Goal: Information Seeking & Learning: Learn about a topic

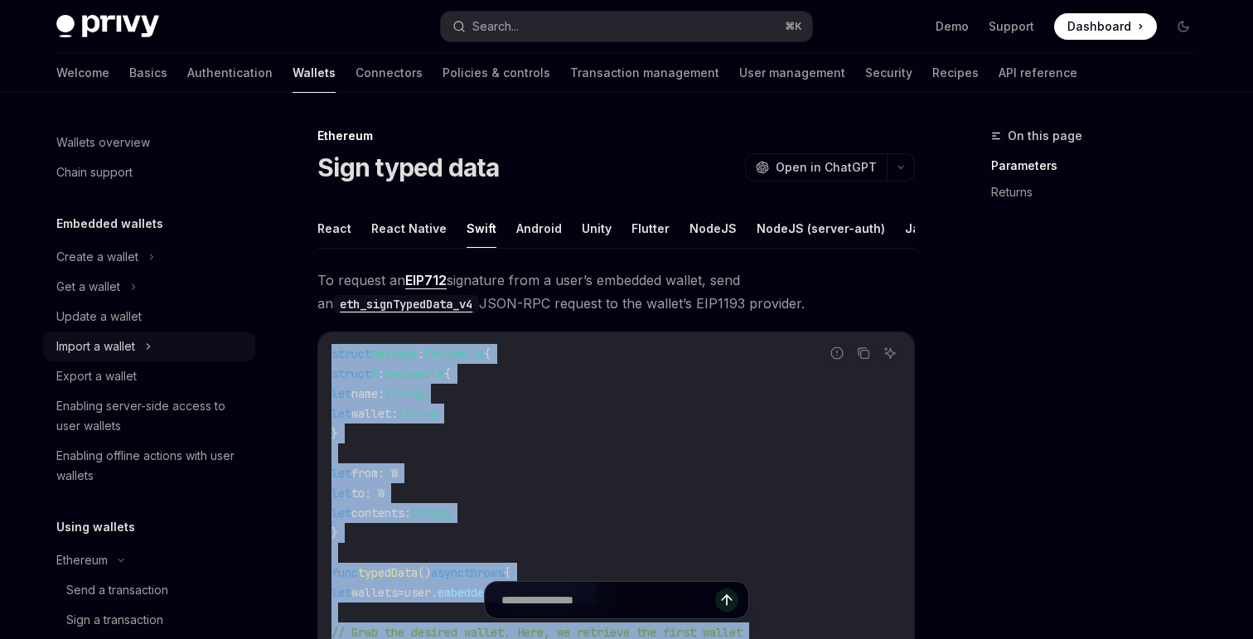
click at [139, 334] on button "Import a wallet" at bounding box center [149, 346] width 212 height 30
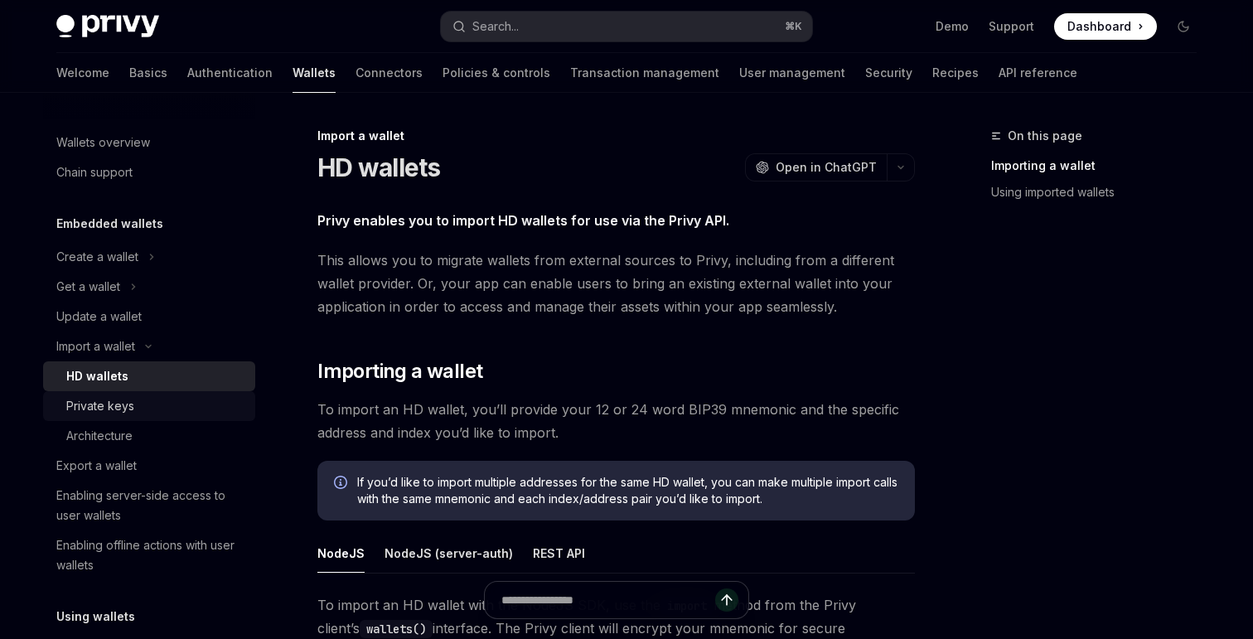
click at [137, 401] on div "Private keys" at bounding box center [155, 406] width 179 height 20
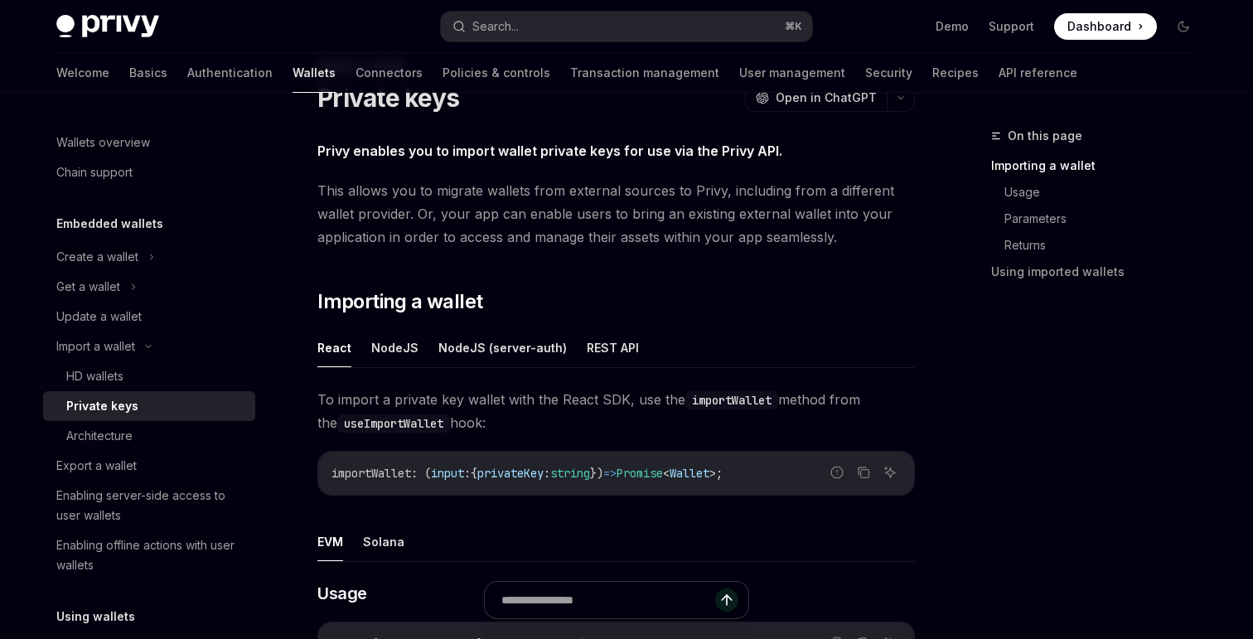
scroll to position [69, 0]
click at [615, 355] on button "REST API" at bounding box center [613, 348] width 52 height 39
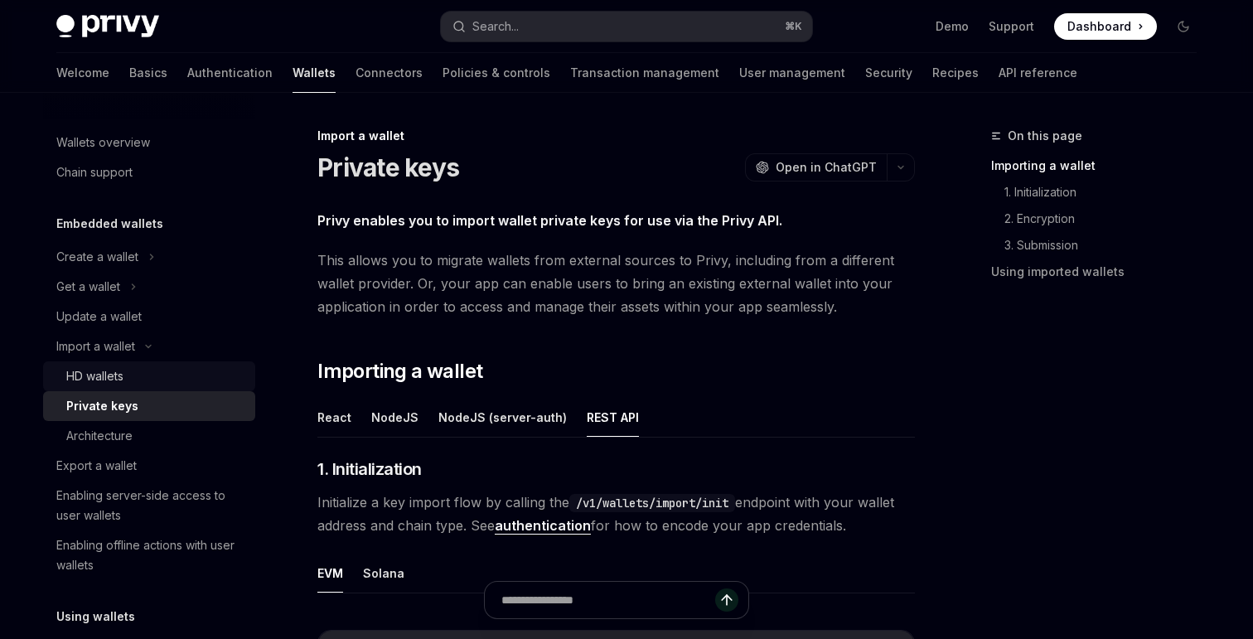
click at [179, 379] on div "HD wallets" at bounding box center [155, 376] width 179 height 20
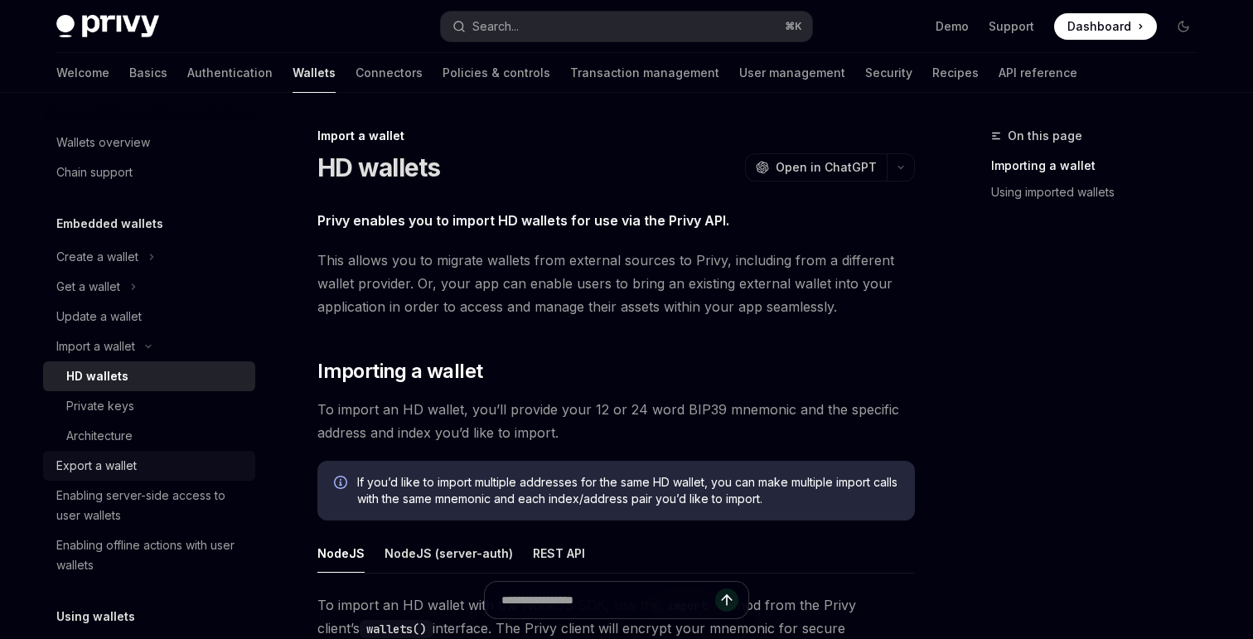
click at [153, 457] on div "Export a wallet" at bounding box center [150, 466] width 189 height 20
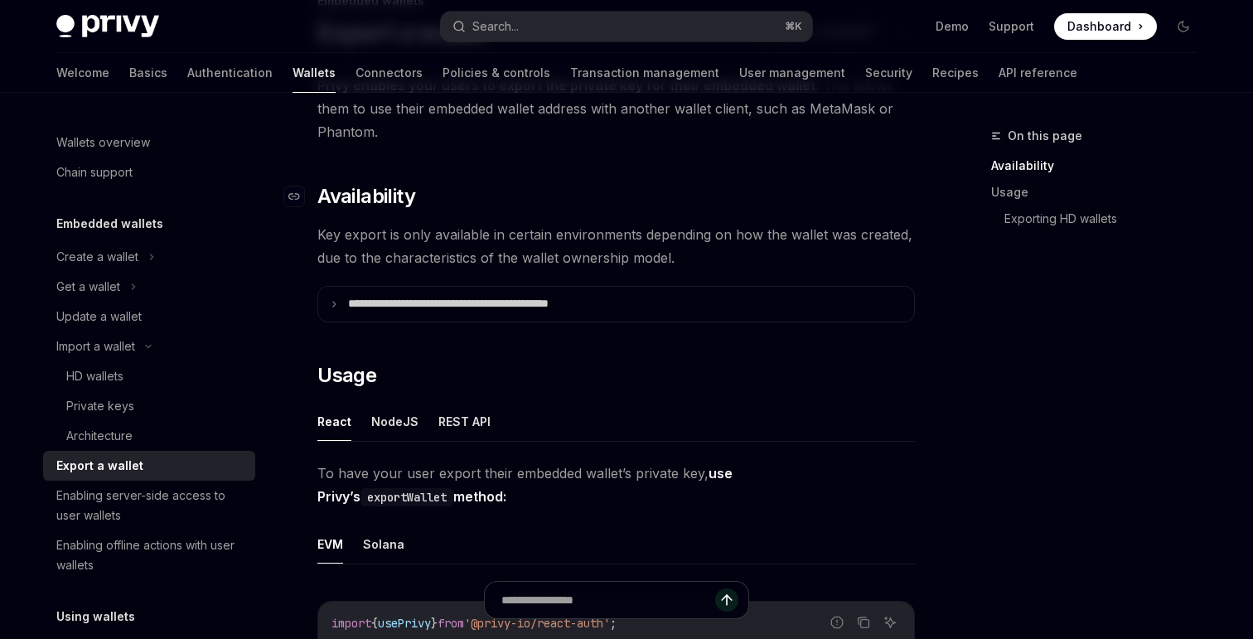
scroll to position [161, 0]
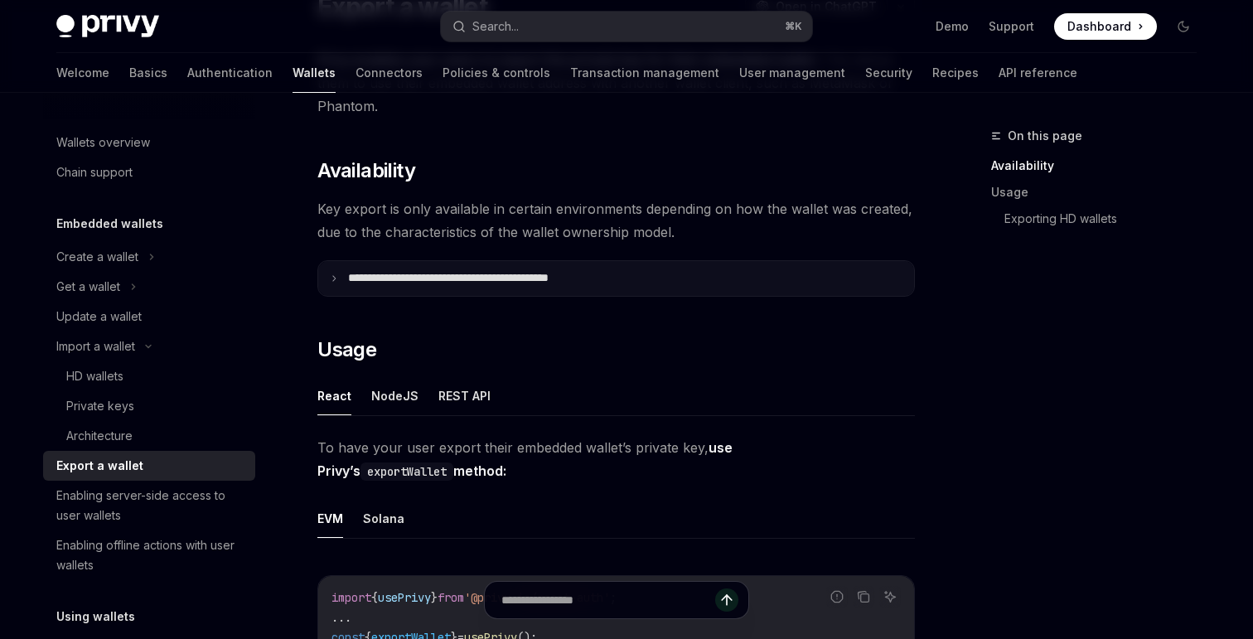
click at [500, 279] on p "**********" at bounding box center [484, 278] width 273 height 15
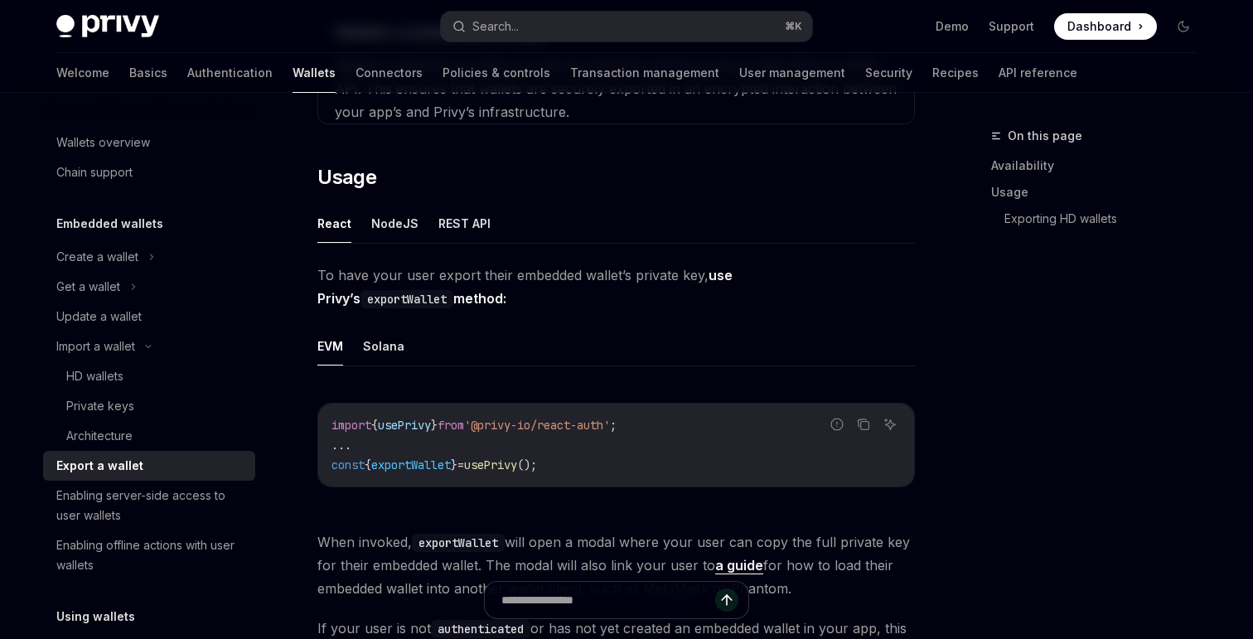
scroll to position [772, 0]
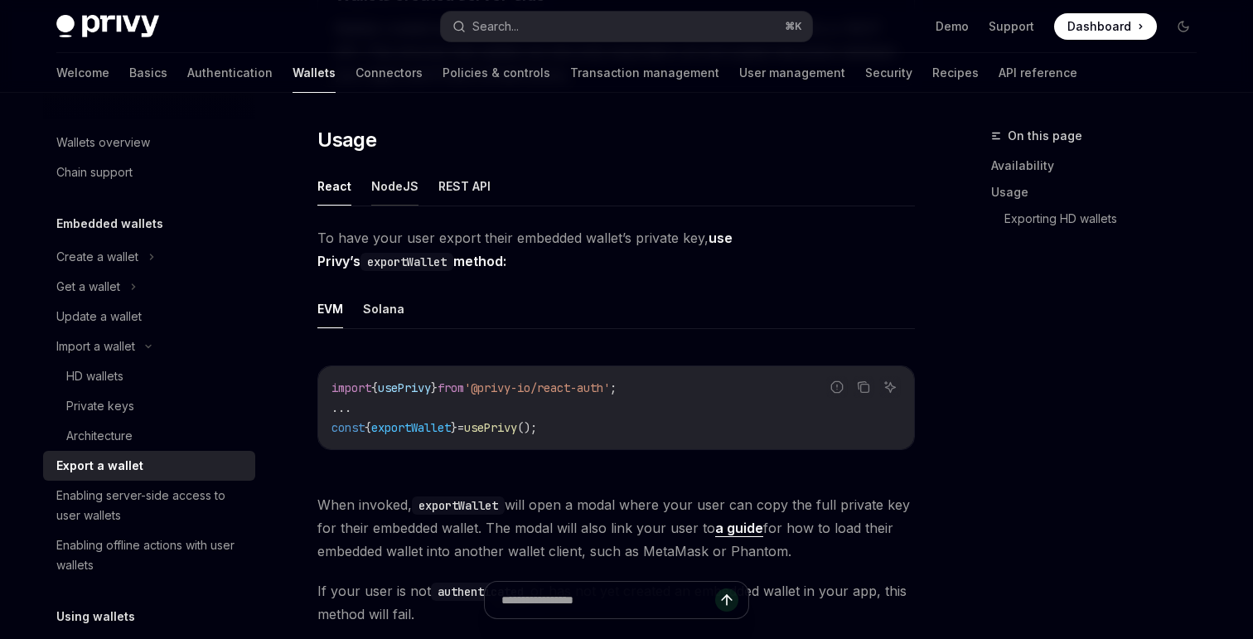
click at [395, 183] on button "NodeJS" at bounding box center [394, 186] width 47 height 39
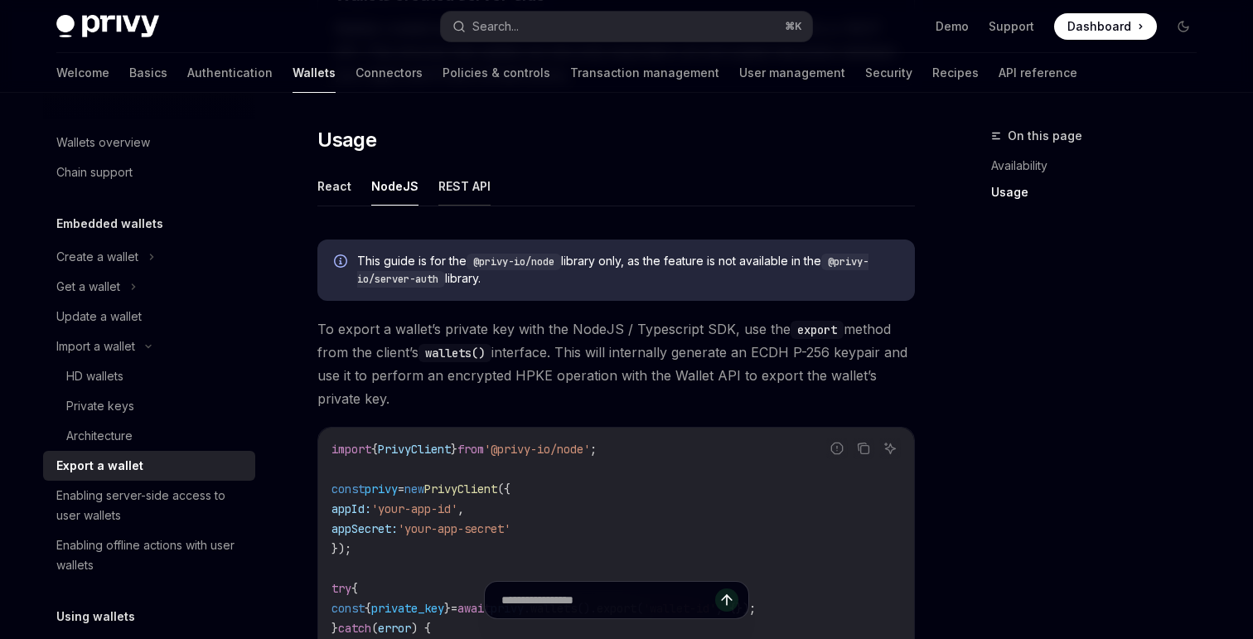
click at [465, 191] on button "REST API" at bounding box center [464, 186] width 52 height 39
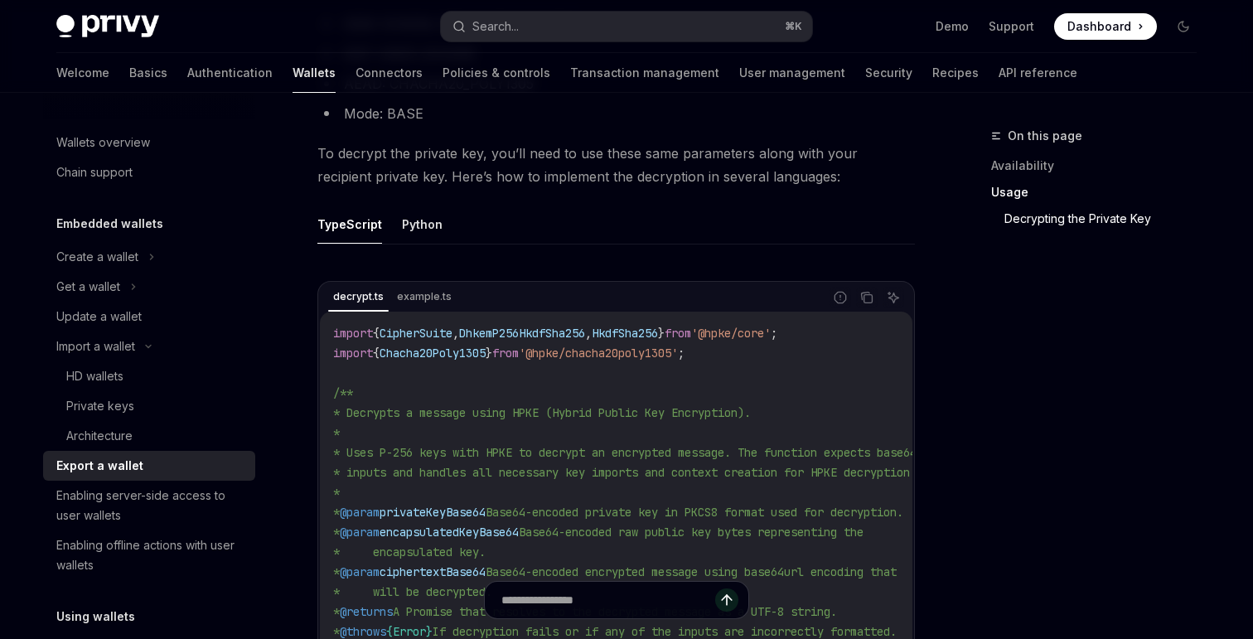
scroll to position [1856, 0]
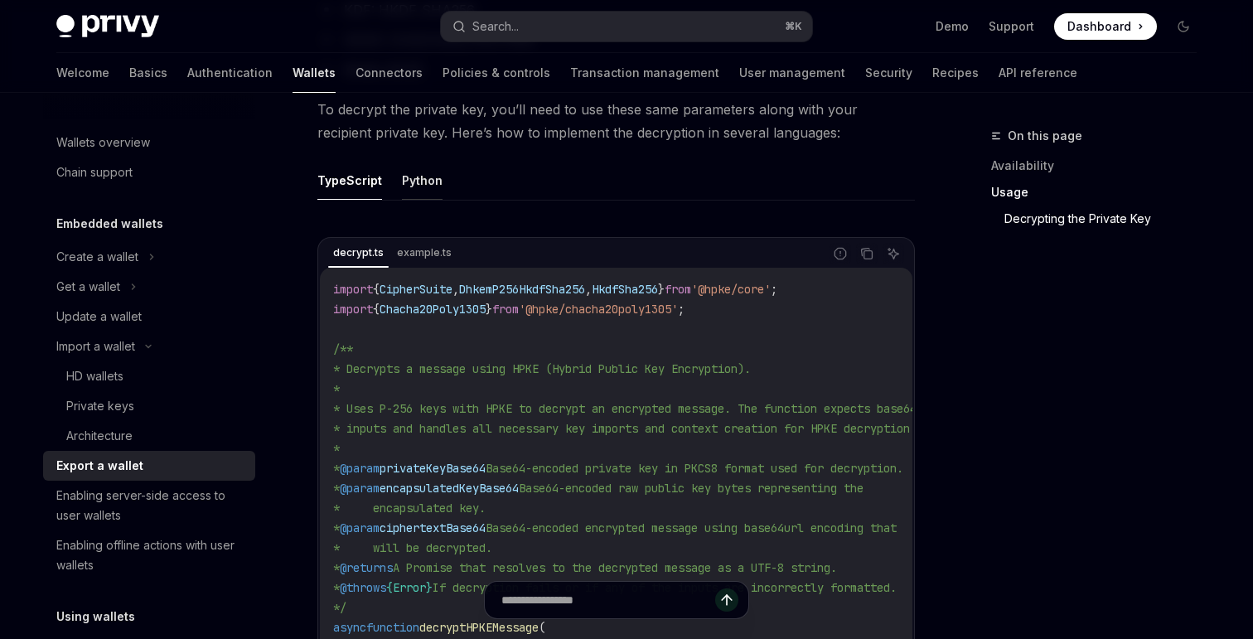
click at [405, 183] on button "Python" at bounding box center [422, 180] width 41 height 39
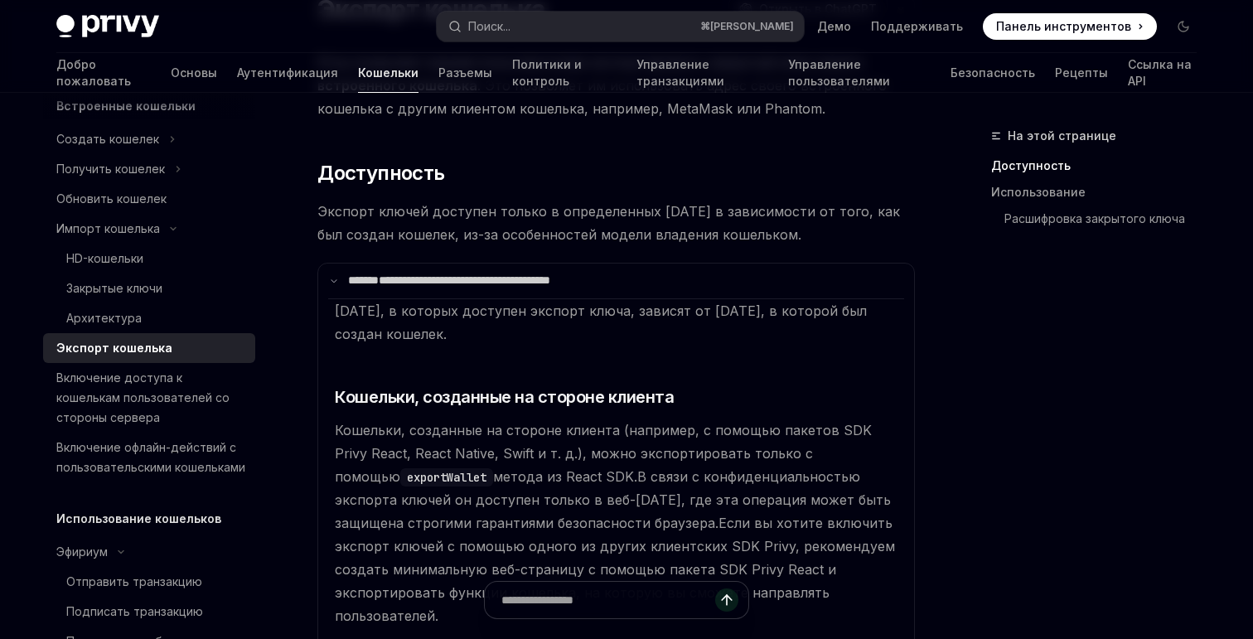
scroll to position [186, 0]
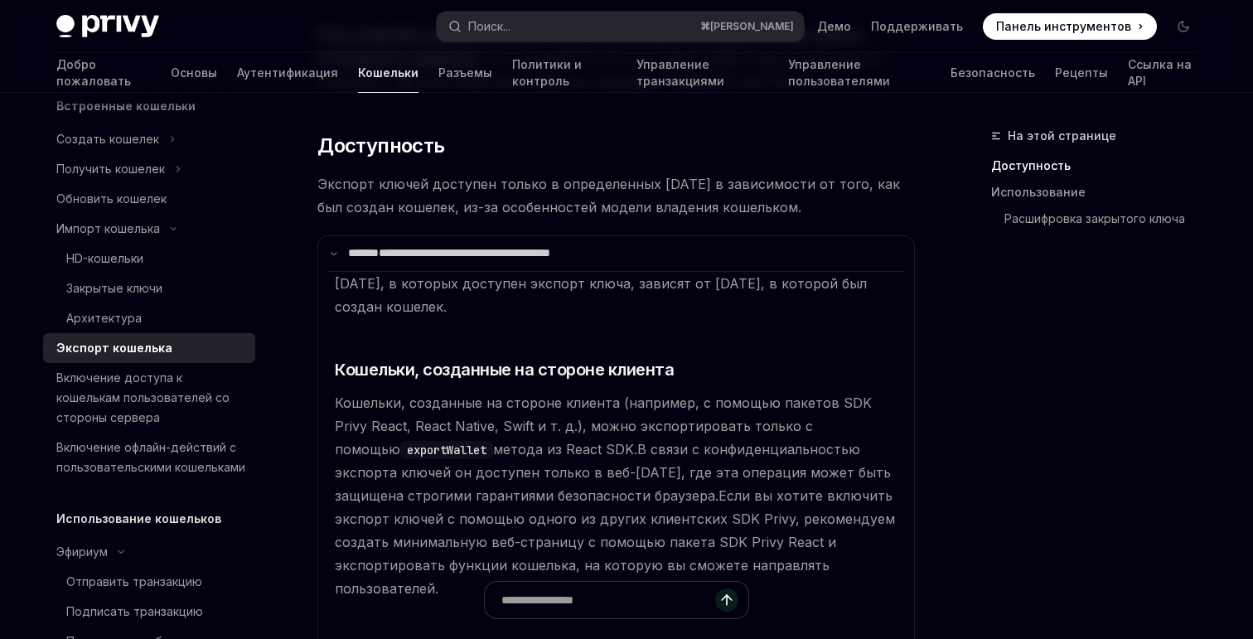
click at [624, 453] on font "В связи с конфиденциальностью экспорта ключей он доступен только в веб-средах, …" at bounding box center [613, 472] width 556 height 63
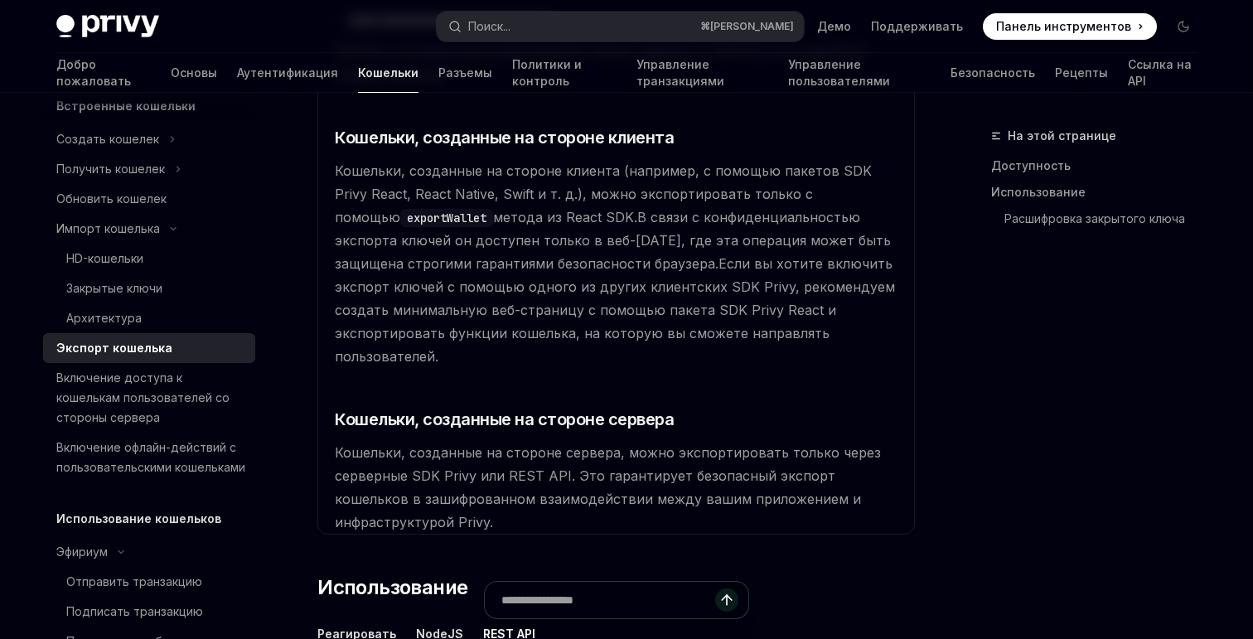
scroll to position [431, 0]
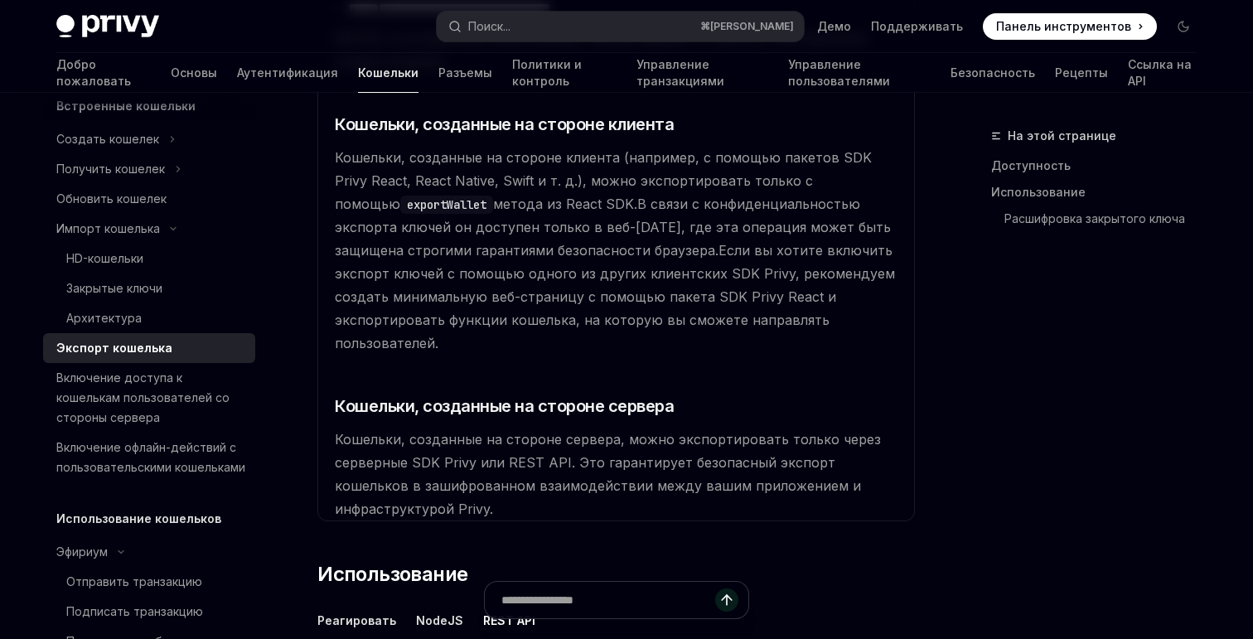
click at [566, 267] on font "Если вы хотите включить экспорт ключей с помощью одного из других клиентских SD…" at bounding box center [615, 296] width 560 height 109
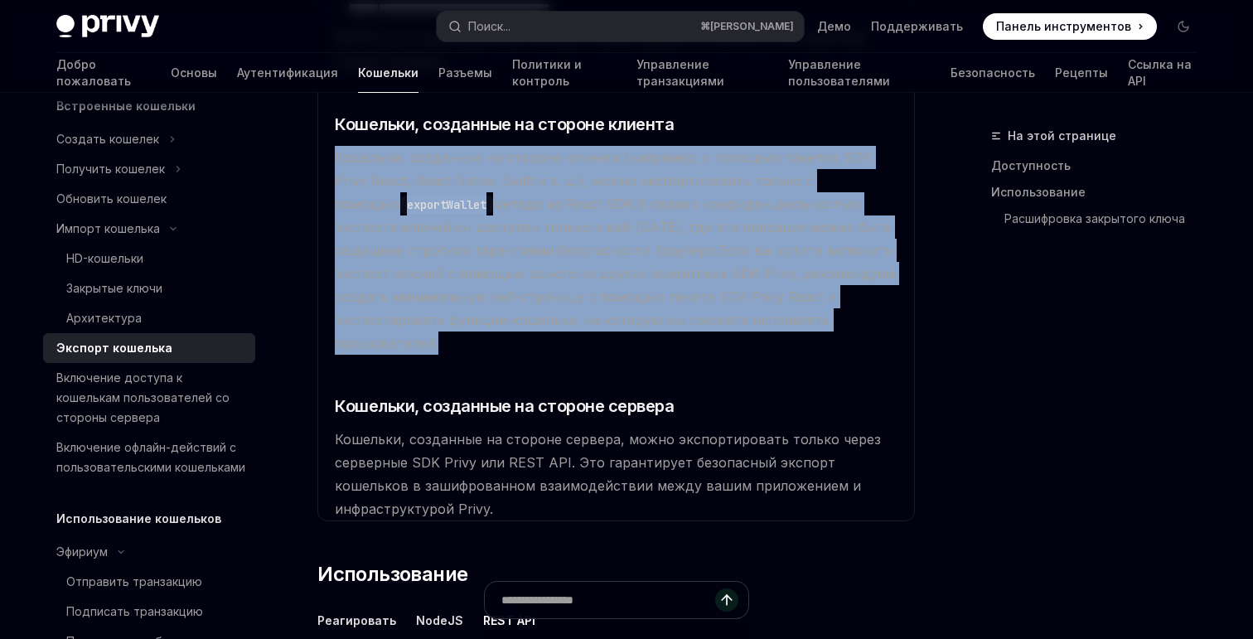
click at [566, 267] on font "Если вы хотите включить экспорт ключей с помощью одного из других клиентских SD…" at bounding box center [615, 296] width 560 height 109
click at [573, 224] on font "В связи с конфиденциальностью экспорта ключей он доступен только в веб-средах, …" at bounding box center [613, 227] width 556 height 63
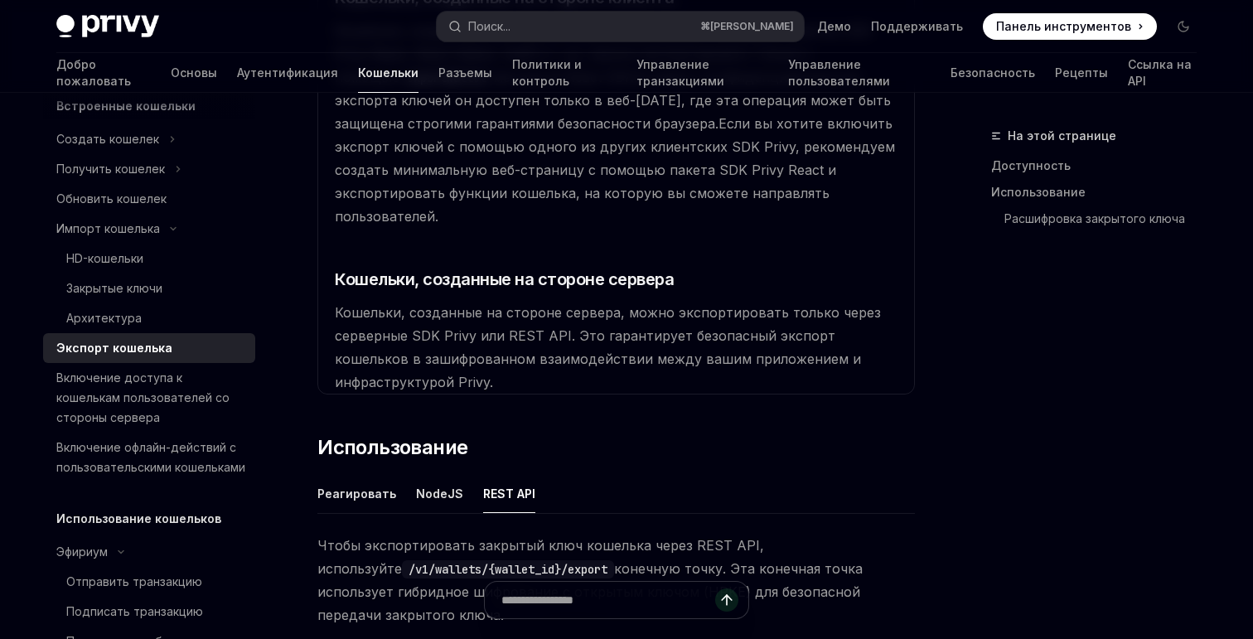
scroll to position [560, 0]
click at [567, 304] on font "Кошельки, созданные на стороне сервера, можно экспортировать только через серве…" at bounding box center [608, 345] width 546 height 86
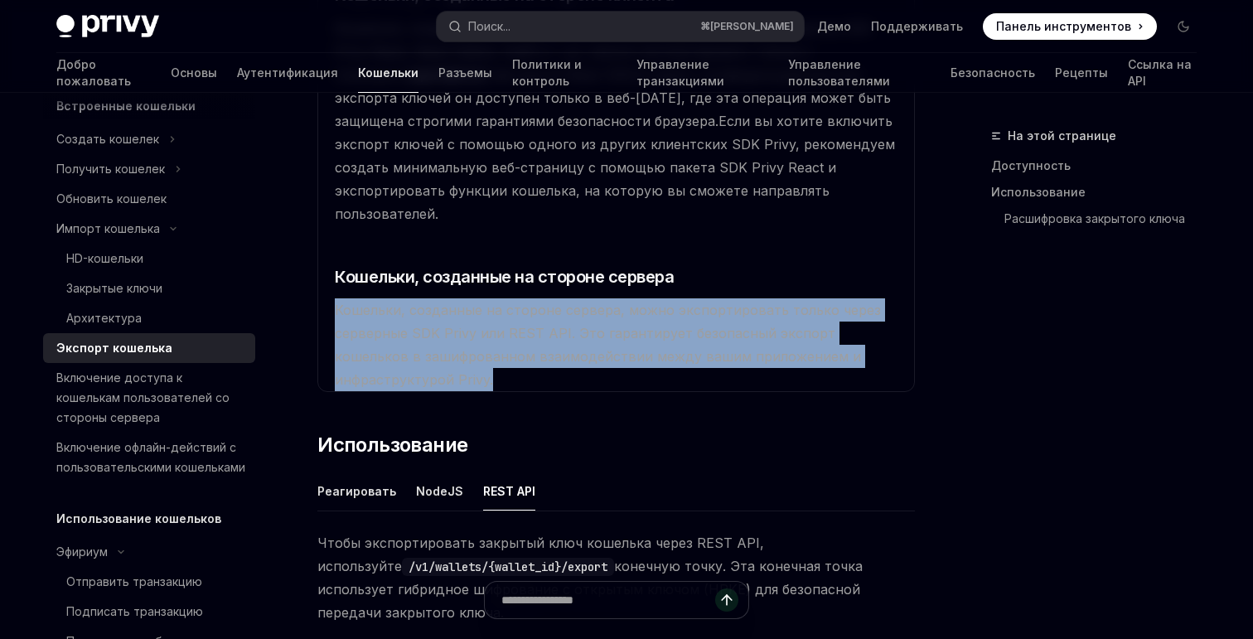
click at [567, 304] on font "Кошельки, созданные на стороне сервера, можно экспортировать только через серве…" at bounding box center [608, 345] width 546 height 86
click at [593, 304] on font "Кошельки, созданные на стороне сервера, можно экспортировать только через серве…" at bounding box center [608, 345] width 546 height 86
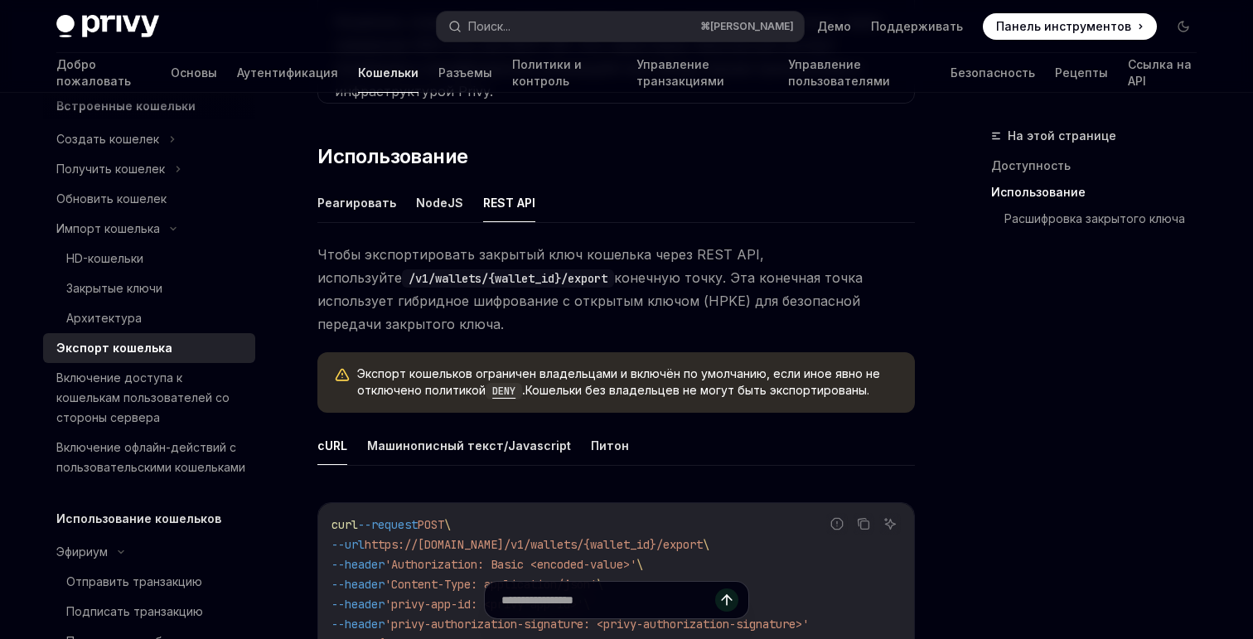
scroll to position [852, 0]
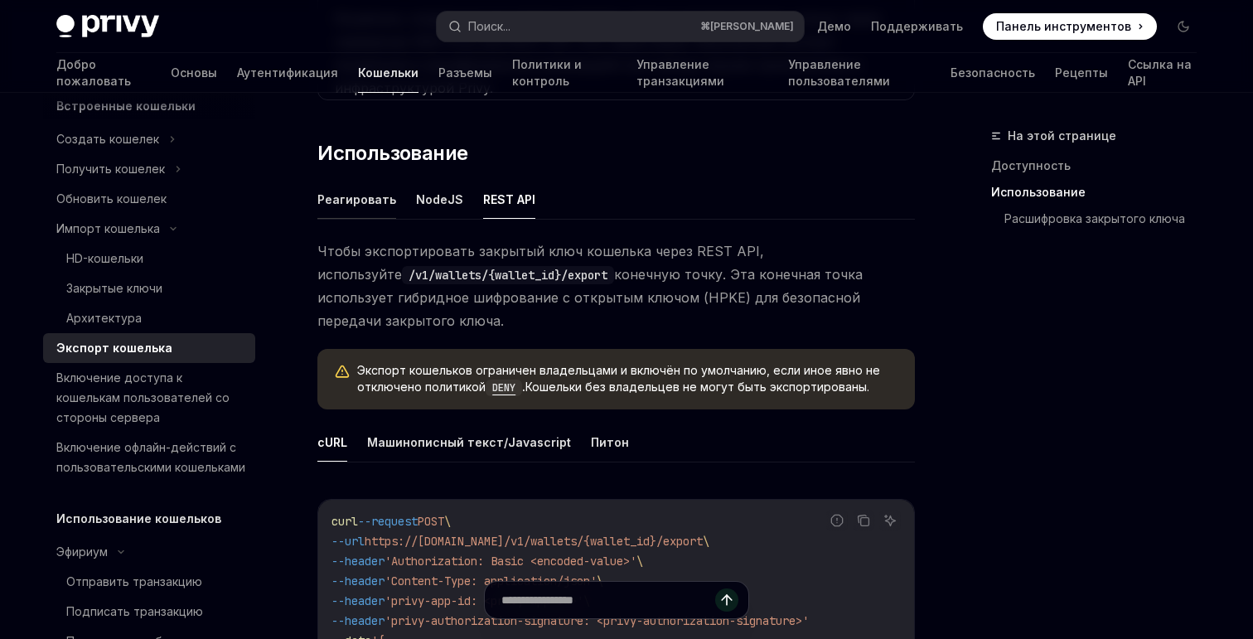
click at [359, 190] on font "Реагировать" at bounding box center [356, 200] width 79 height 20
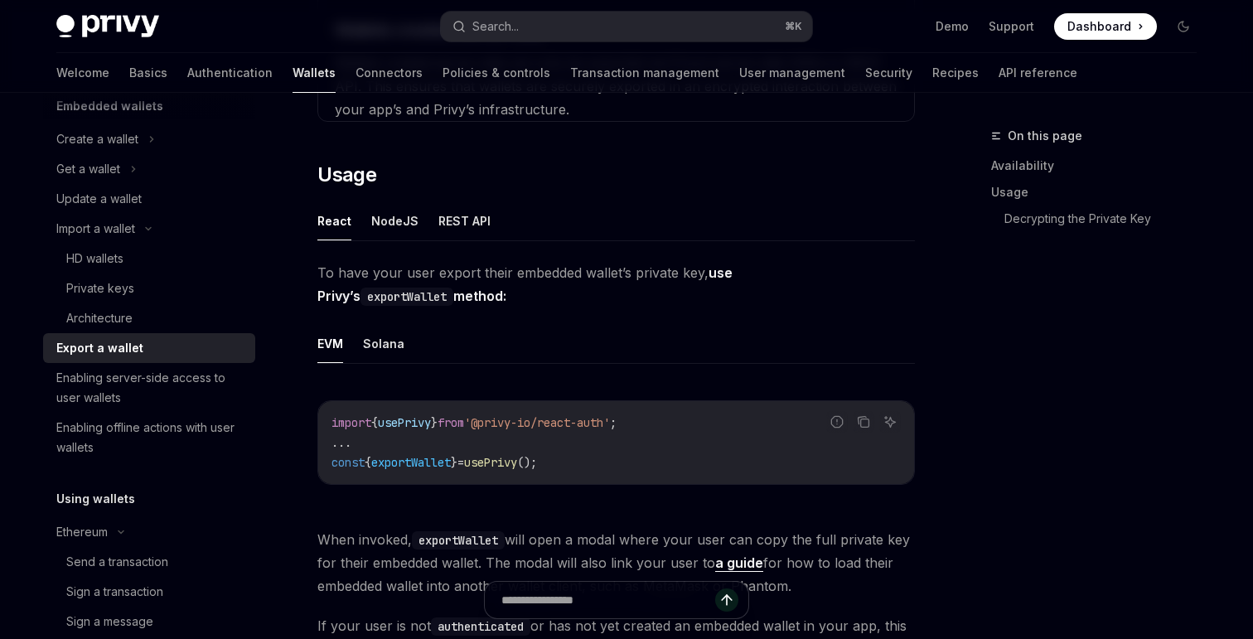
scroll to position [738, 0]
click at [420, 214] on ul "React NodeJS REST API" at bounding box center [615, 221] width 597 height 40
click at [398, 217] on button "NodeJS" at bounding box center [394, 220] width 47 height 39
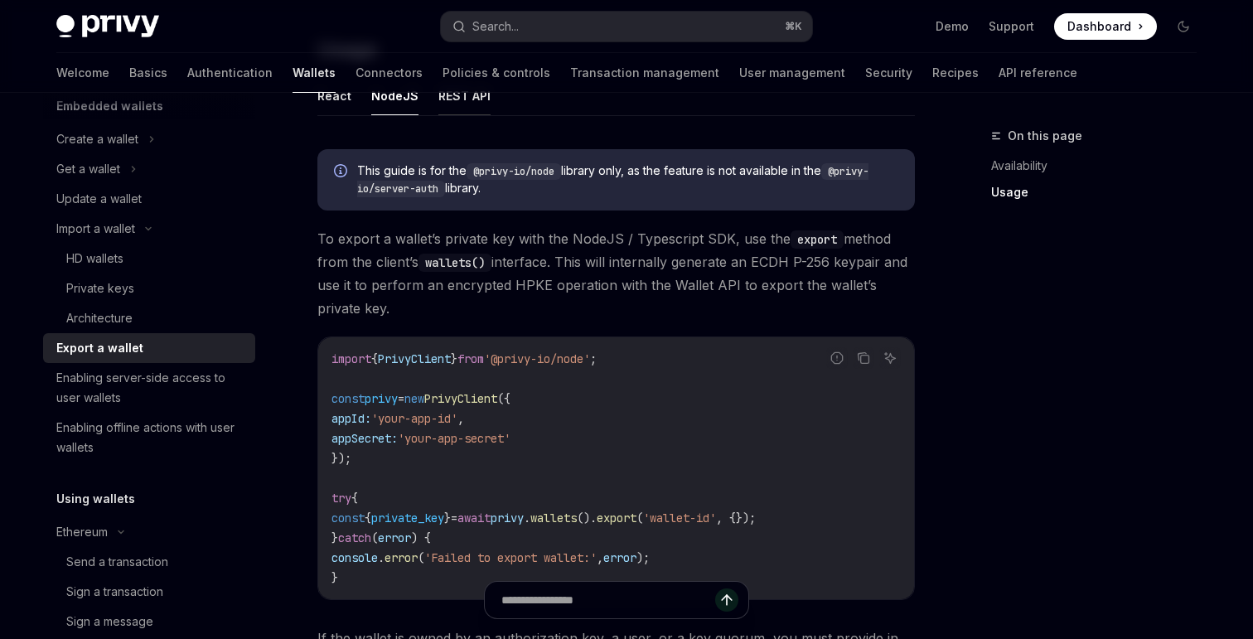
scroll to position [853, 0]
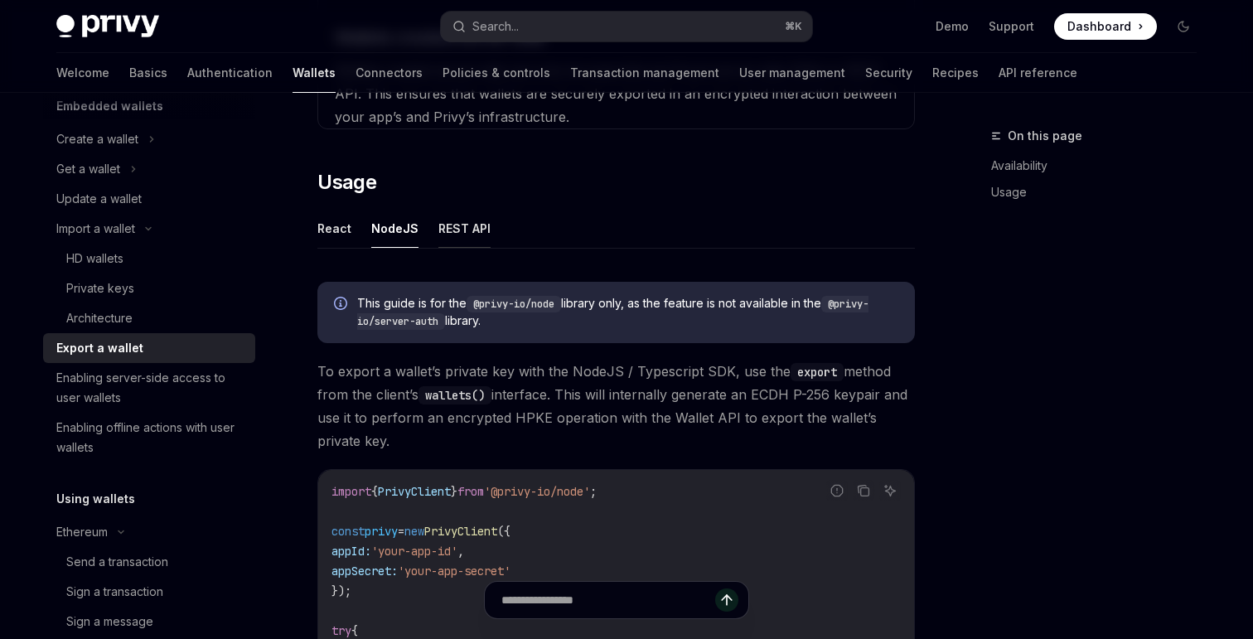
click at [460, 222] on button "REST API" at bounding box center [464, 228] width 52 height 39
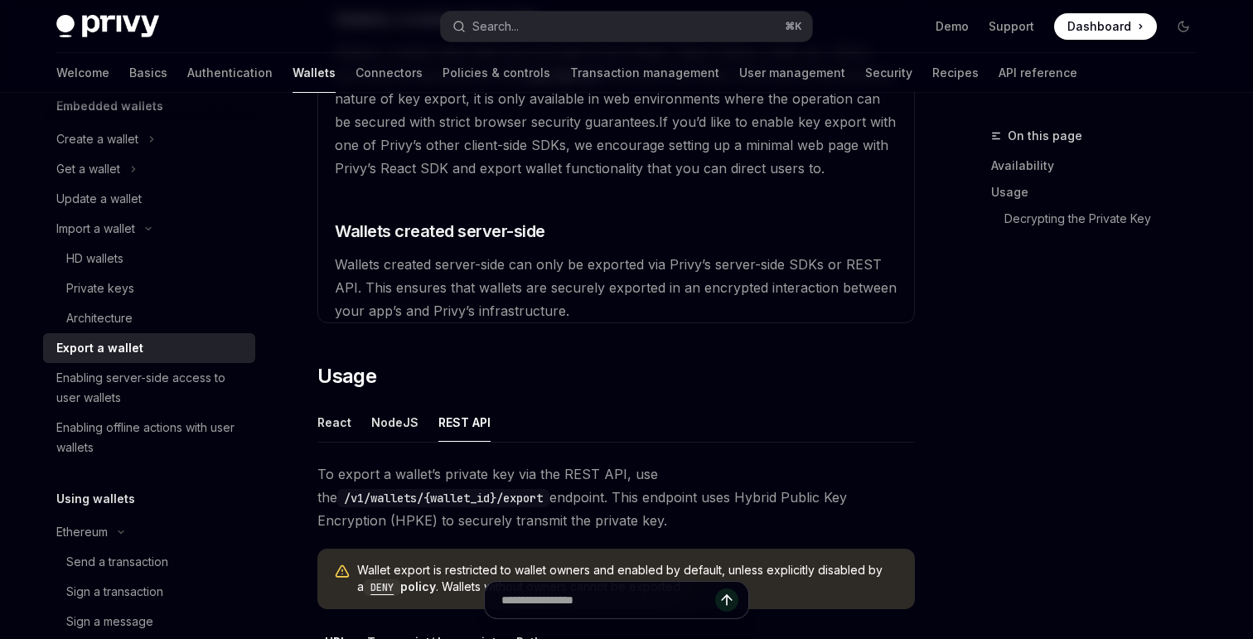
scroll to position [500, 0]
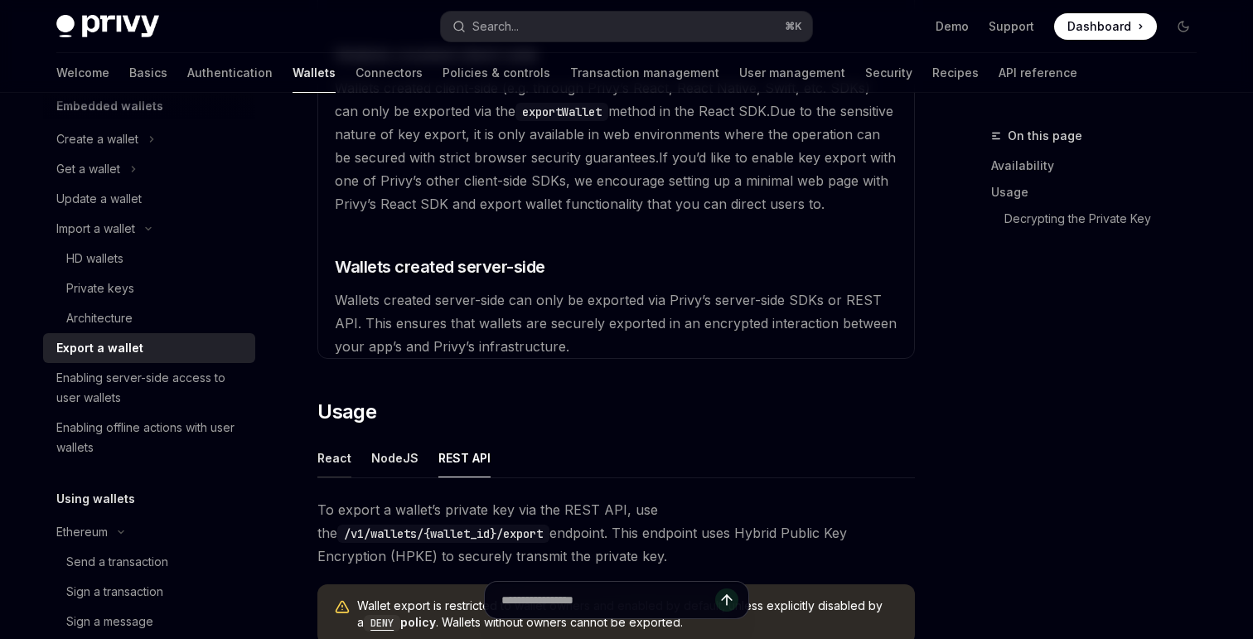
click at [336, 456] on button "React" at bounding box center [334, 457] width 34 height 39
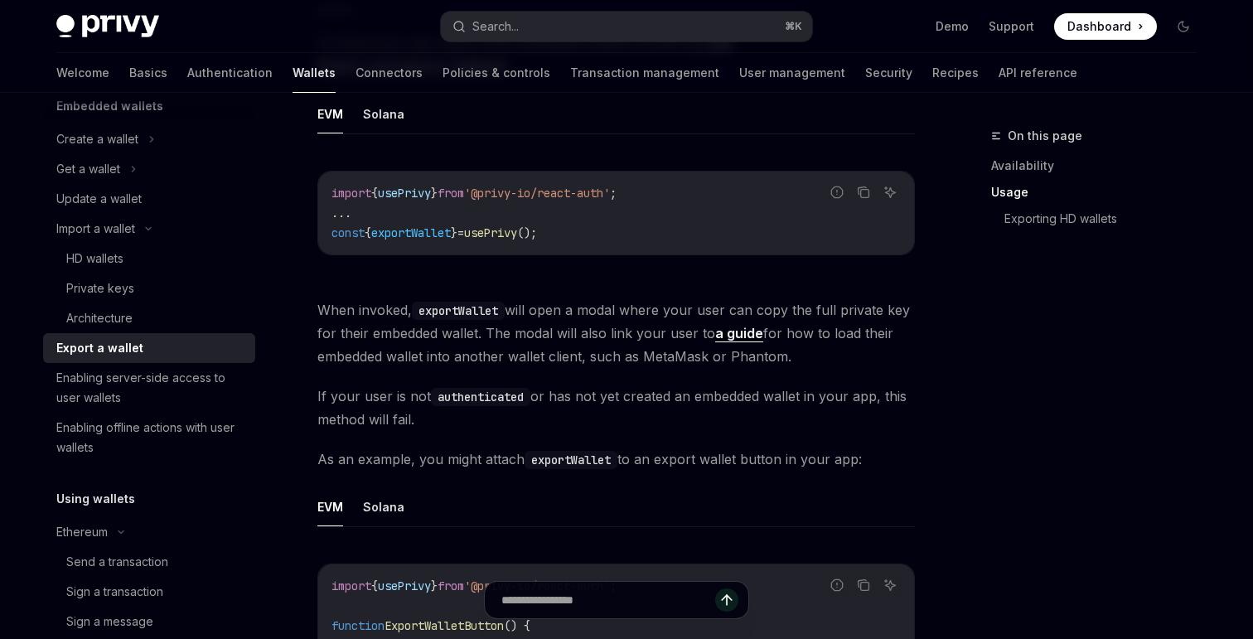
scroll to position [969, 0]
click at [737, 326] on link "a guide" at bounding box center [739, 331] width 48 height 17
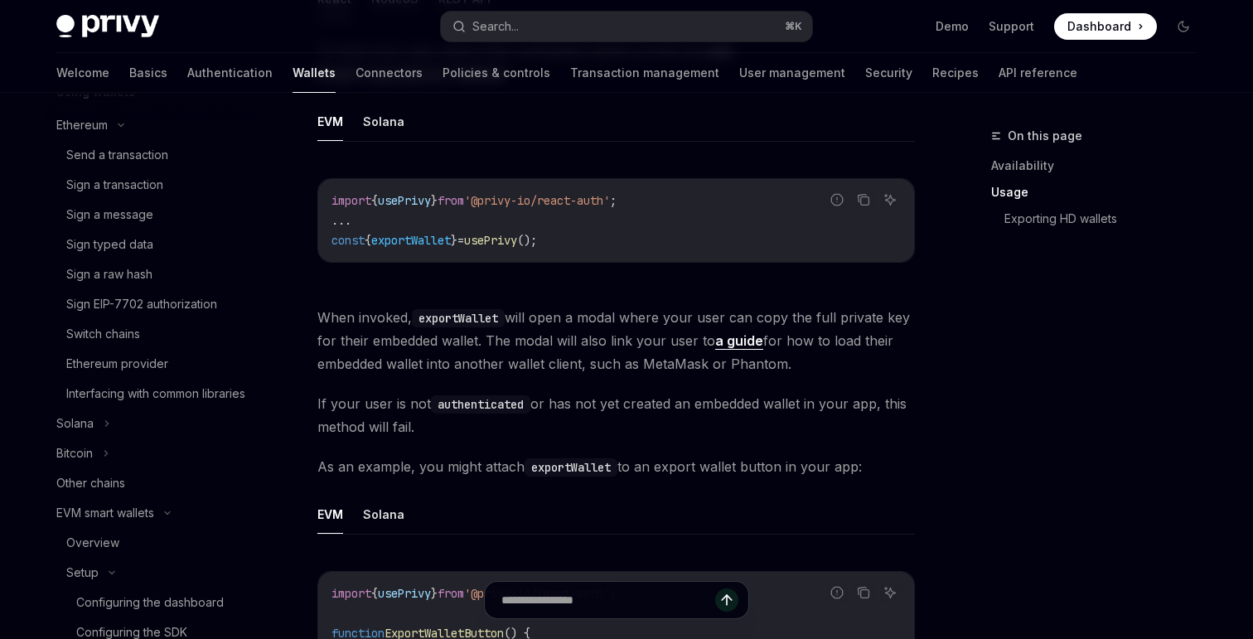
scroll to position [489, 0]
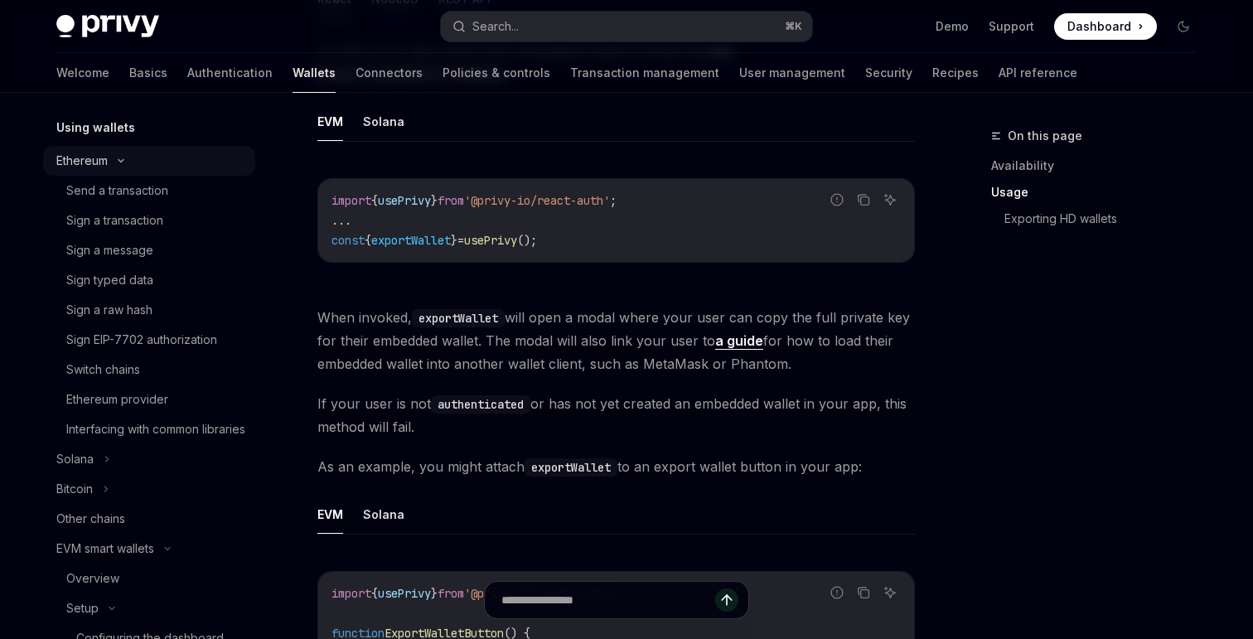
click at [115, 158] on icon at bounding box center [121, 160] width 20 height 7
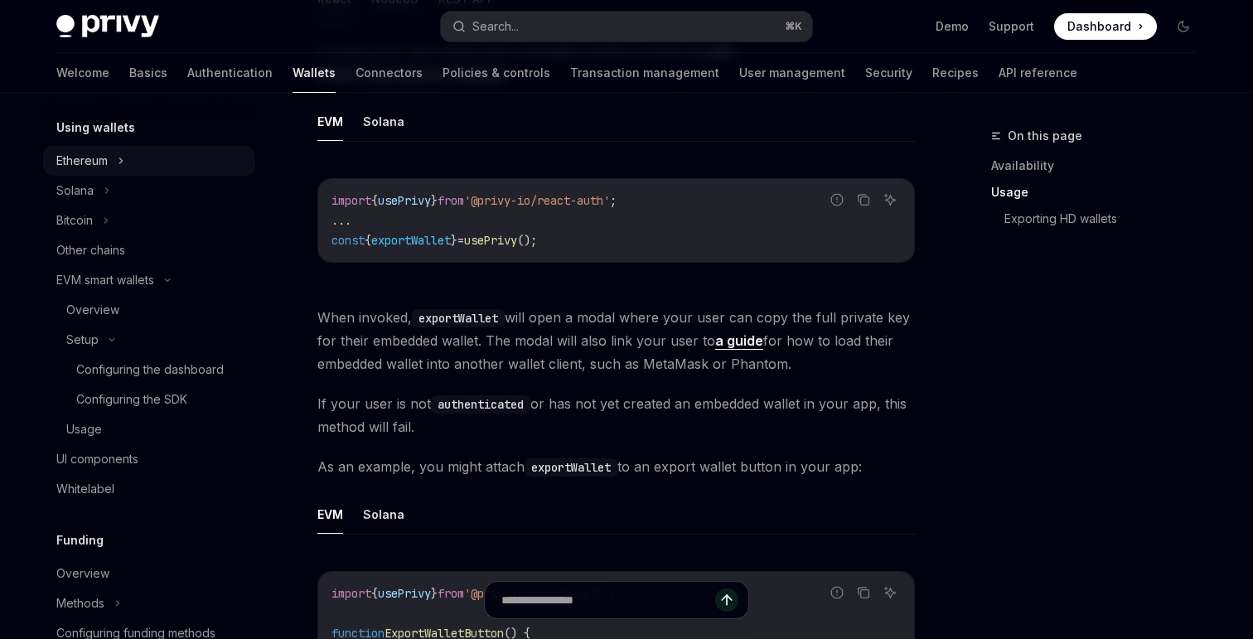
click at [115, 158] on button "Ethereum" at bounding box center [149, 161] width 212 height 30
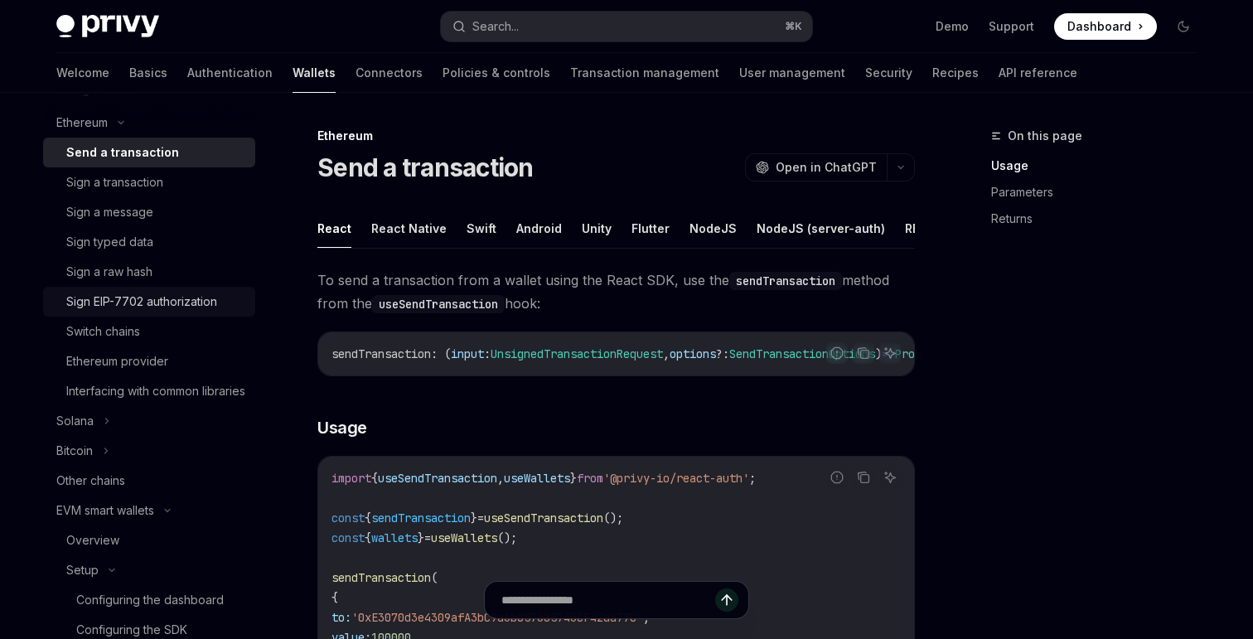
scroll to position [539, 0]
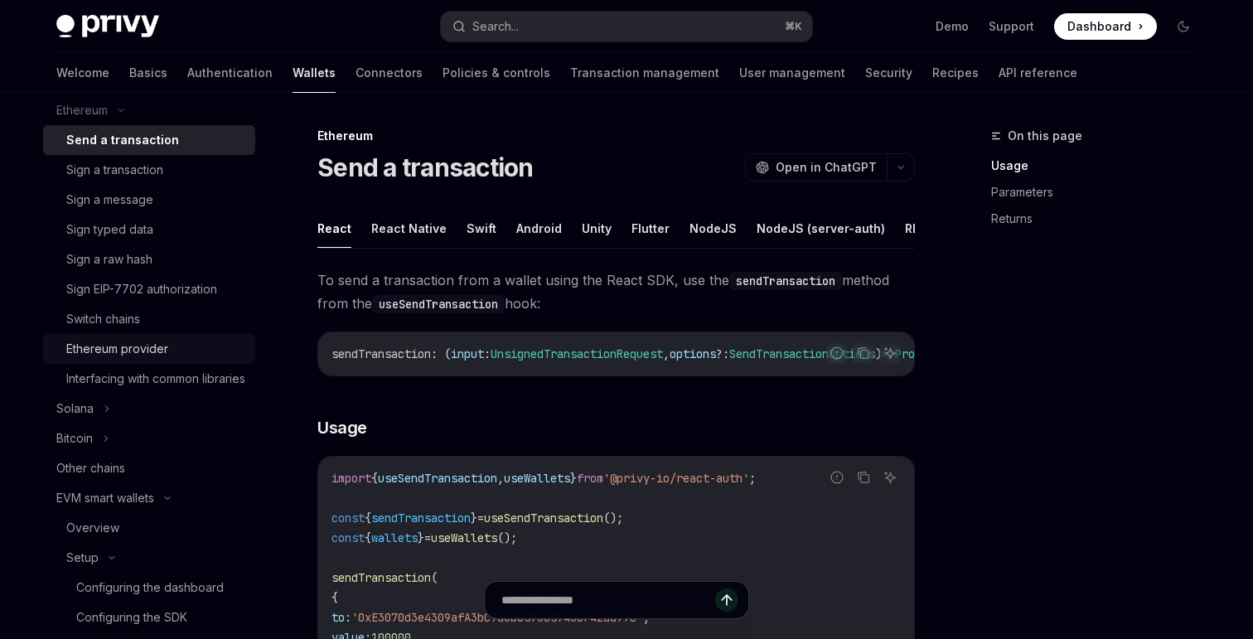
click at [118, 355] on div "Ethereum provider" at bounding box center [117, 349] width 102 height 20
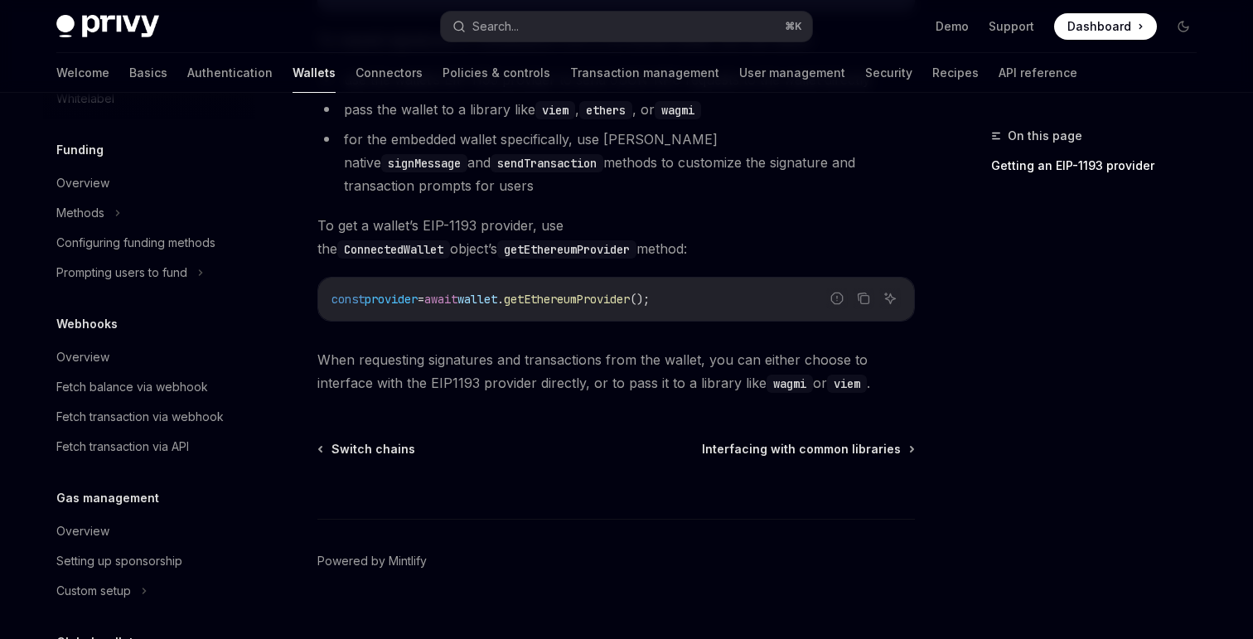
scroll to position [1158, 0]
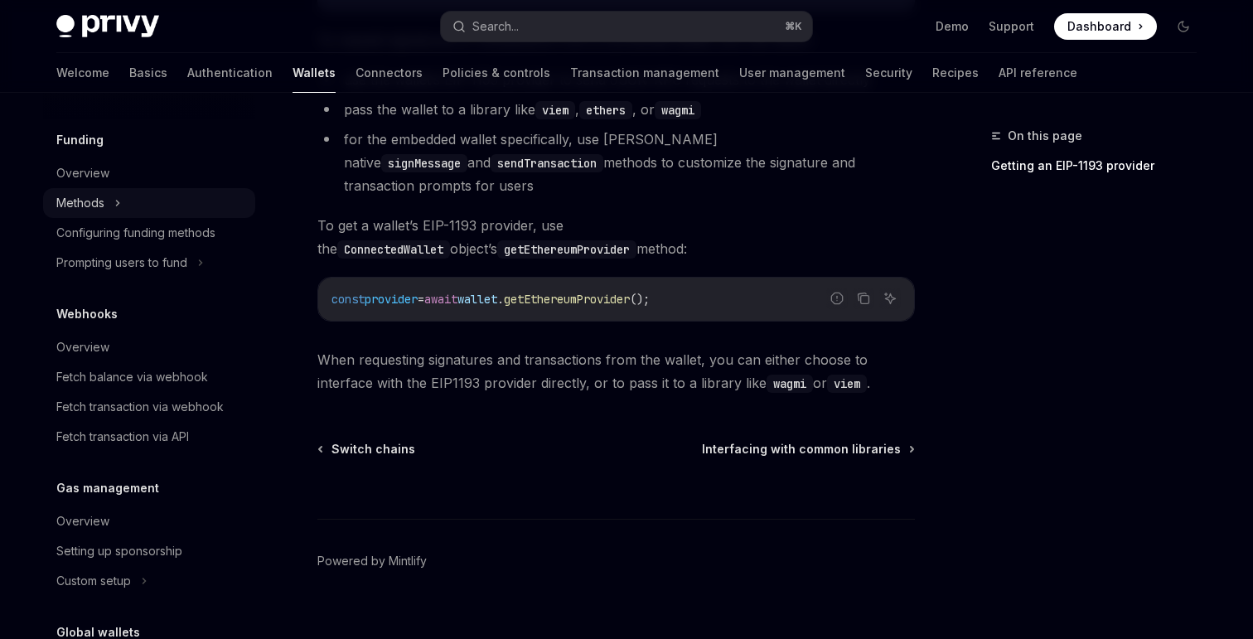
click at [114, 213] on icon at bounding box center [117, 203] width 7 height 20
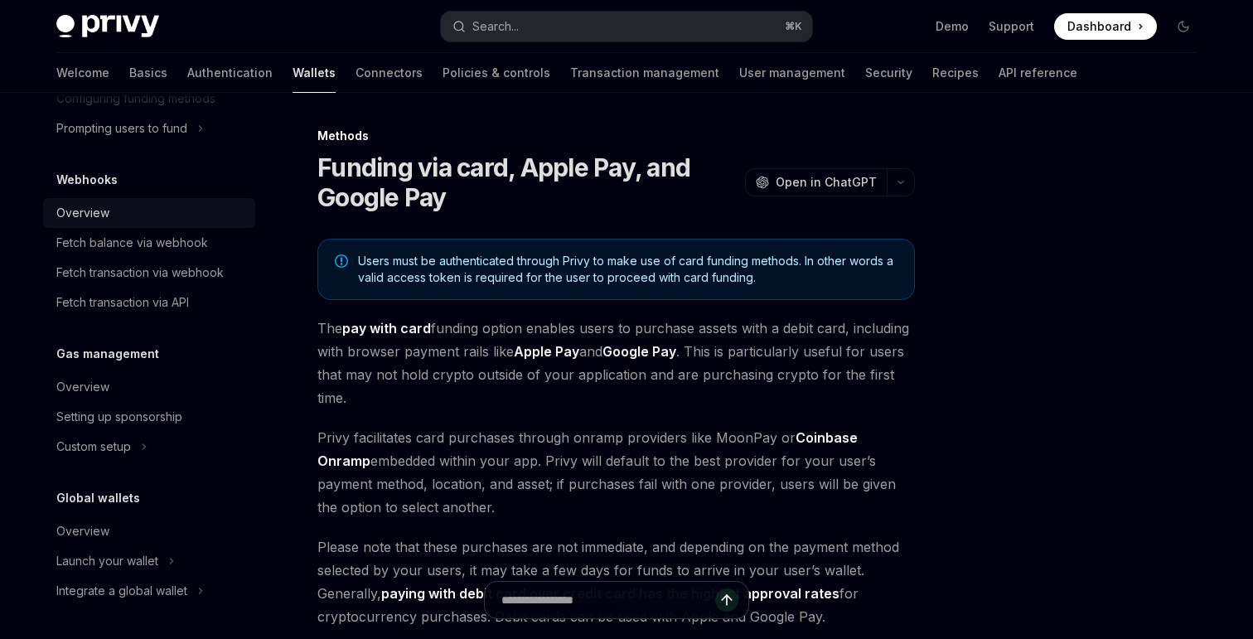
scroll to position [1451, 0]
click at [140, 560] on div "Launch your wallet" at bounding box center [107, 561] width 102 height 20
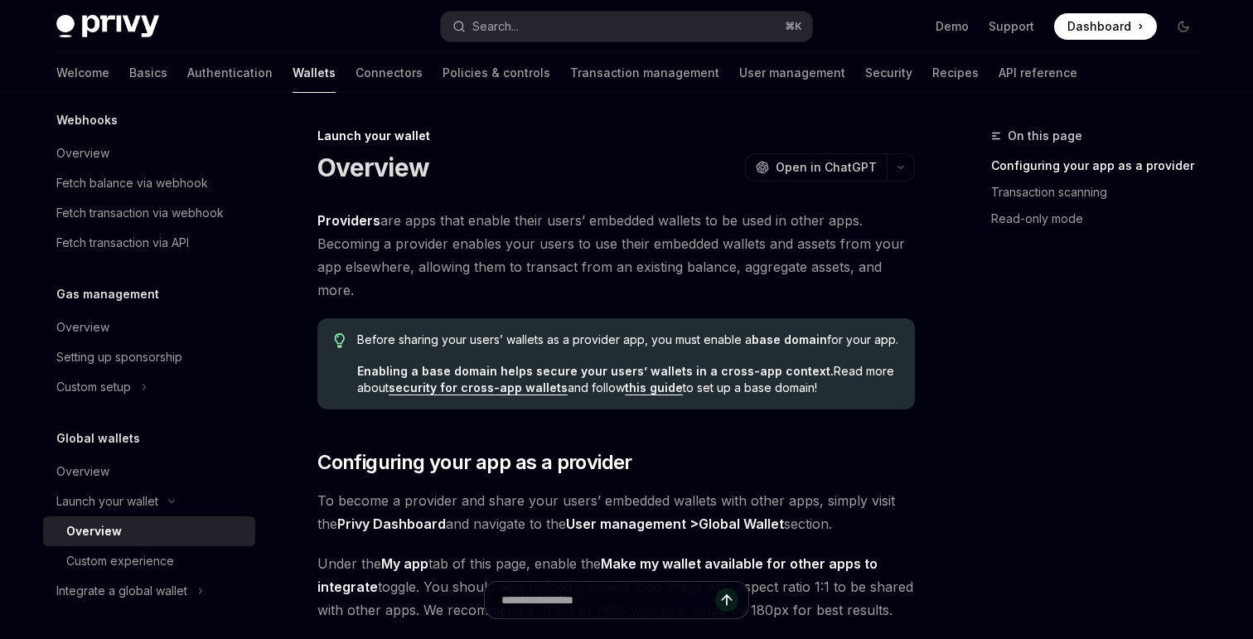
click at [457, 389] on link "security for cross-app wallets" at bounding box center [478, 387] width 179 height 15
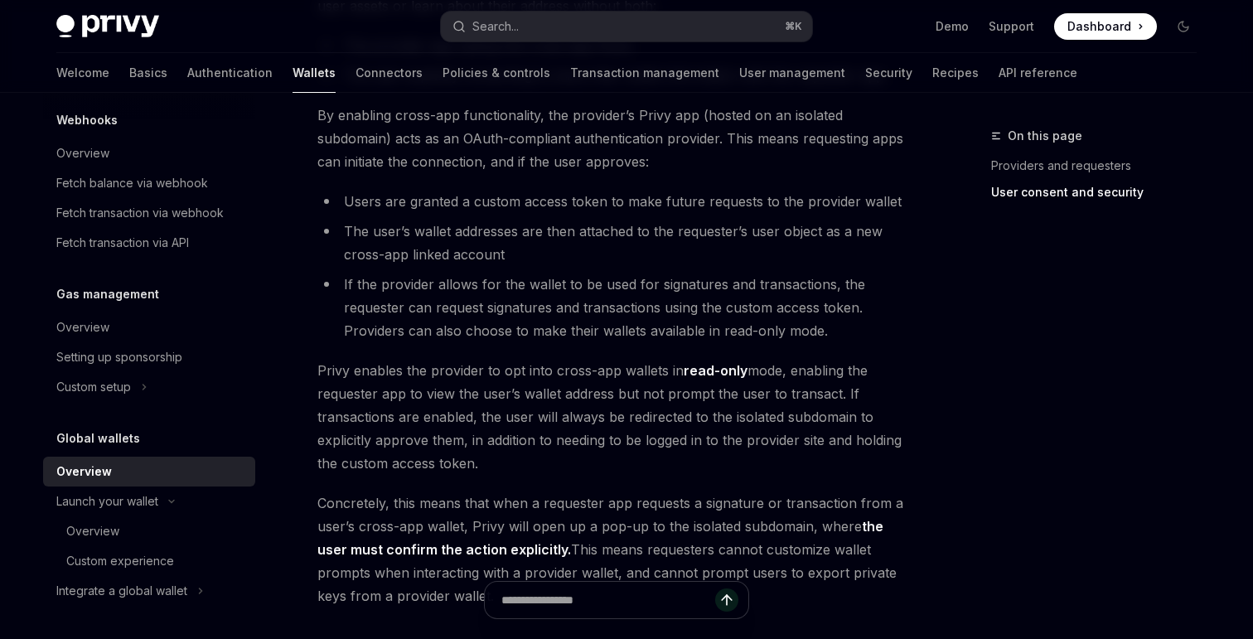
scroll to position [1482, 0]
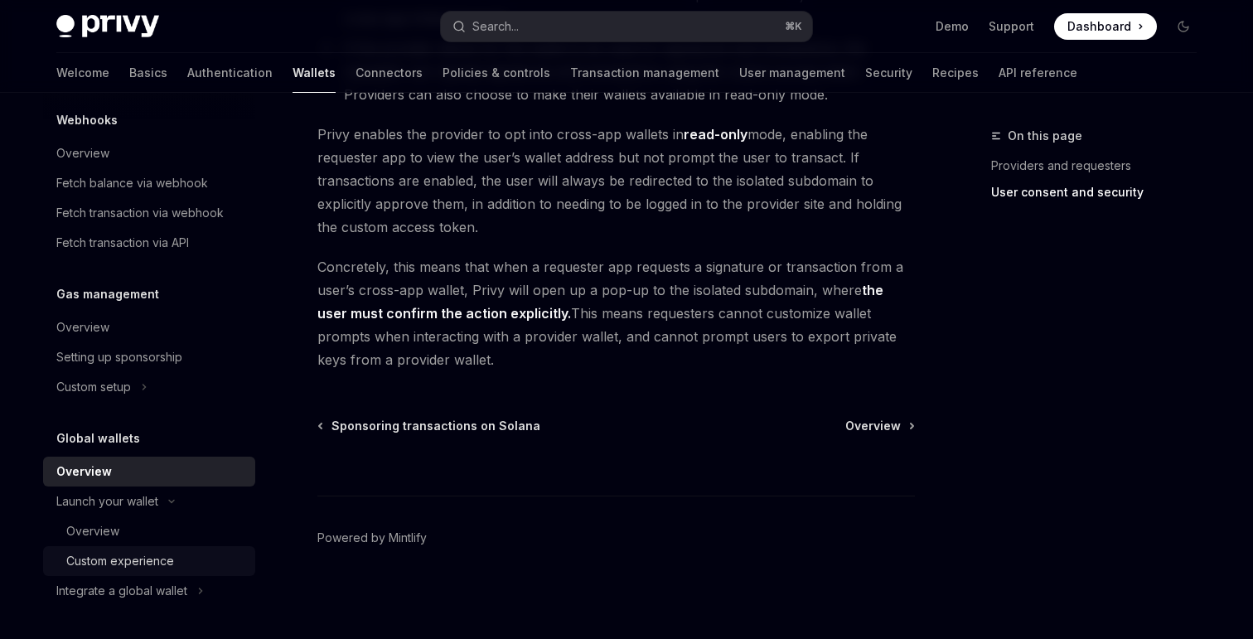
click at [163, 553] on div "Custom experience" at bounding box center [120, 561] width 108 height 20
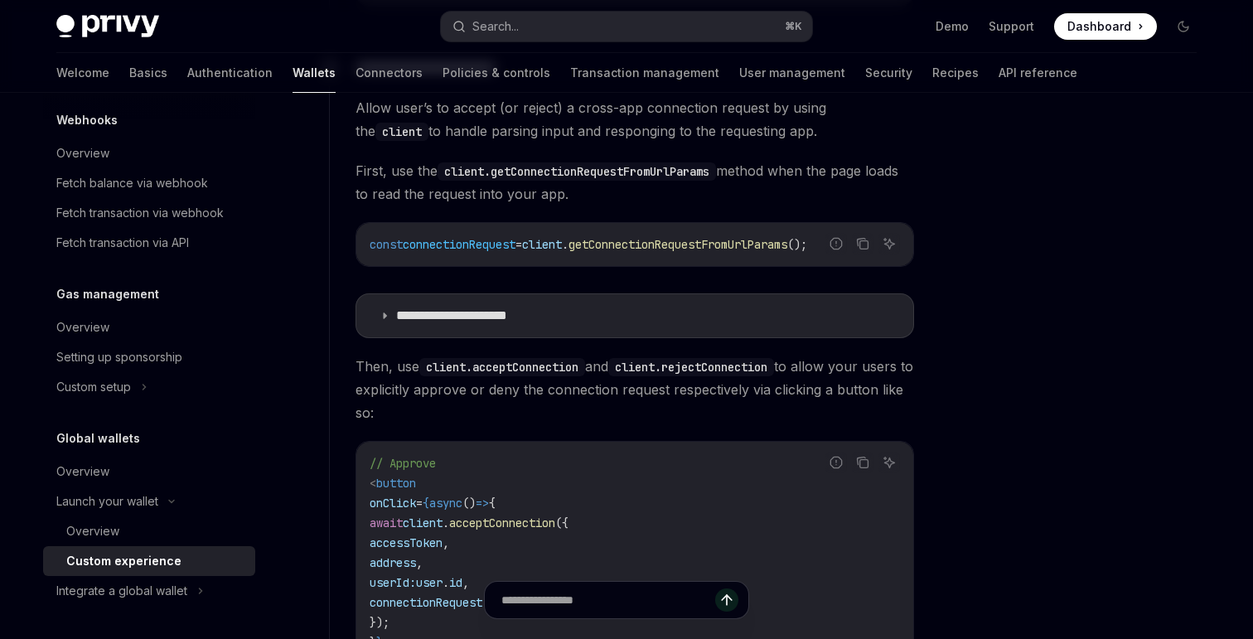
scroll to position [1090, 0]
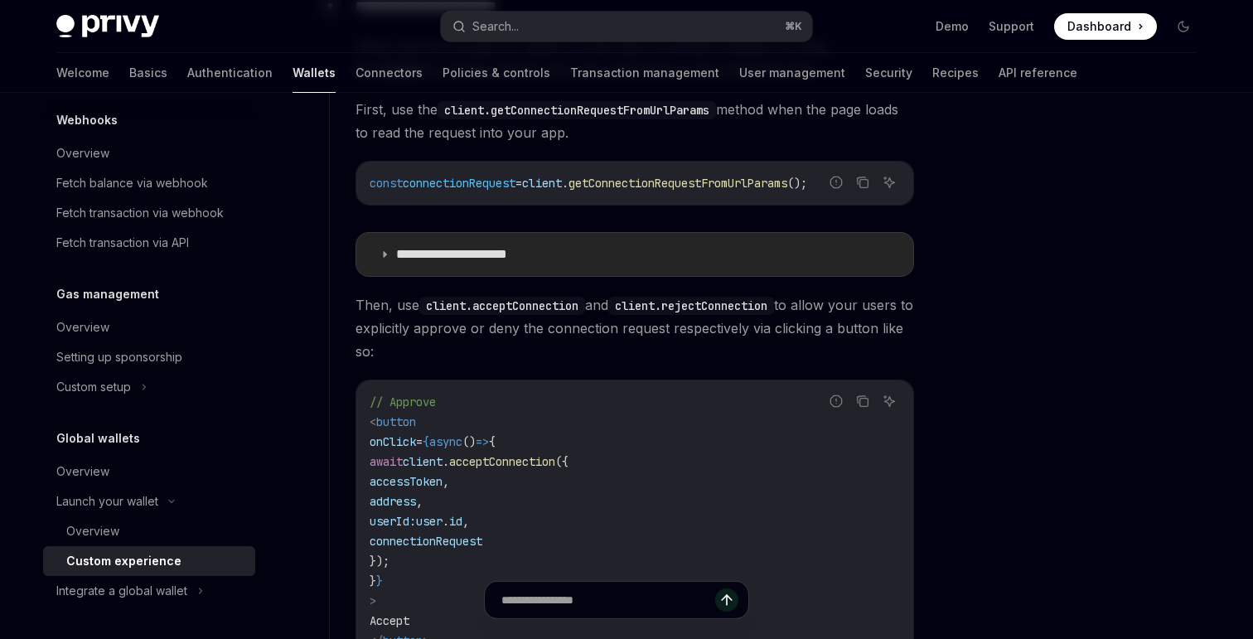
click at [427, 273] on summary "**********" at bounding box center [634, 254] width 557 height 43
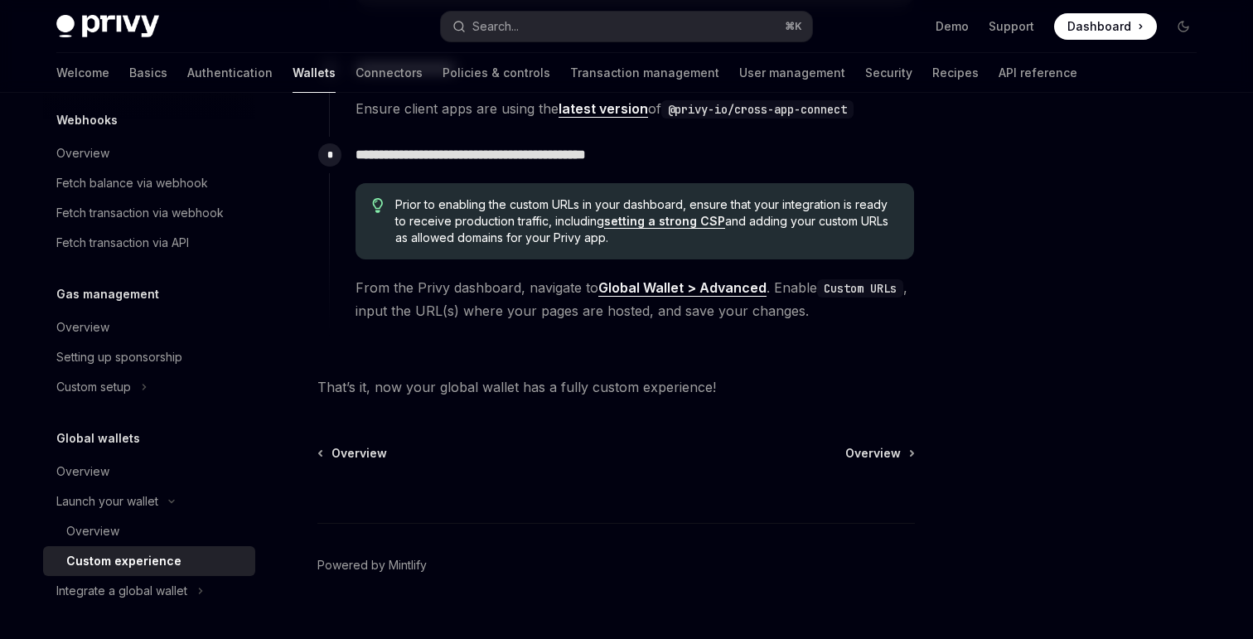
scroll to position [3212, 0]
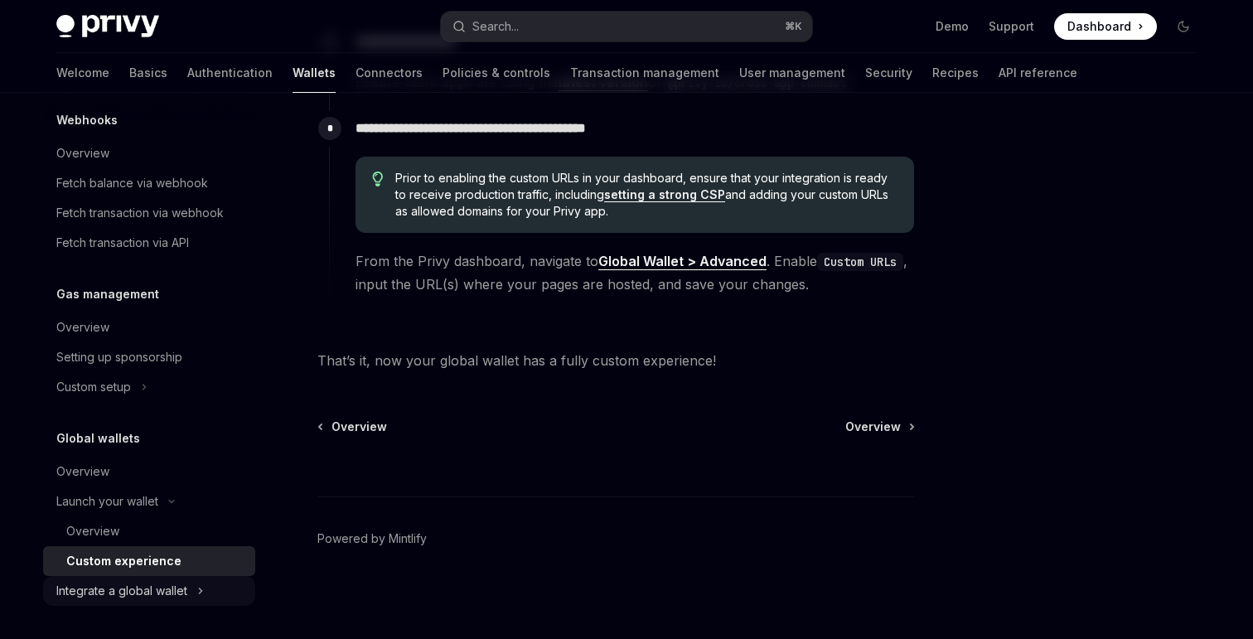
click at [168, 597] on div "Integrate a global wallet" at bounding box center [121, 591] width 131 height 20
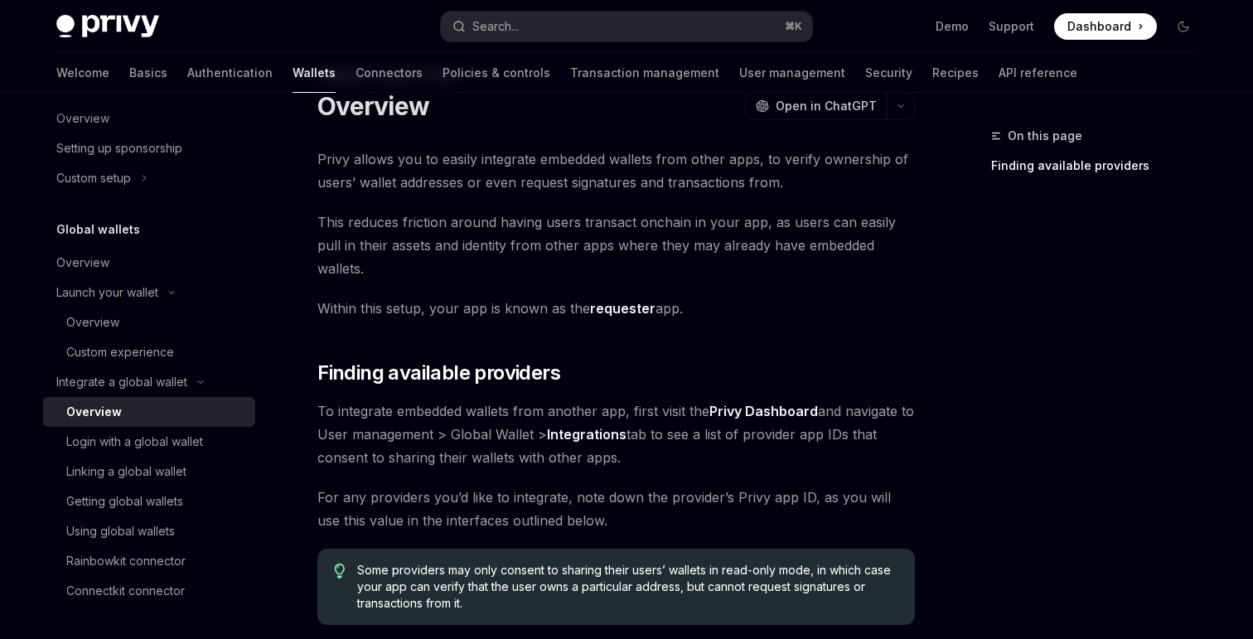
scroll to position [292, 0]
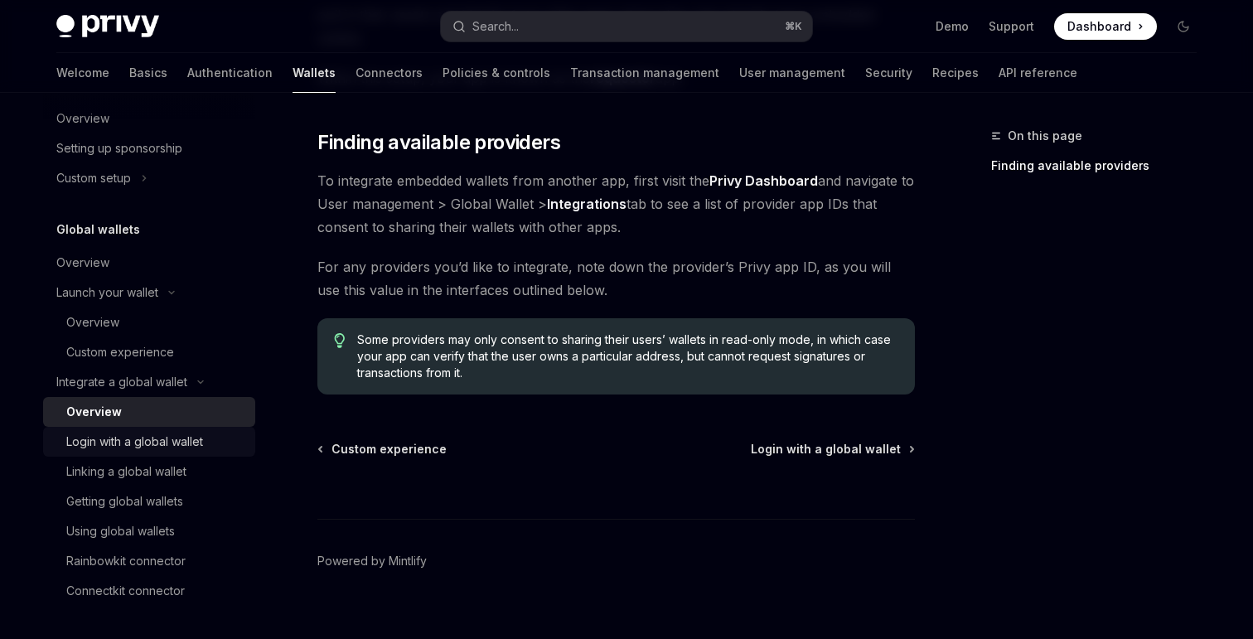
click at [170, 437] on div "Login with a global wallet" at bounding box center [134, 442] width 137 height 20
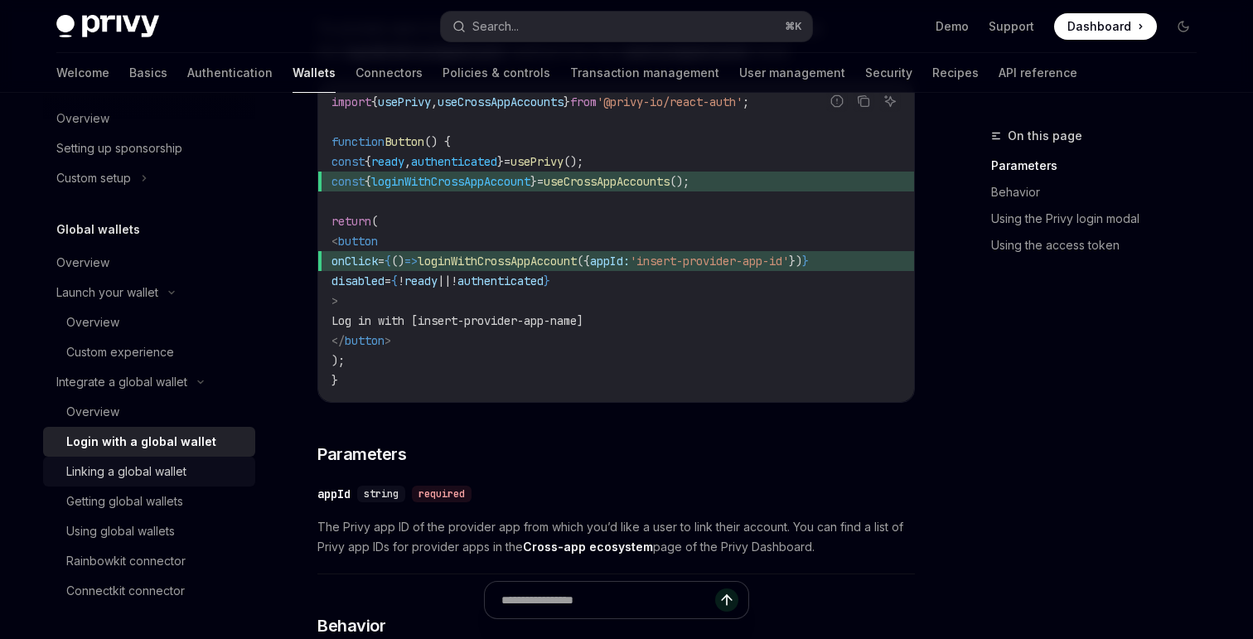
scroll to position [271, 0]
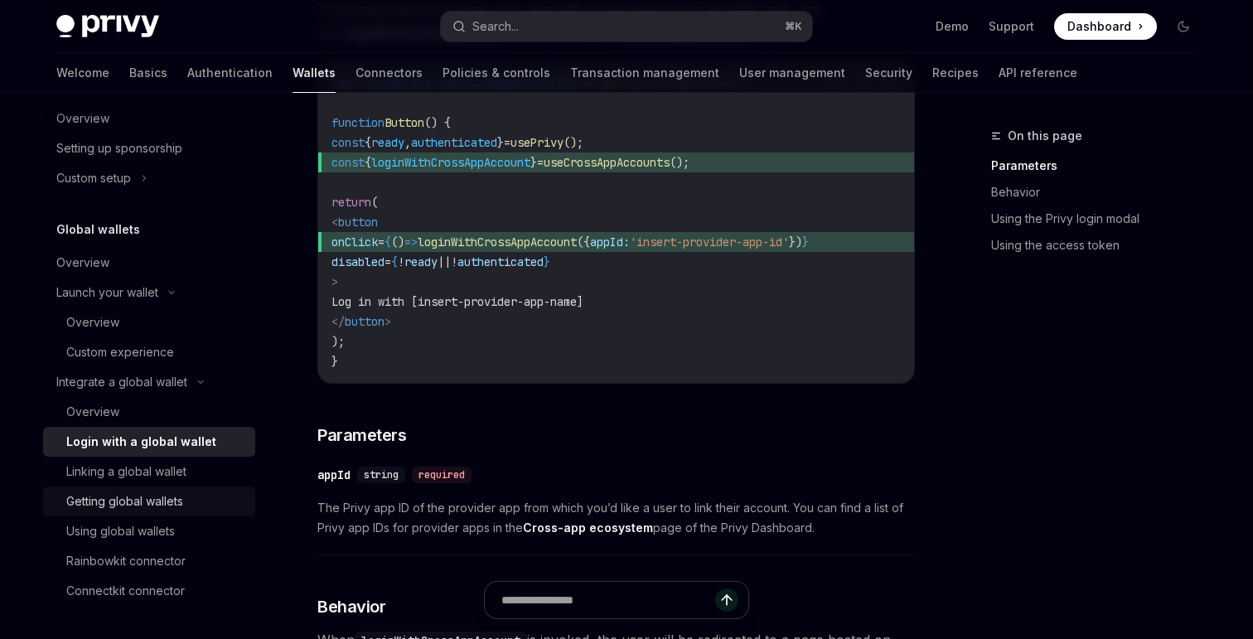
click at [171, 503] on div "Getting global wallets" at bounding box center [124, 501] width 117 height 20
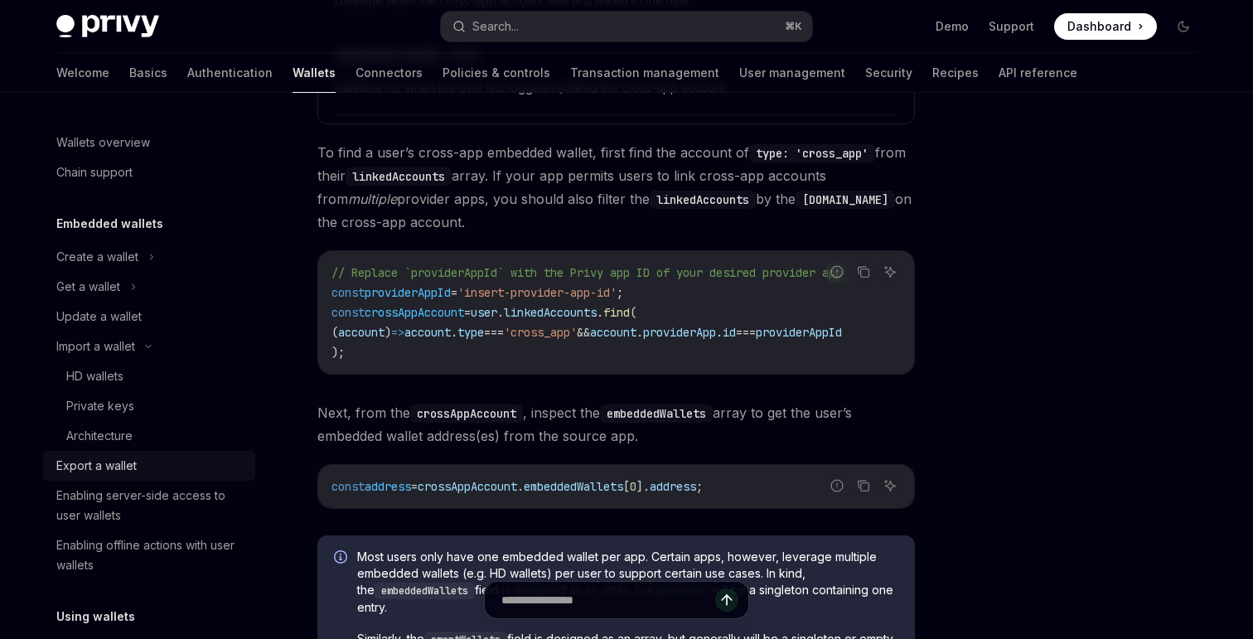
click at [123, 468] on div "Export a wallet" at bounding box center [96, 466] width 80 height 20
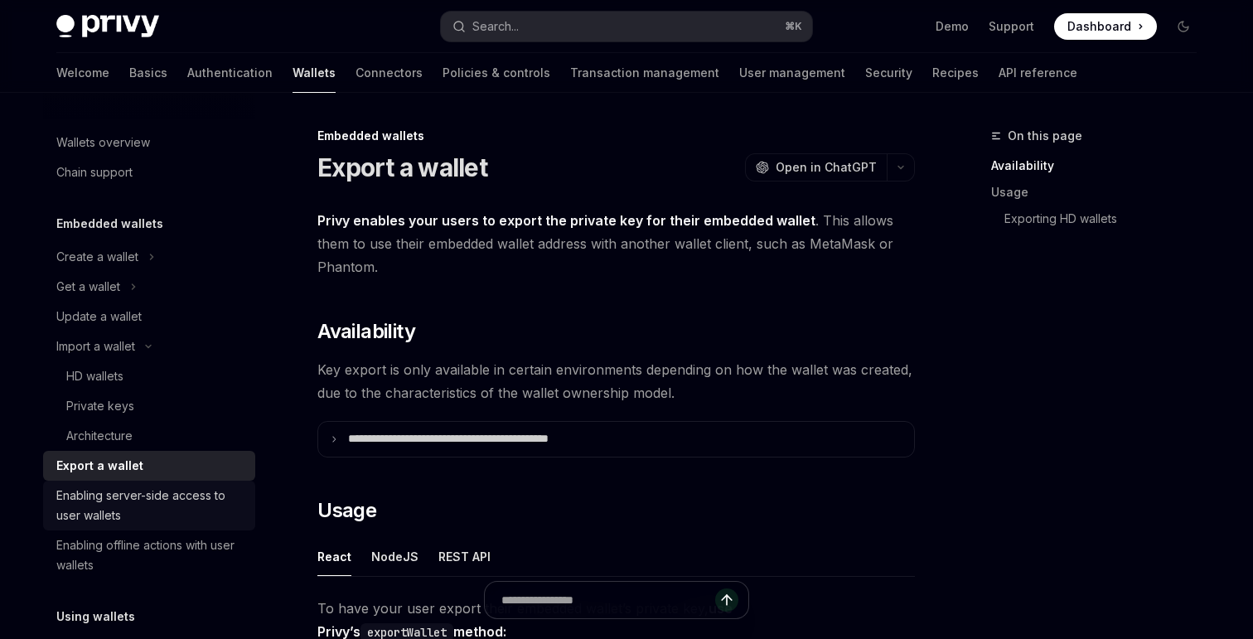
click at [123, 498] on div "Enabling server-side access to user wallets" at bounding box center [150, 506] width 189 height 40
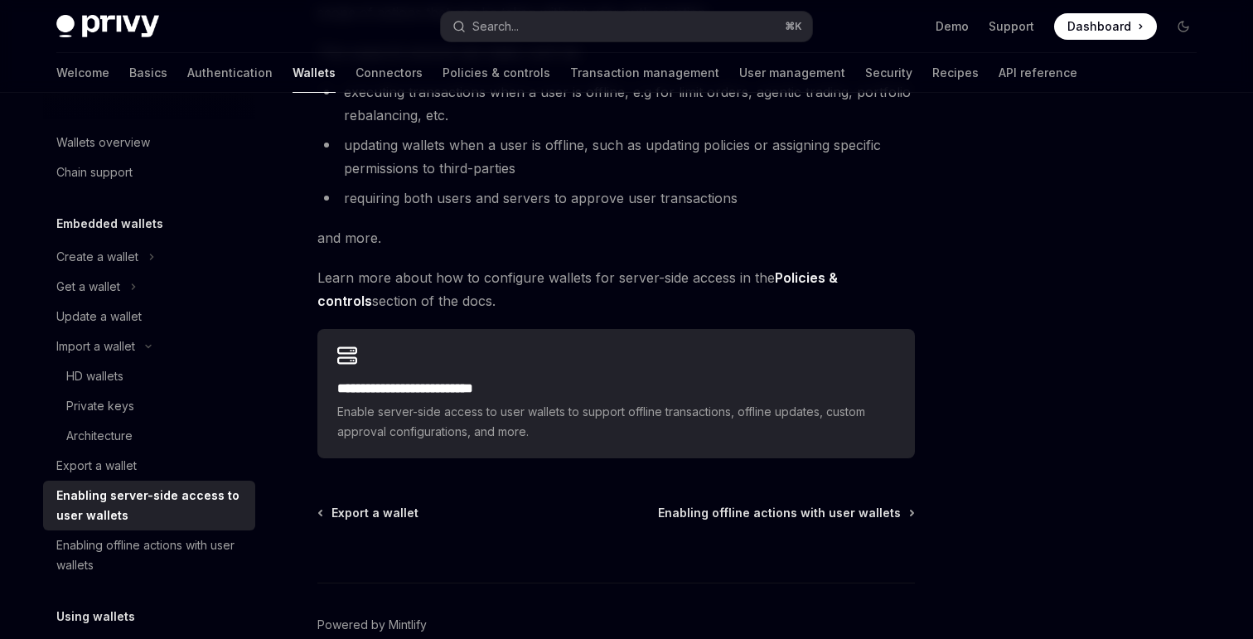
scroll to position [261, 0]
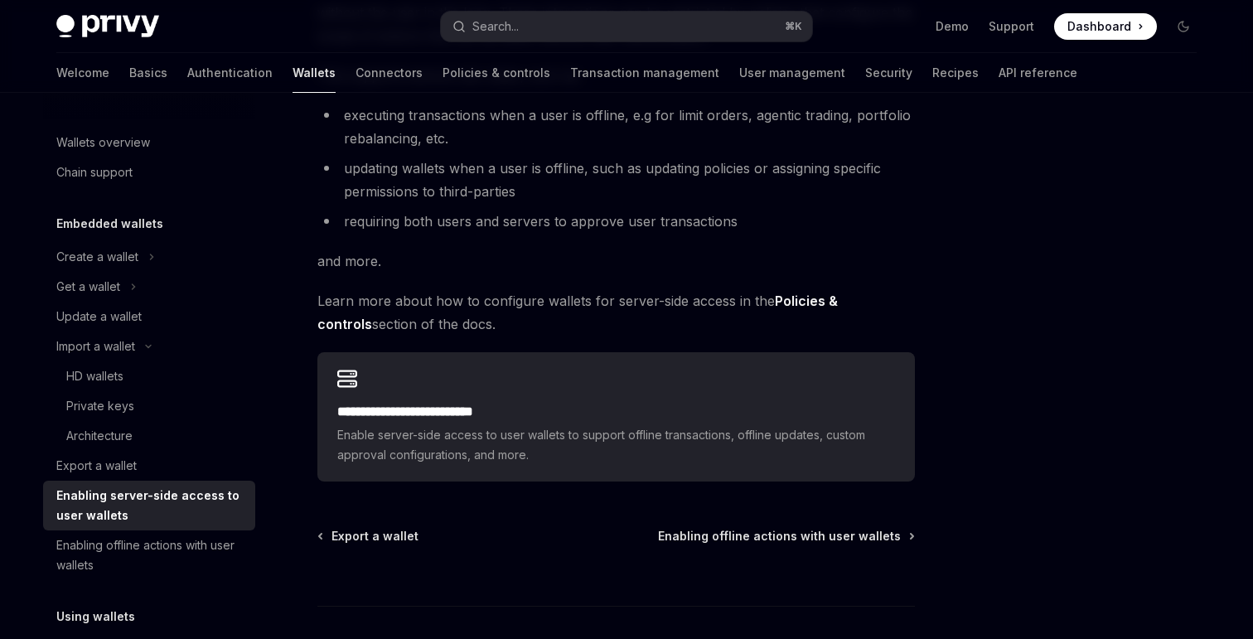
click at [404, 413] on h2 "**********" at bounding box center [616, 412] width 558 height 20
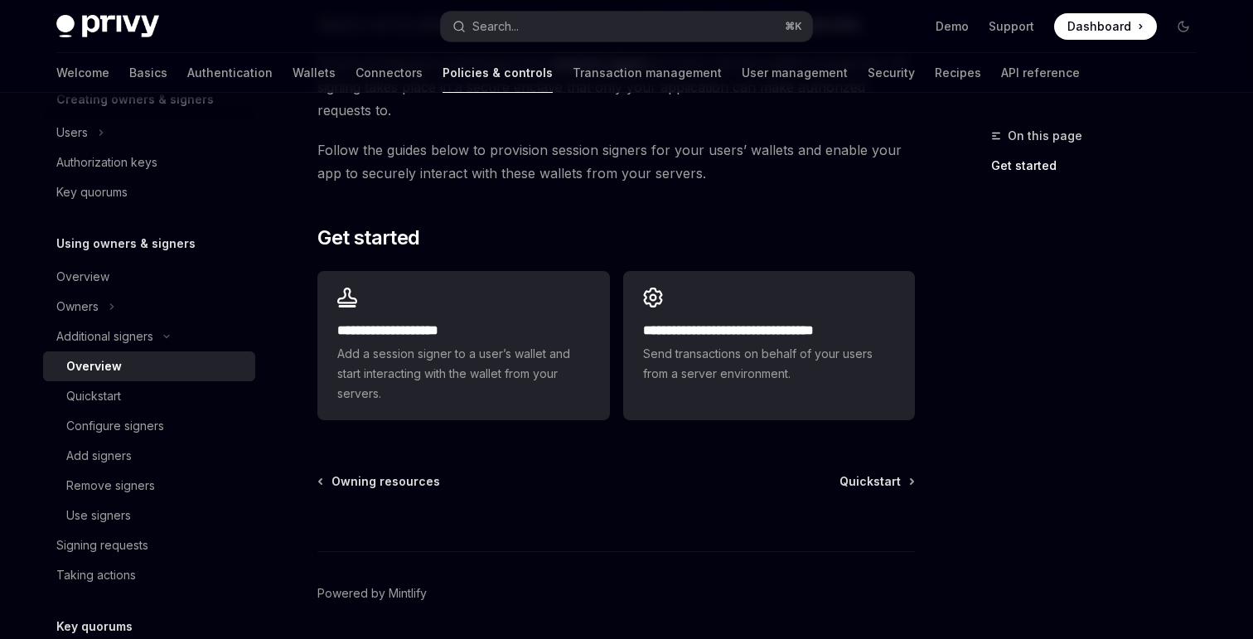
scroll to position [431, 0]
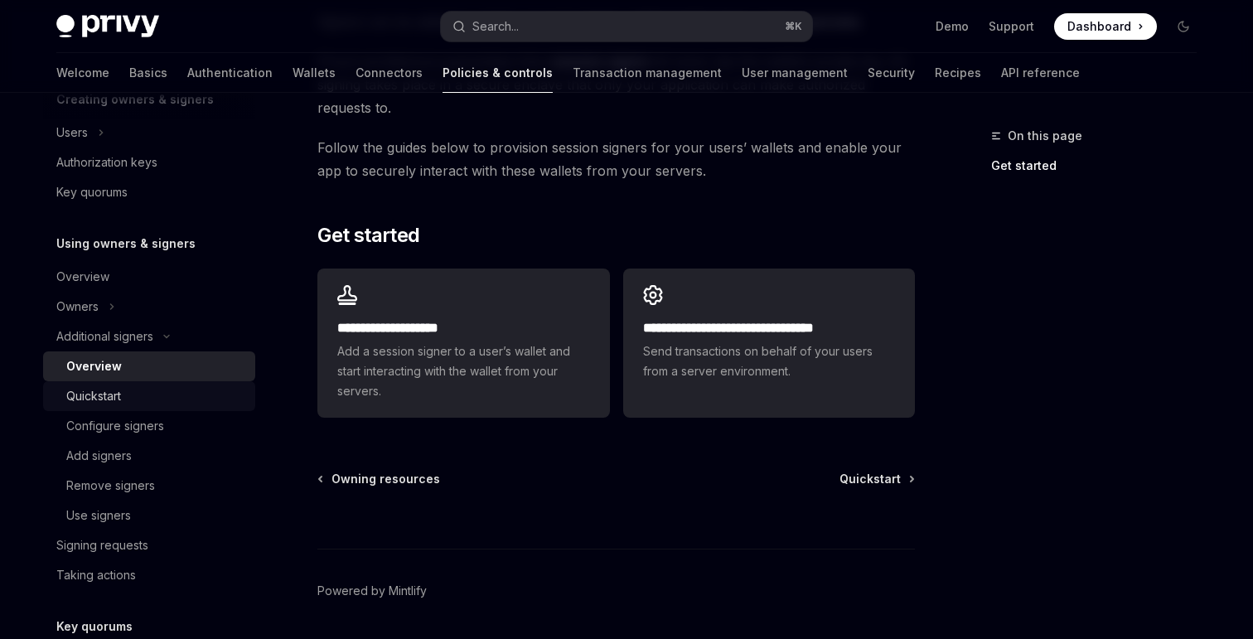
click at [105, 403] on div "Quickstart" at bounding box center [93, 396] width 55 height 20
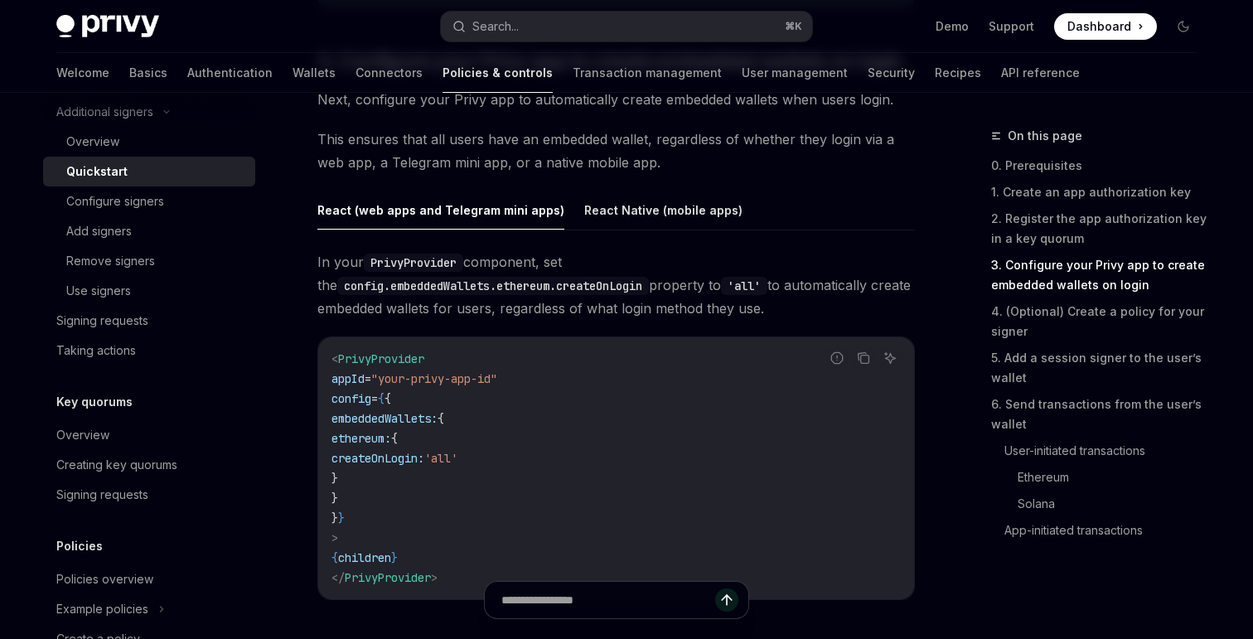
scroll to position [1660, 0]
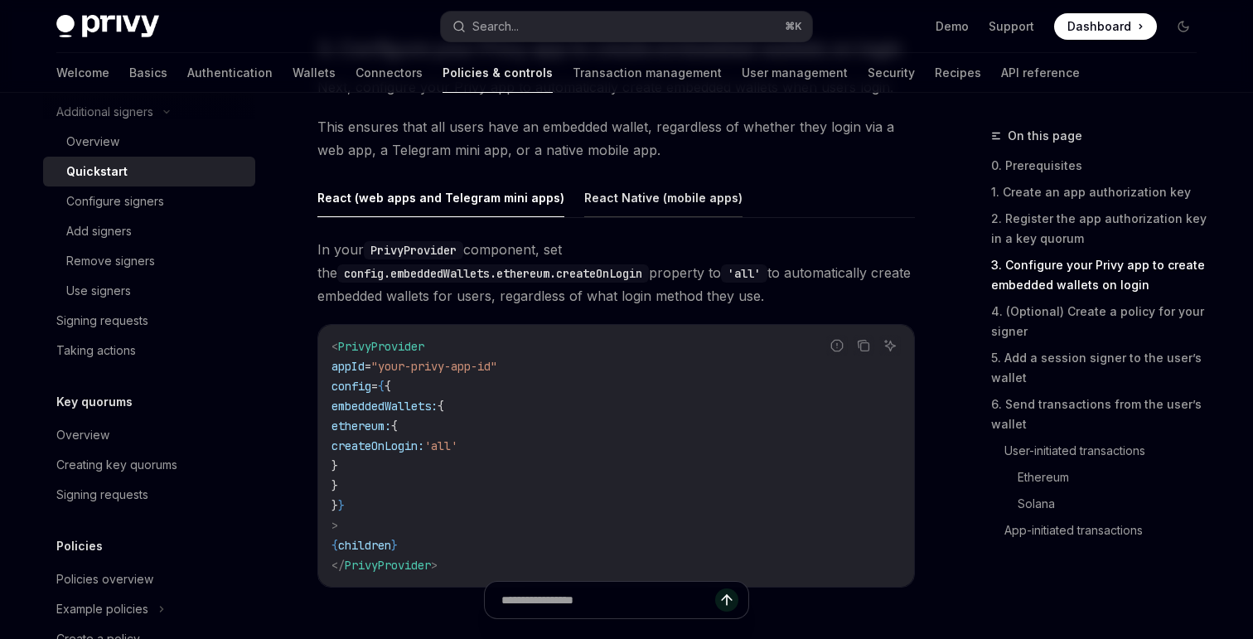
click at [620, 201] on button "React Native (mobile apps)" at bounding box center [663, 197] width 158 height 39
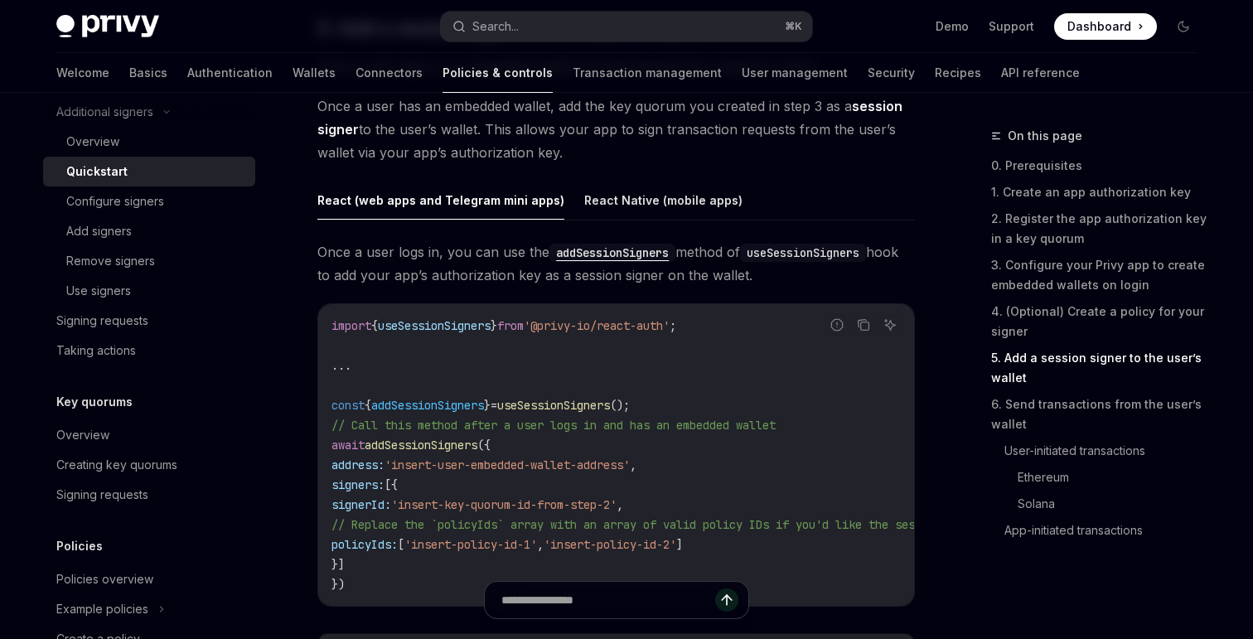
scroll to position [2661, 0]
click at [620, 201] on button "React Native (mobile apps)" at bounding box center [663, 198] width 158 height 39
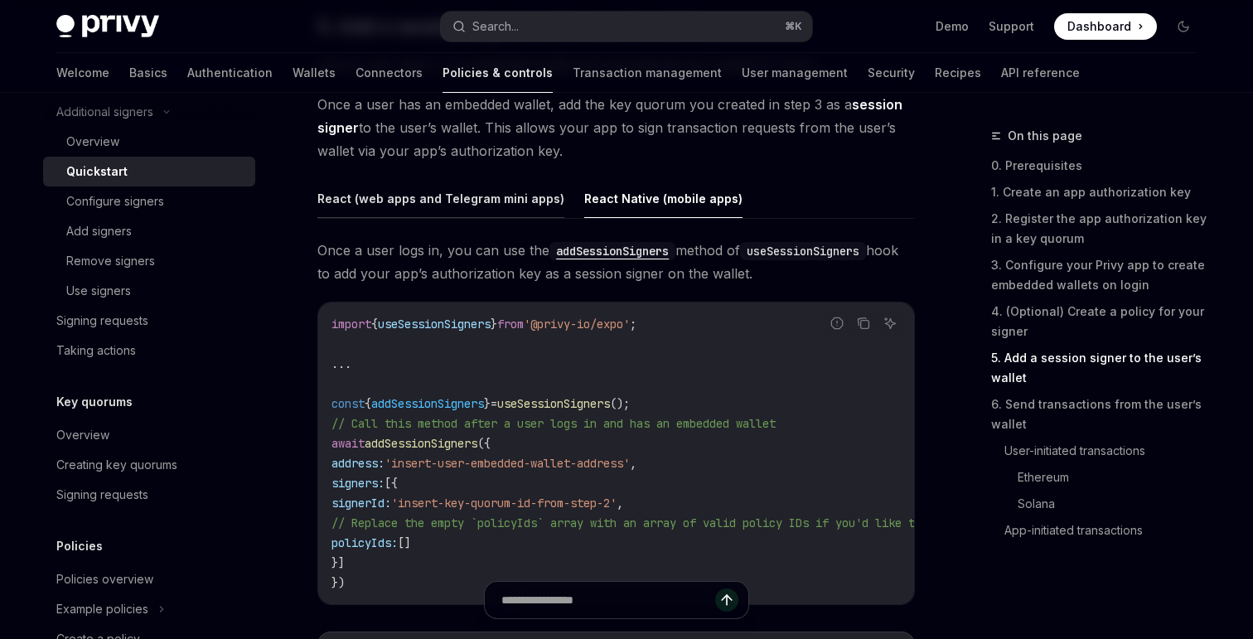
click at [507, 214] on button "React (web apps and Telegram mini apps)" at bounding box center [440, 198] width 247 height 39
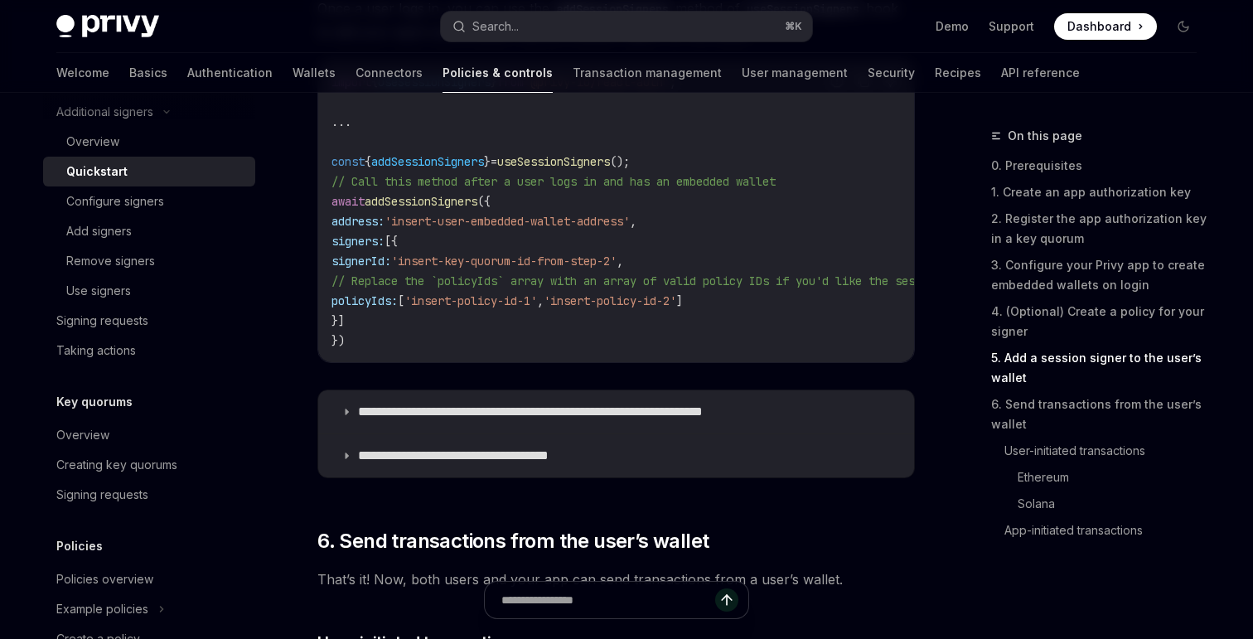
scroll to position [2905, 0]
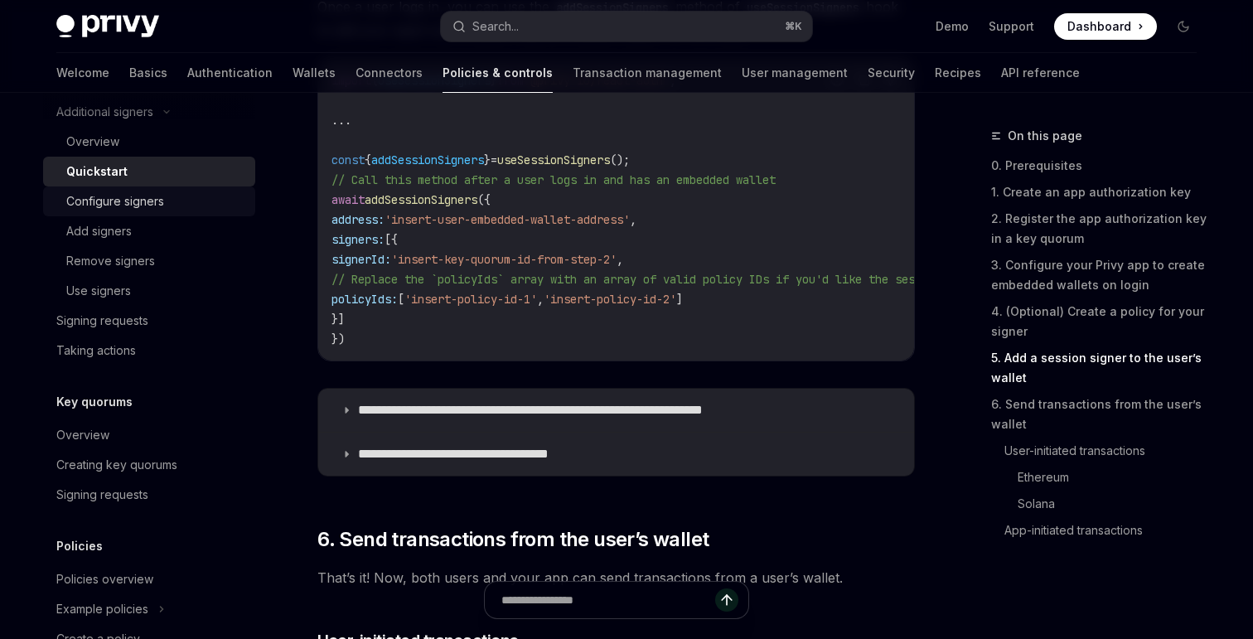
click at [183, 186] on link "Configure signers" at bounding box center [149, 201] width 212 height 30
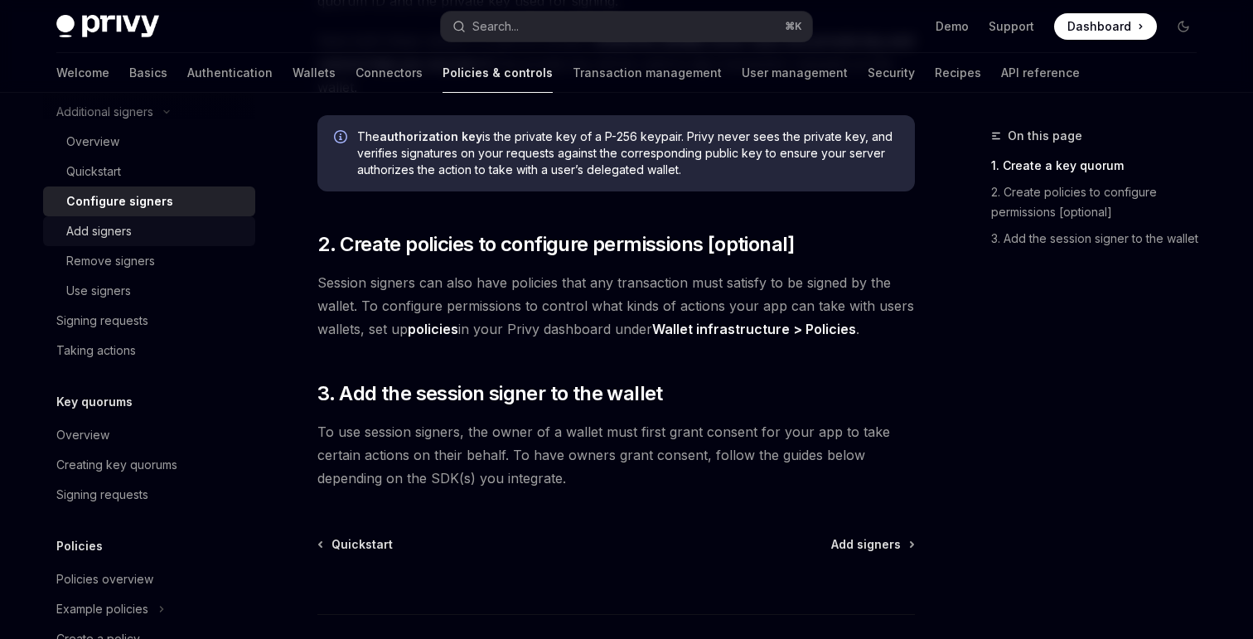
click at [157, 235] on div "Add signers" at bounding box center [155, 231] width 179 height 20
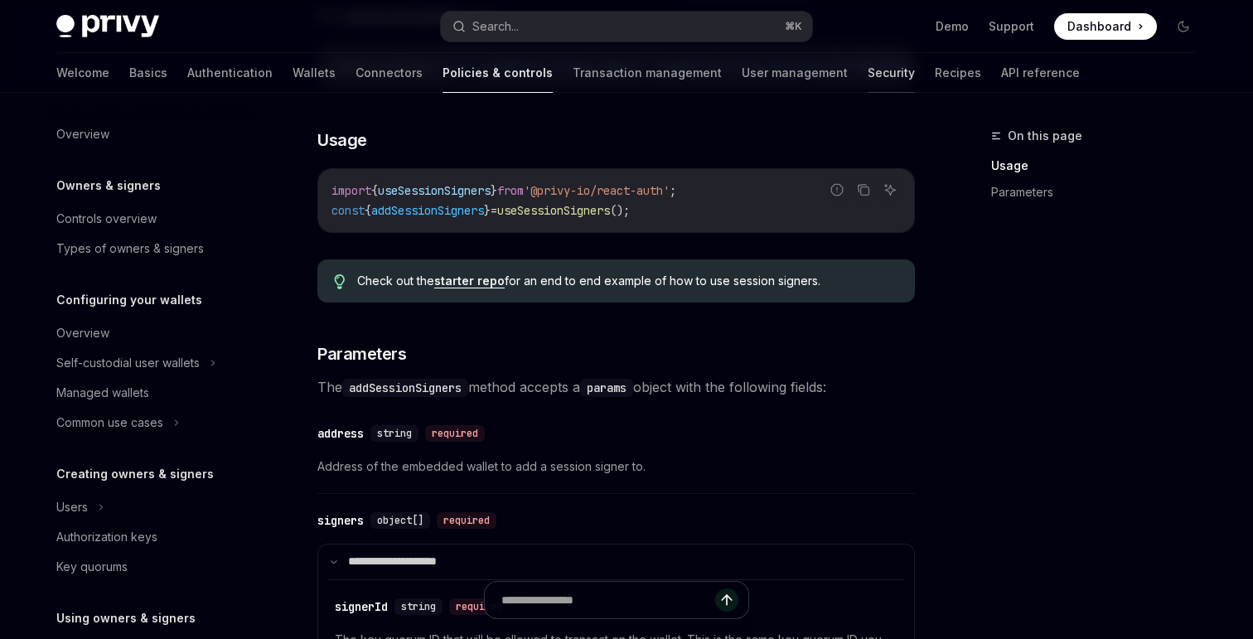
click at [868, 71] on link "Security" at bounding box center [891, 73] width 47 height 40
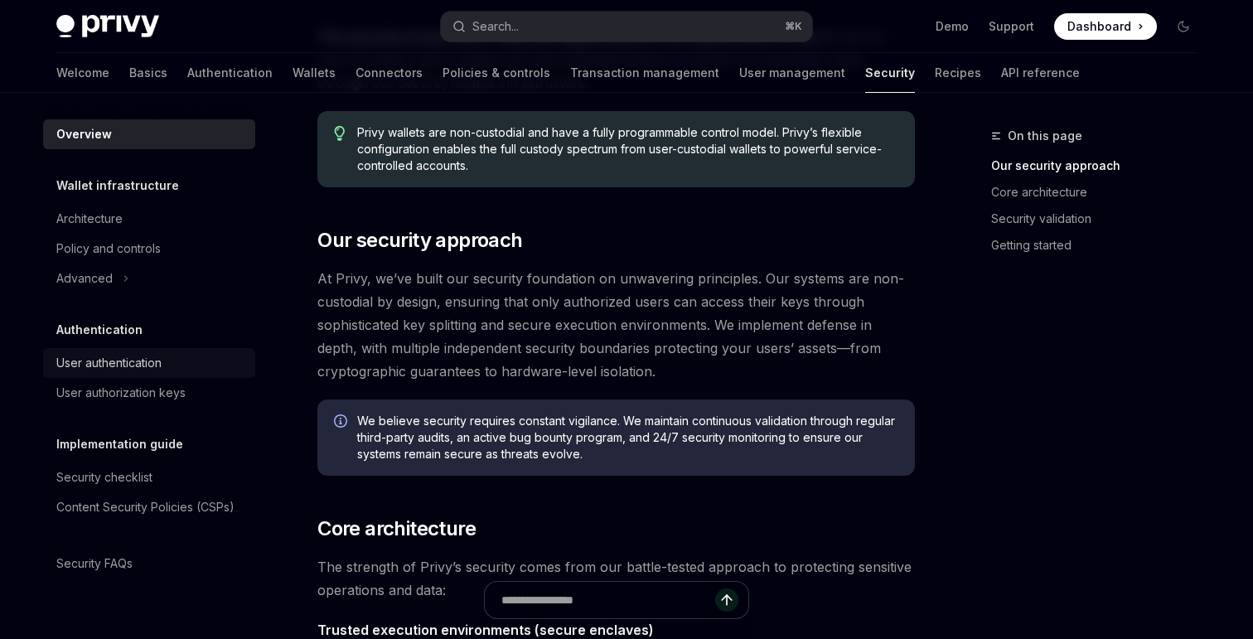
click at [133, 370] on div "User authentication" at bounding box center [108, 363] width 105 height 20
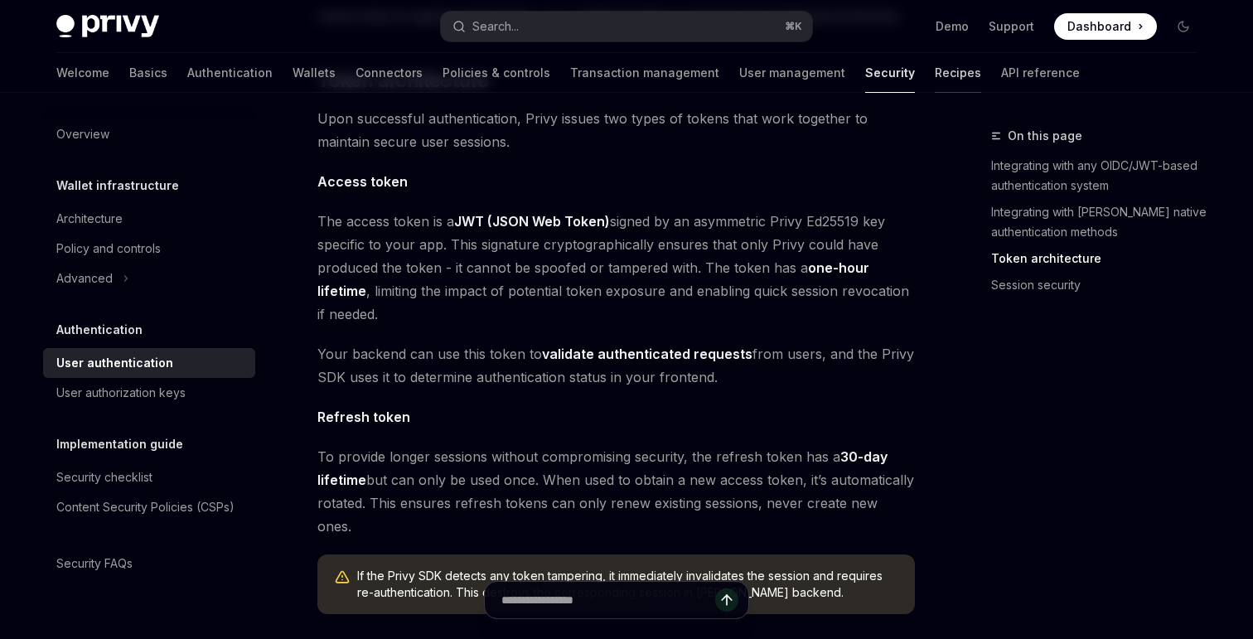
click at [935, 79] on link "Recipes" at bounding box center [958, 73] width 46 height 40
type textarea "*"
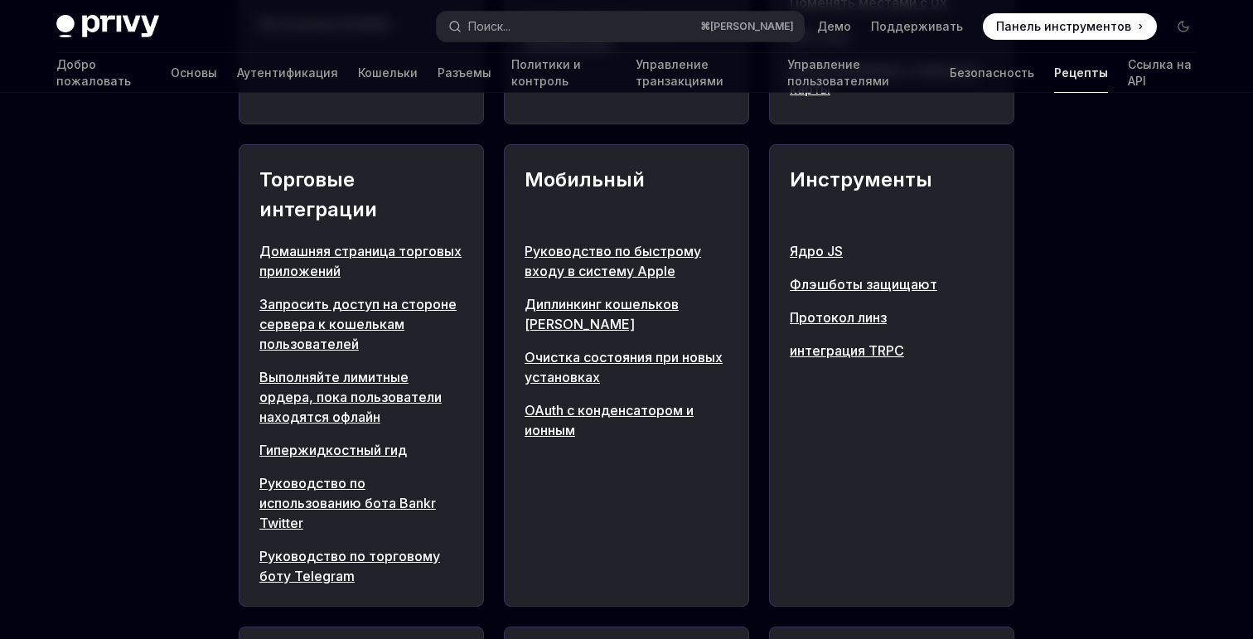
scroll to position [1582, 0]
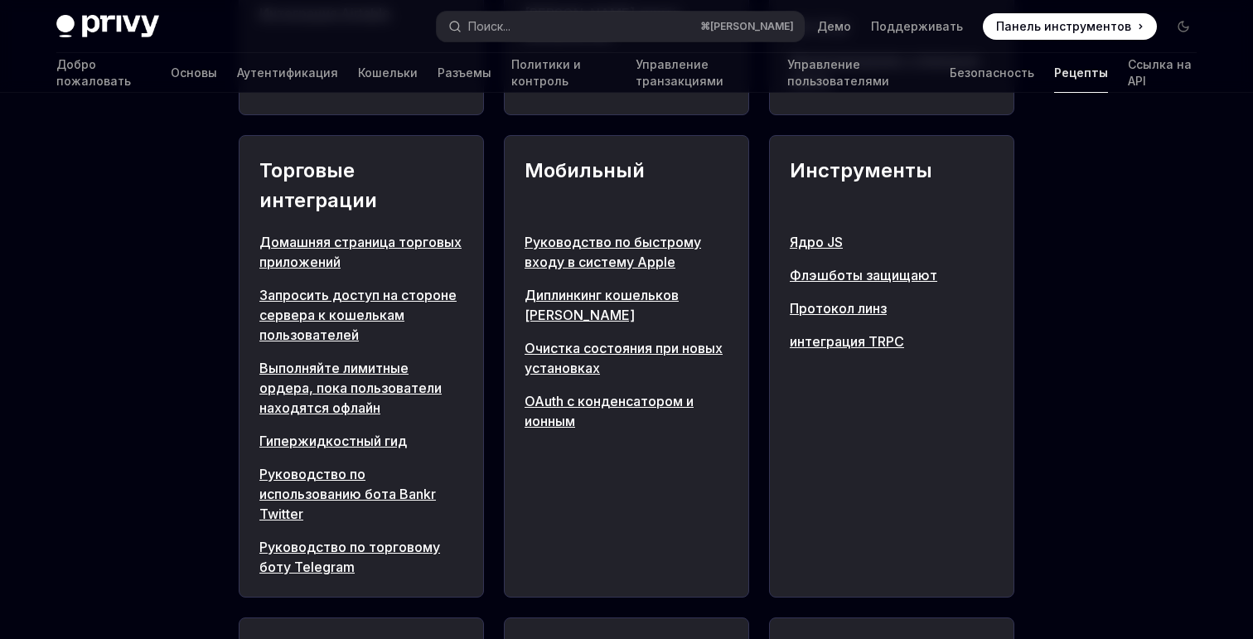
click at [607, 216] on div "Мобильный Руководство по быстрому входу в систему Apple Диплинкинг кошельков So…" at bounding box center [626, 366] width 245 height 462
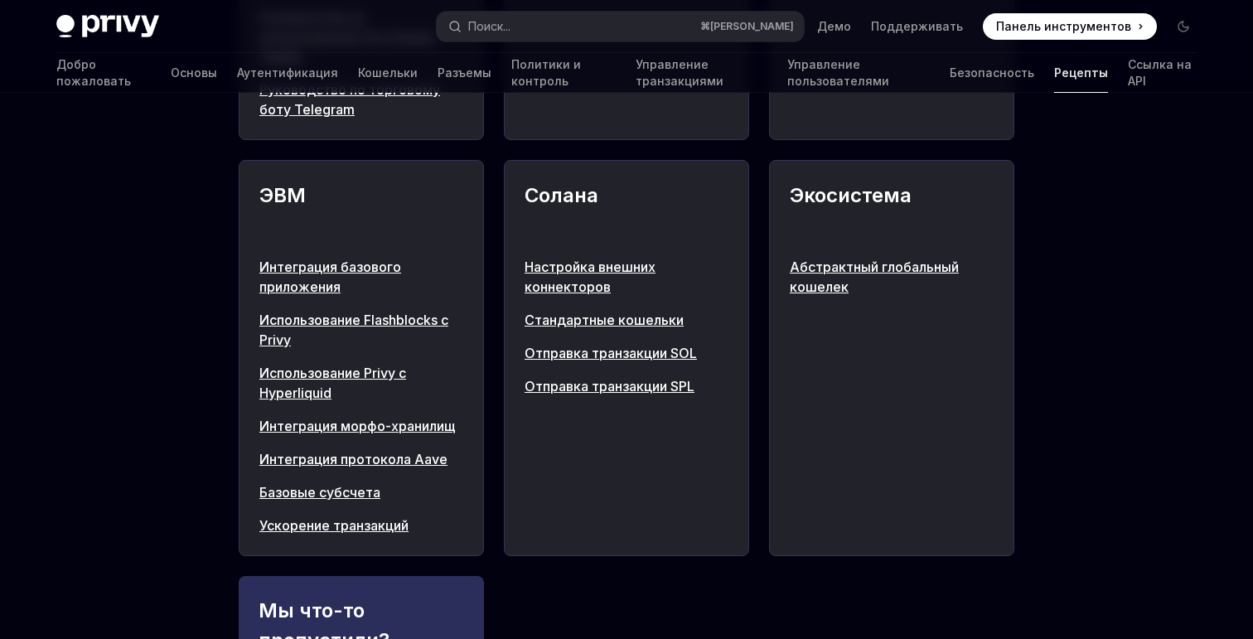
scroll to position [2068, 0]
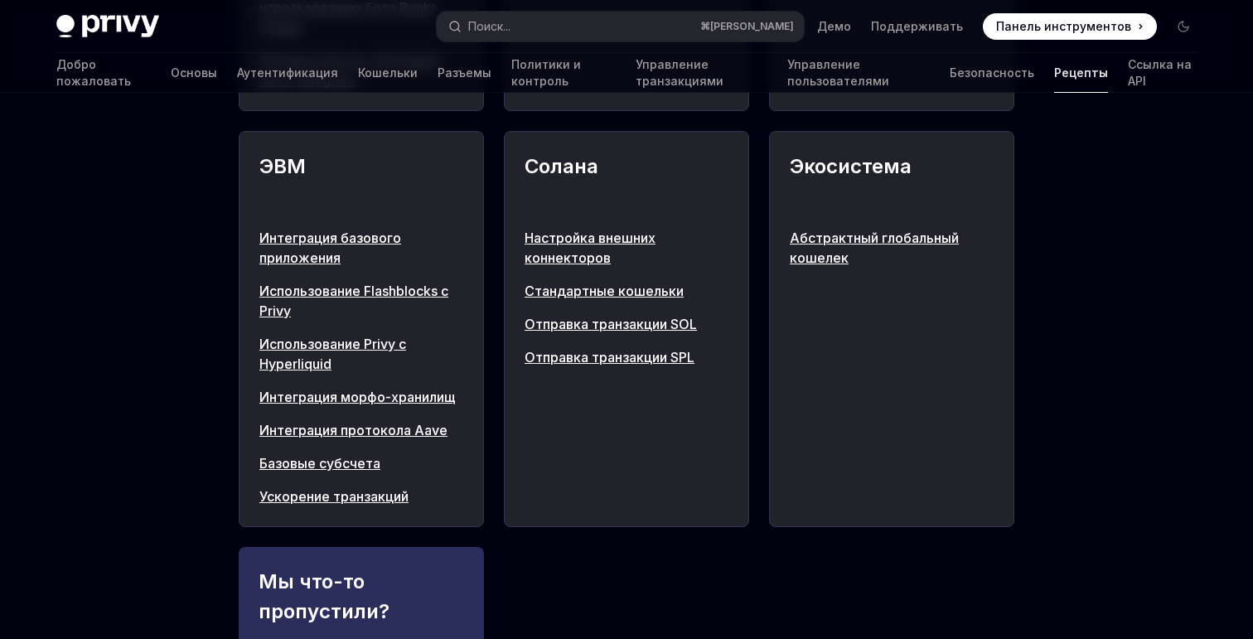
click at [353, 341] on font "Использование Privy с Hyperliquid" at bounding box center [332, 354] width 147 height 36
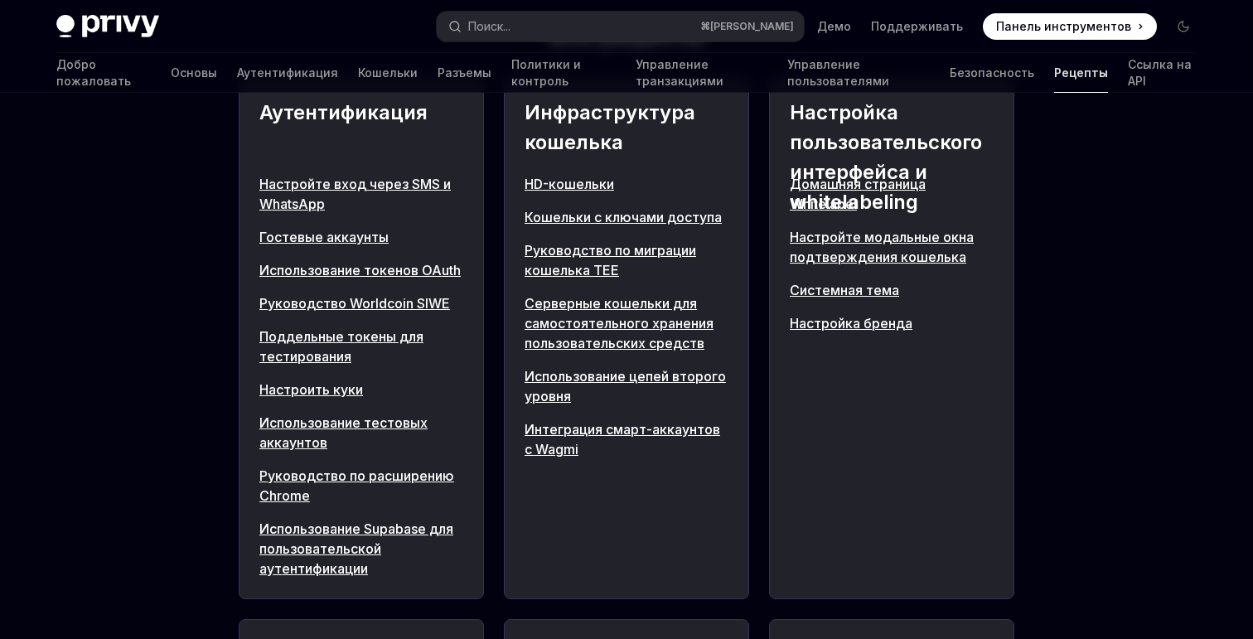
scroll to position [742, 0]
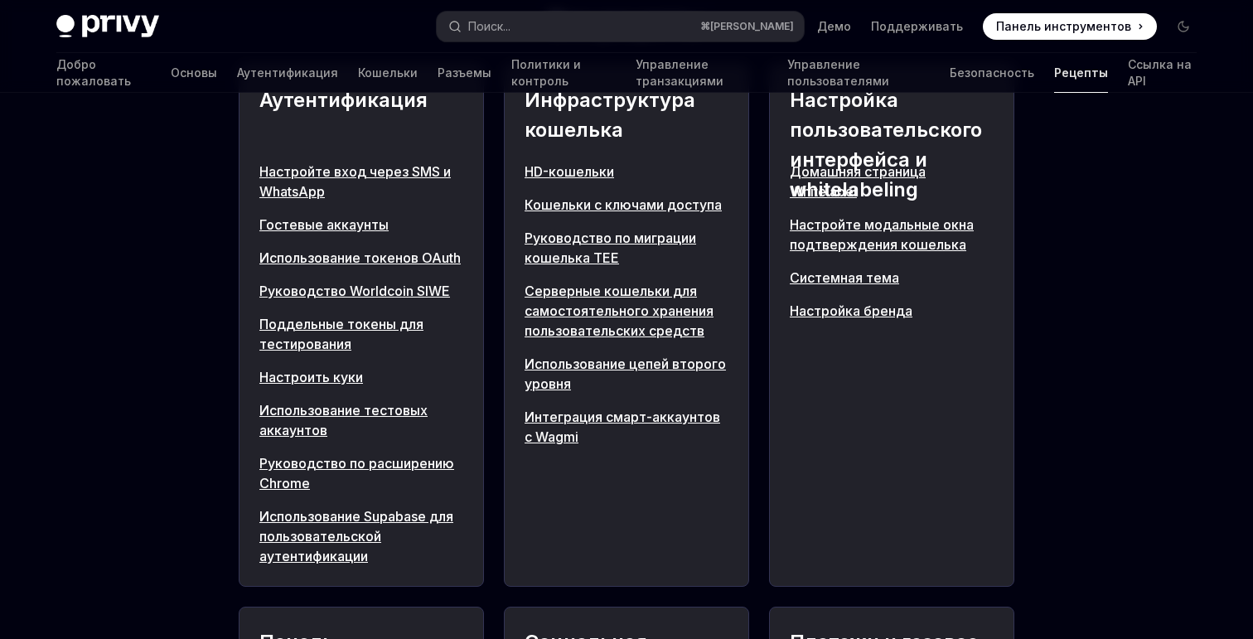
click at [340, 409] on font "Использование тестовых аккаунтов" at bounding box center [343, 420] width 168 height 36
click at [843, 230] on font "Настройте модальные окна подтверждения кошелька" at bounding box center [882, 234] width 184 height 36
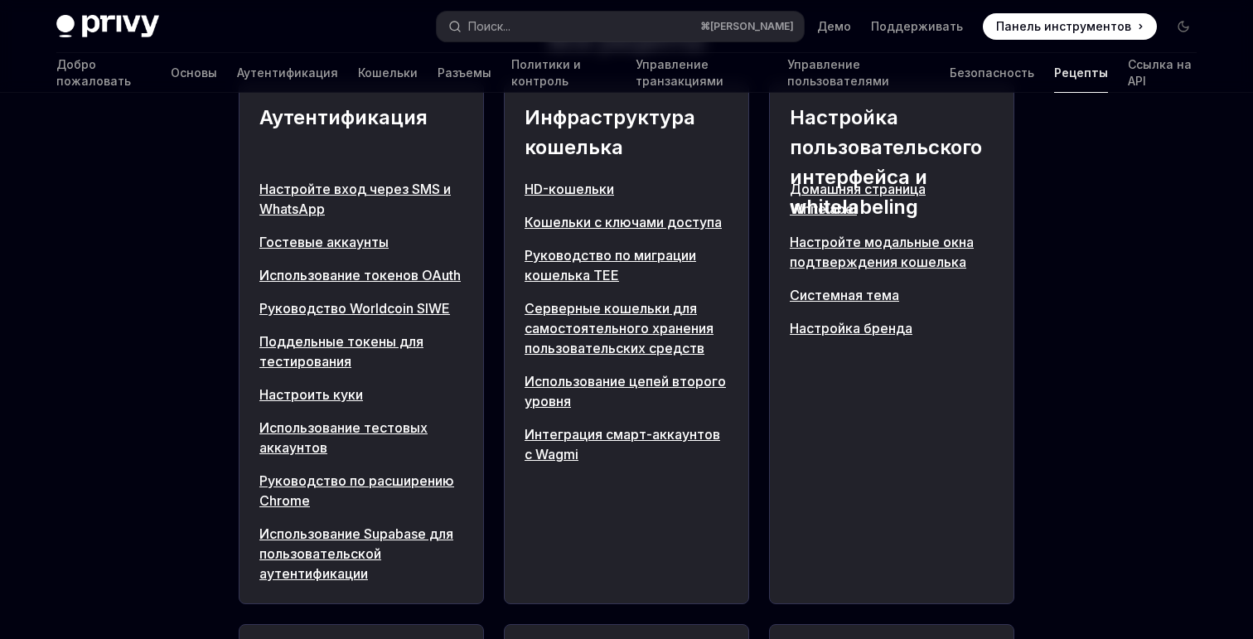
scroll to position [723, 0]
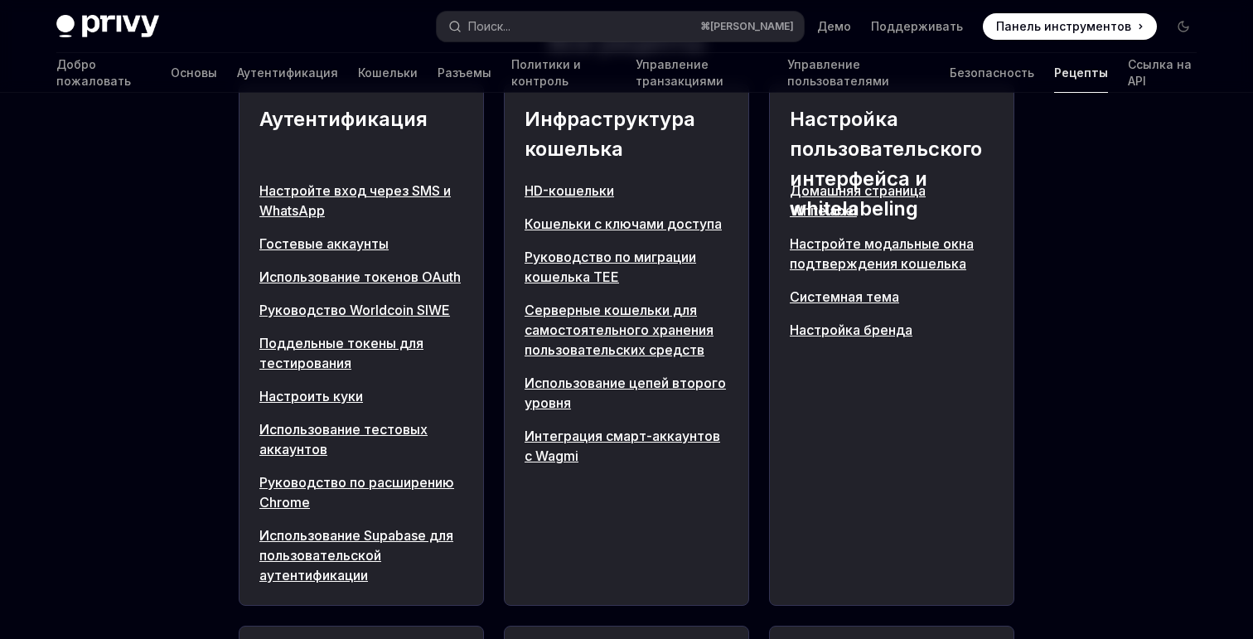
click at [571, 185] on font "HD-кошельки" at bounding box center [568, 190] width 89 height 17
click at [572, 225] on font "Кошельки с ключами доступа" at bounding box center [622, 223] width 197 height 17
click at [567, 309] on font "Серверные кошельки для самостоятельного хранения пользовательских средств" at bounding box center [618, 330] width 189 height 56
click at [556, 381] on font "Использование цепей второго уровня" at bounding box center [624, 393] width 201 height 36
click at [555, 435] on font "Интеграция смарт-аккаунтов с Wagmi" at bounding box center [622, 446] width 196 height 36
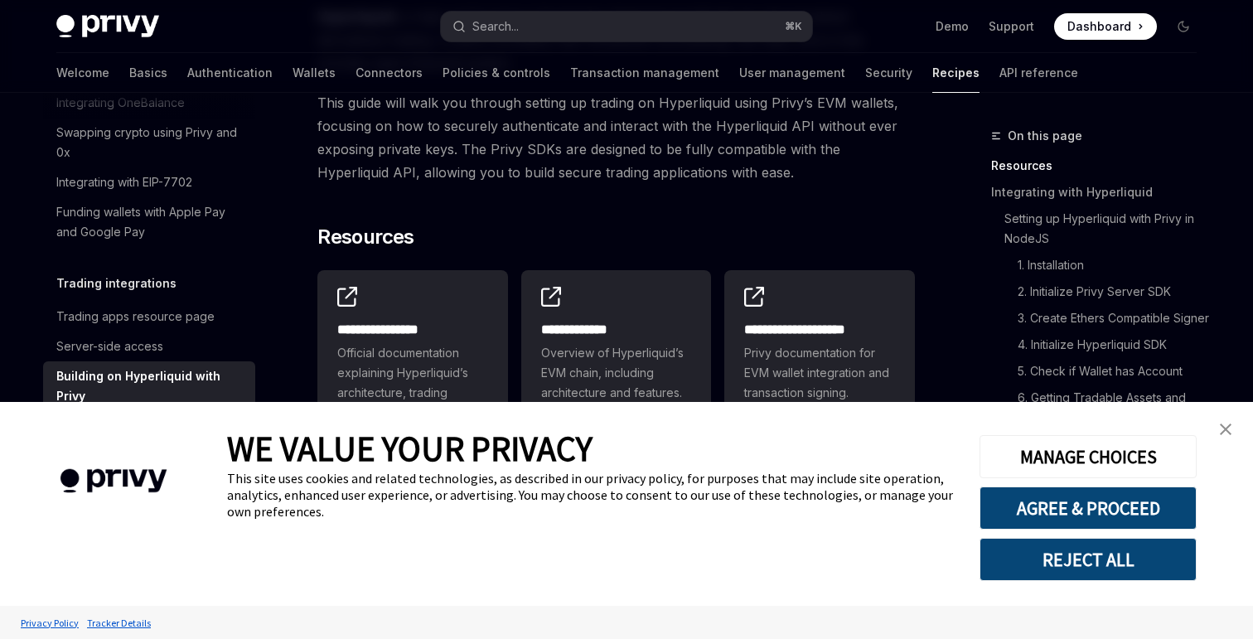
scroll to position [266, 0]
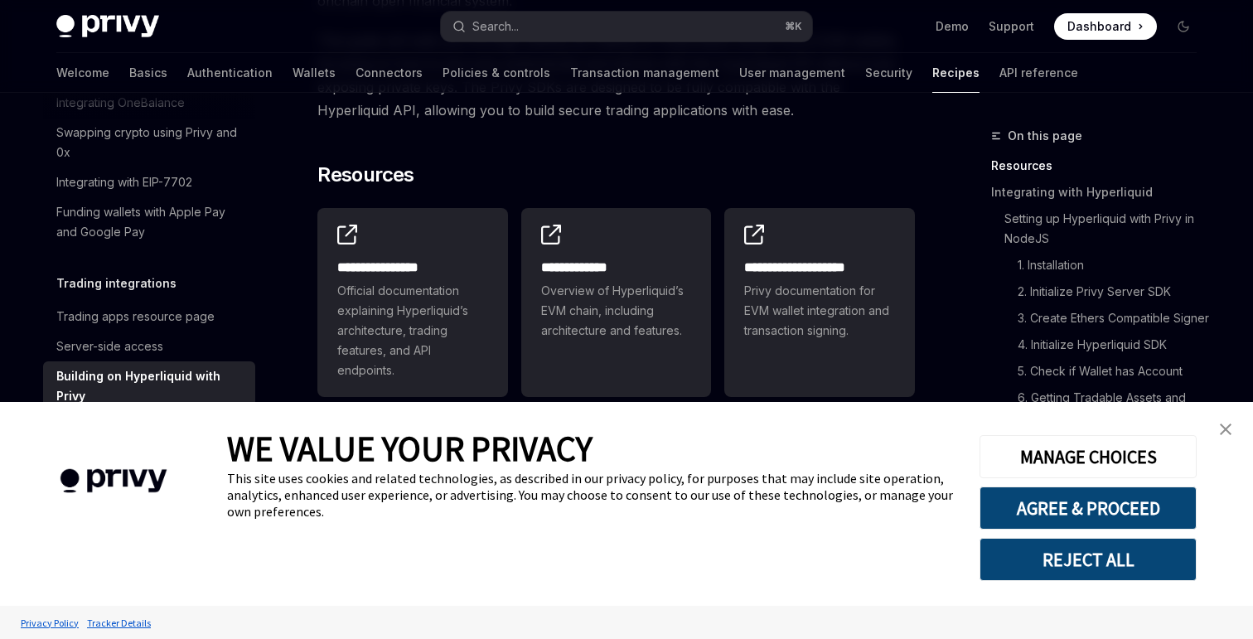
click at [727, 283] on div "**********" at bounding box center [819, 282] width 191 height 149
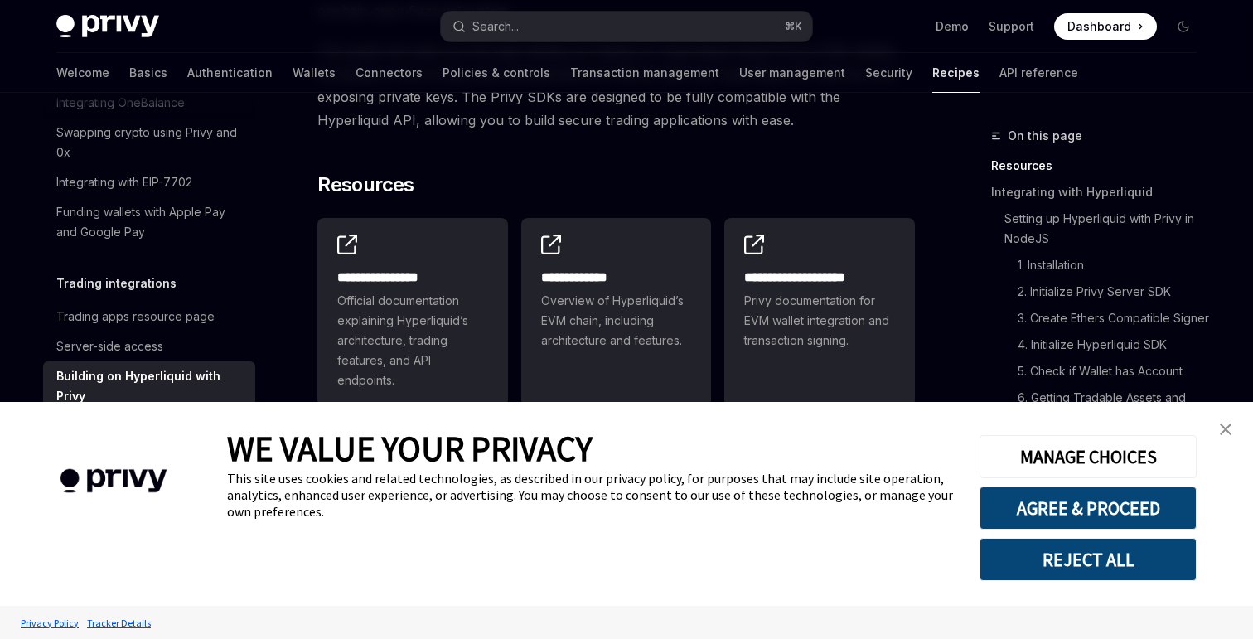
scroll to position [266, 0]
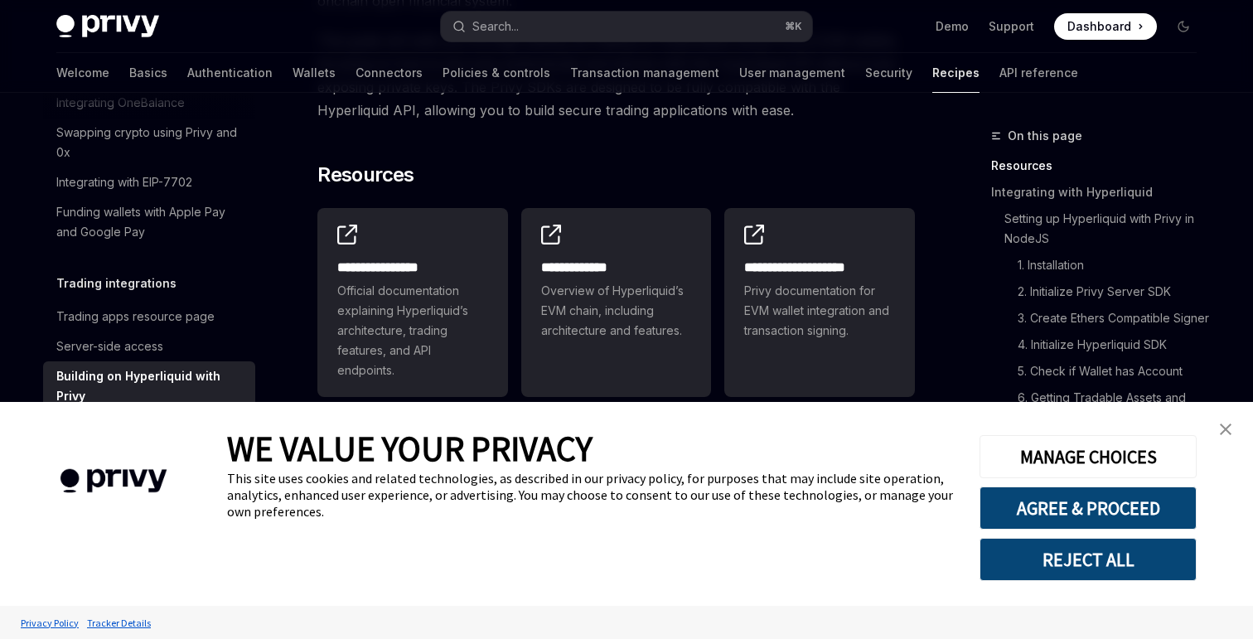
click at [1226, 428] on img "close banner" at bounding box center [1226, 429] width 12 height 12
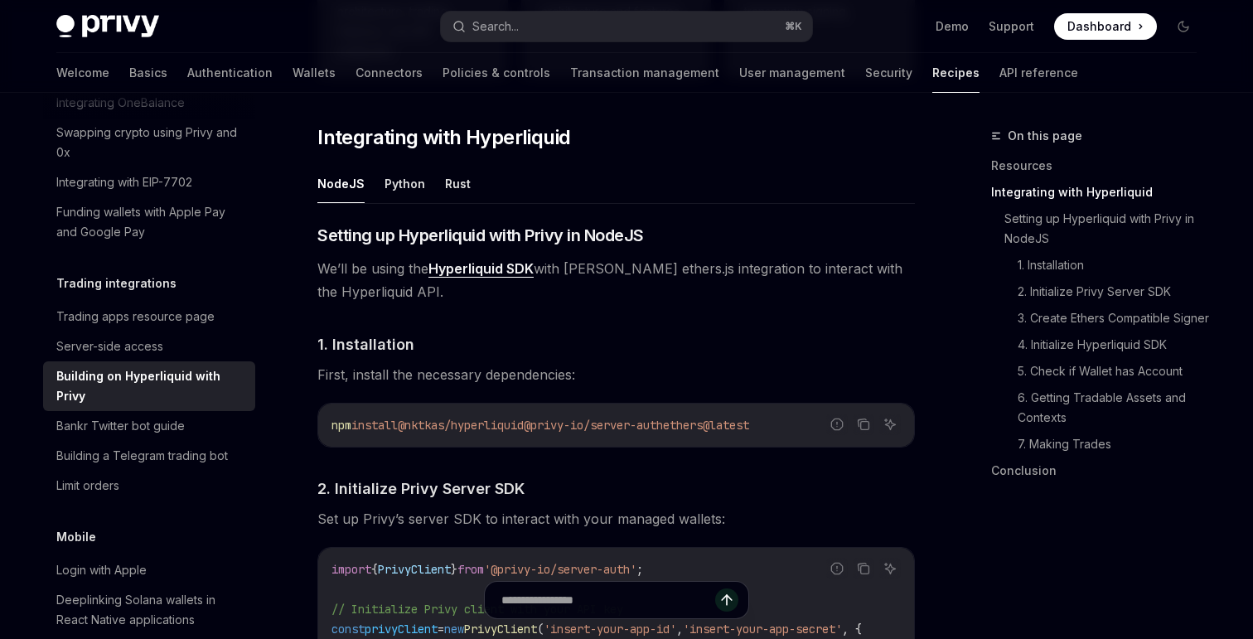
scroll to position [582, 0]
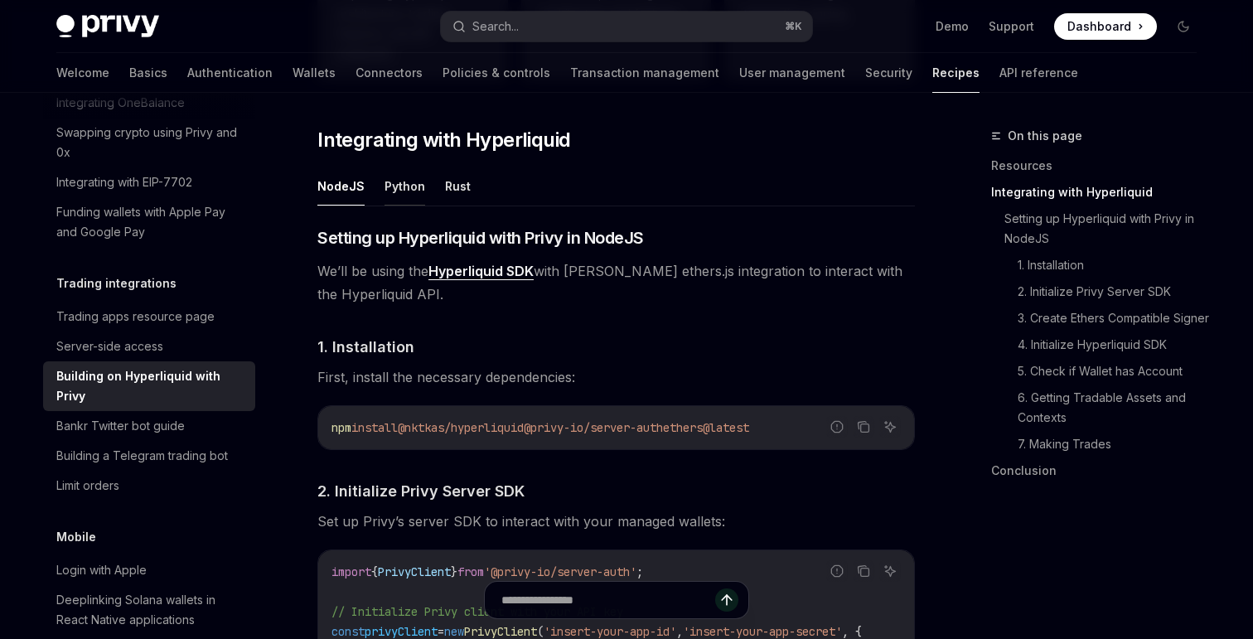
click at [400, 186] on button "Python" at bounding box center [404, 186] width 41 height 39
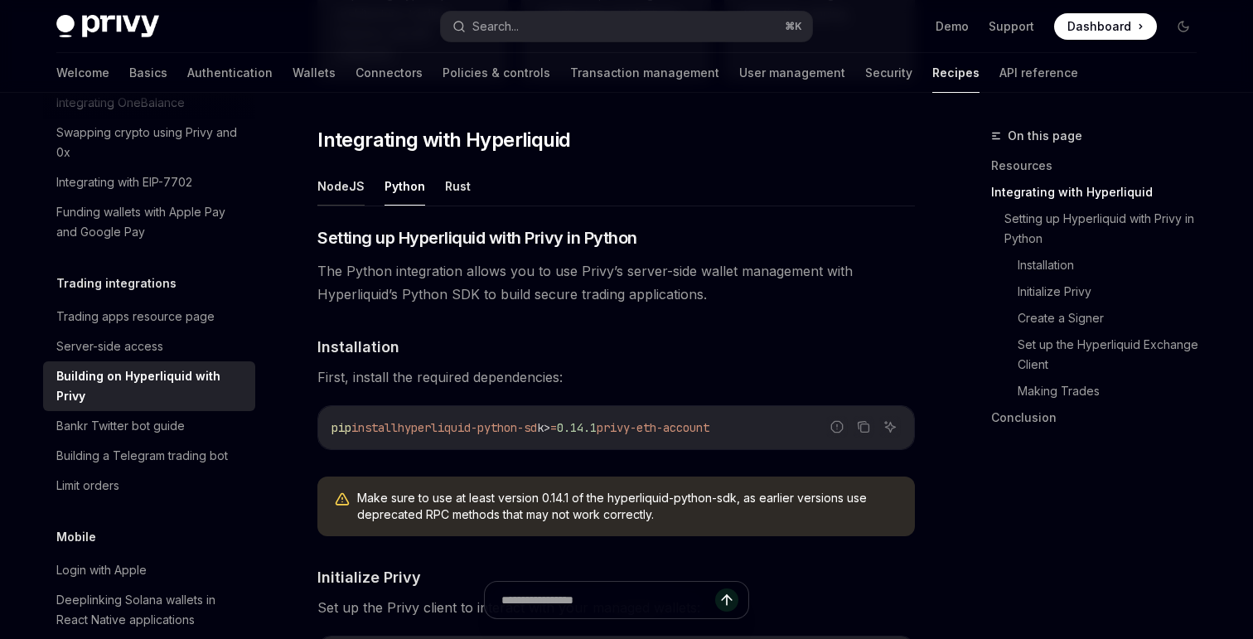
click at [337, 185] on button "NodeJS" at bounding box center [340, 186] width 47 height 39
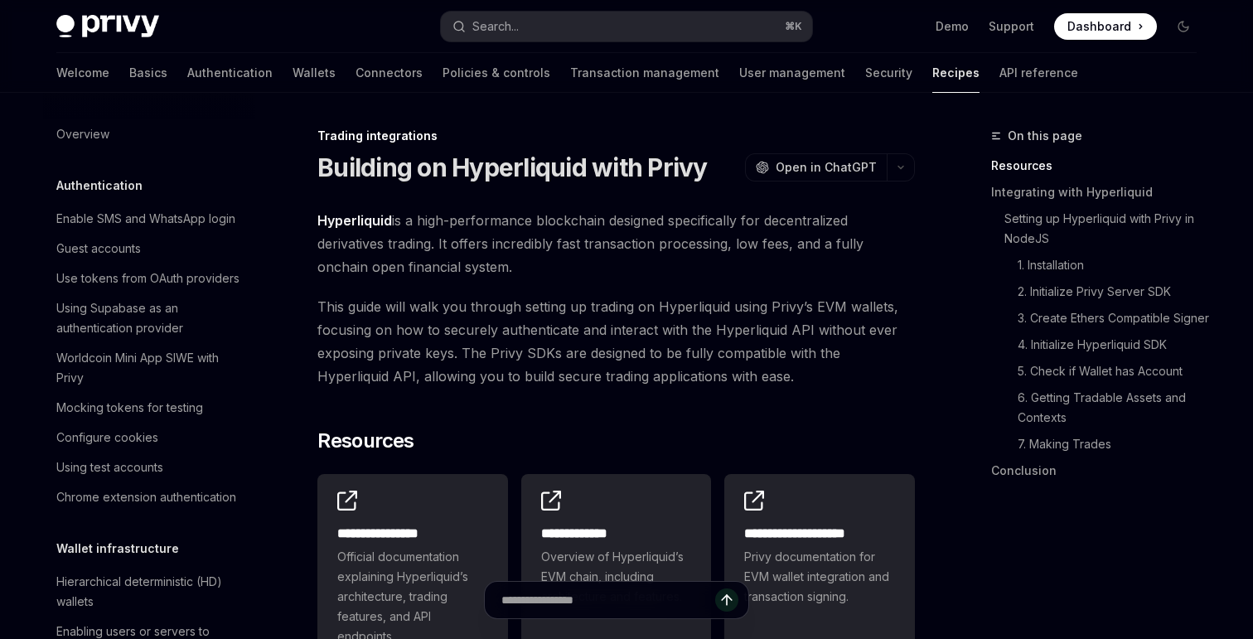
click at [476, 335] on span "This guide will walk you through setting up trading on Hyperliquid using Privy’…" at bounding box center [615, 341] width 597 height 93
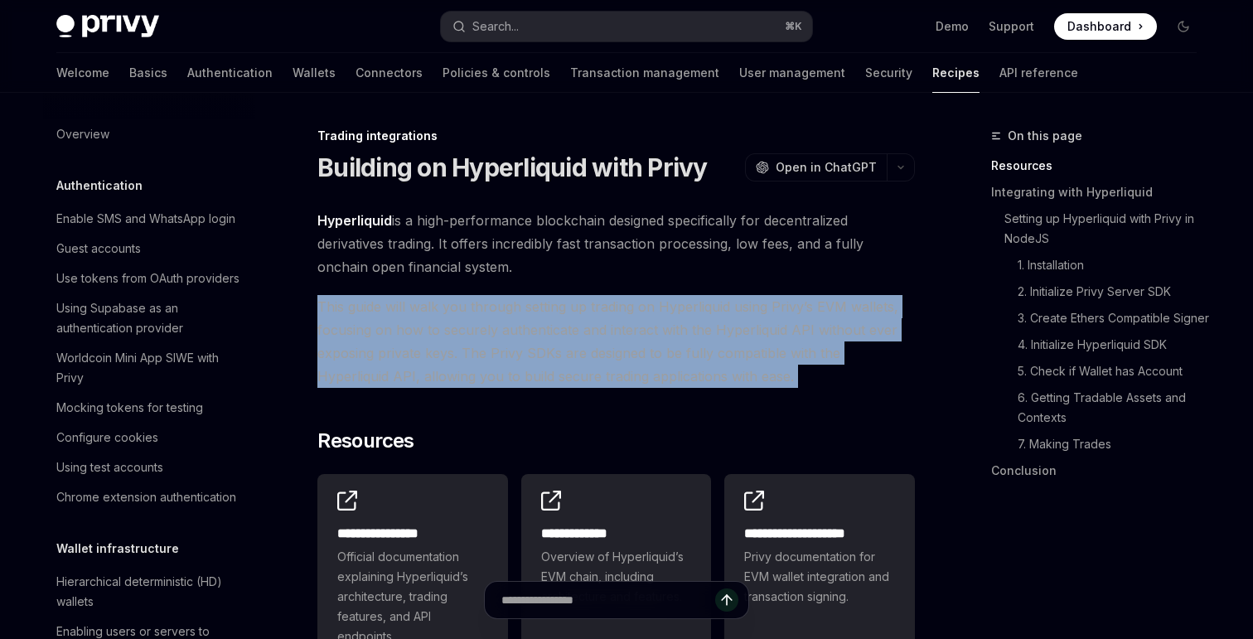
click at [476, 335] on span "This guide will walk you through setting up trading on Hyperliquid using Privy’…" at bounding box center [615, 341] width 597 height 93
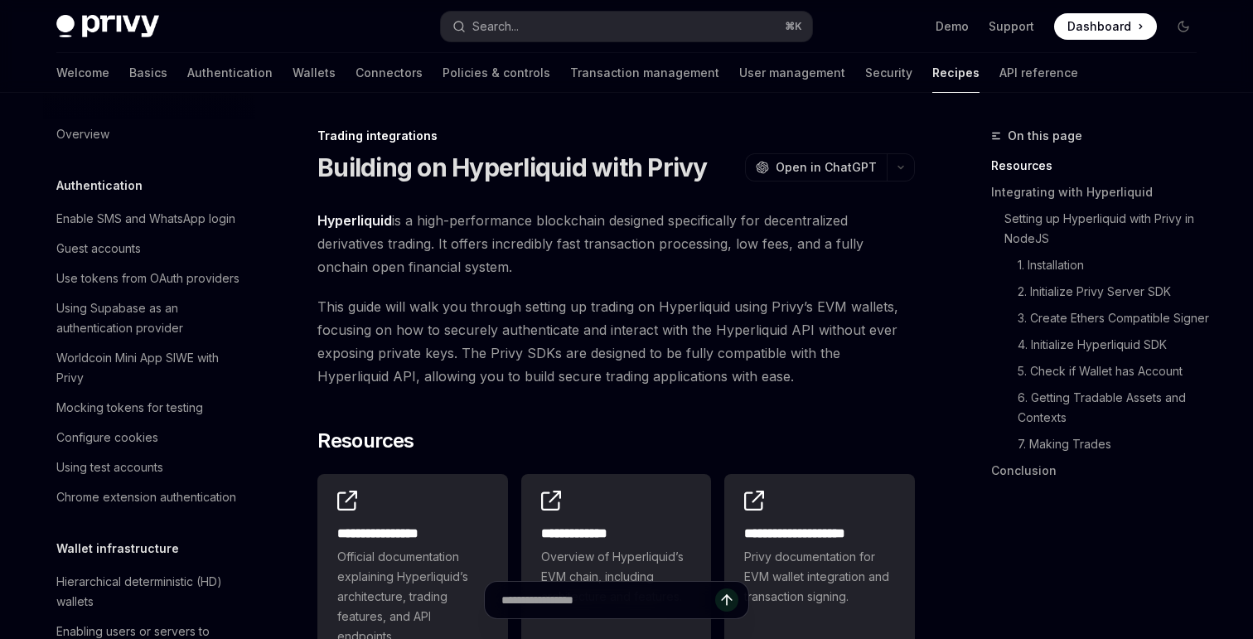
click at [459, 335] on span "This guide will walk you through setting up trading on Hyperliquid using Privy’…" at bounding box center [615, 341] width 597 height 93
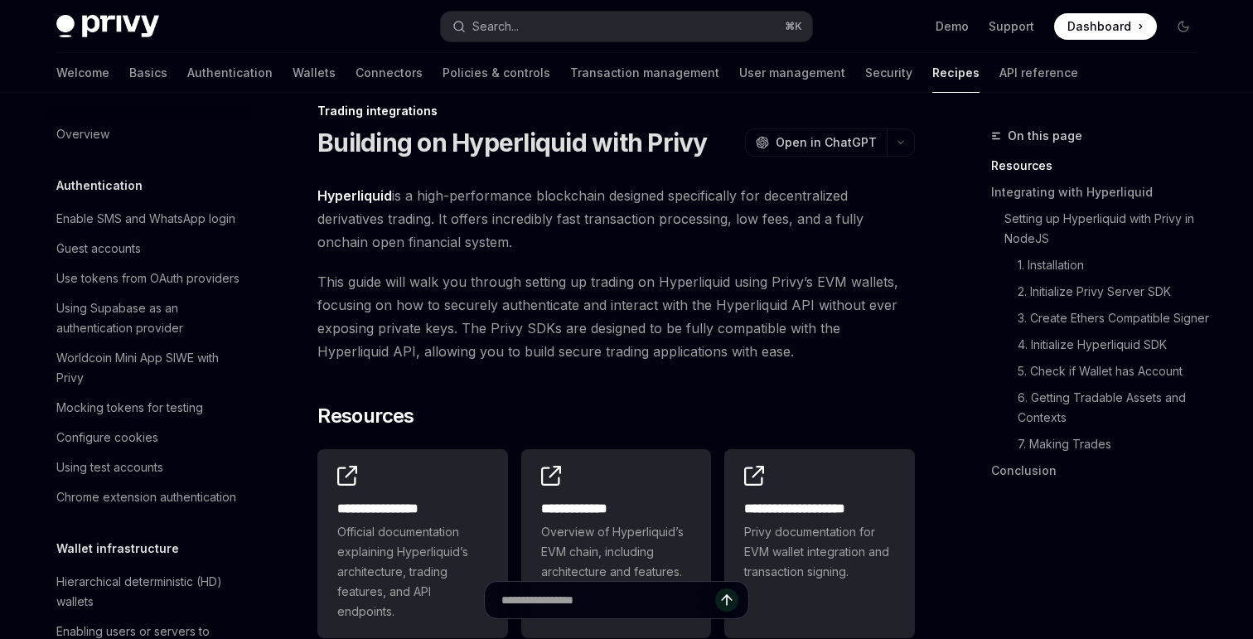
type textarea "*"
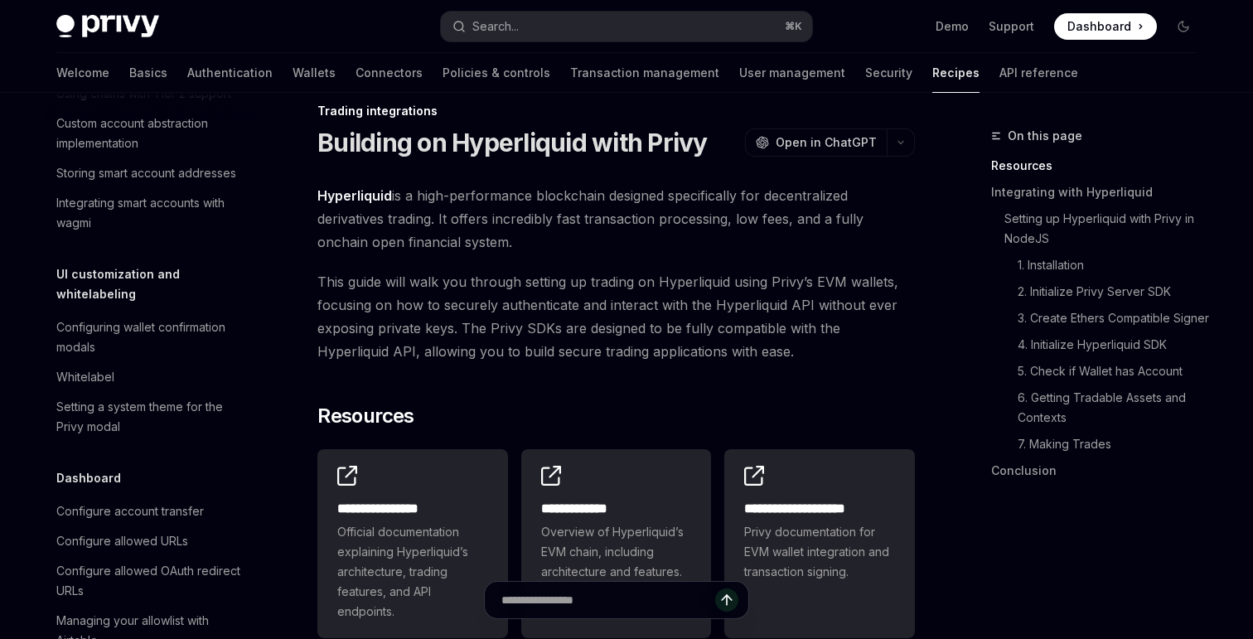
scroll to position [723, 0]
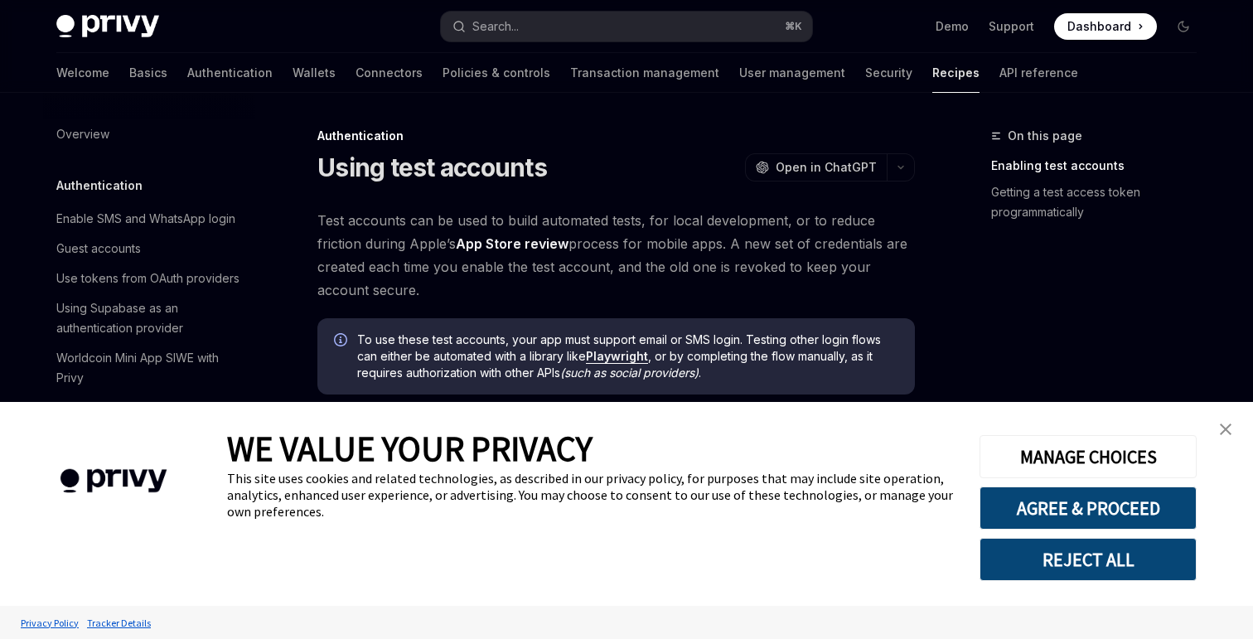
type textarea "*"
click at [1219, 431] on link "close banner" at bounding box center [1225, 429] width 33 height 33
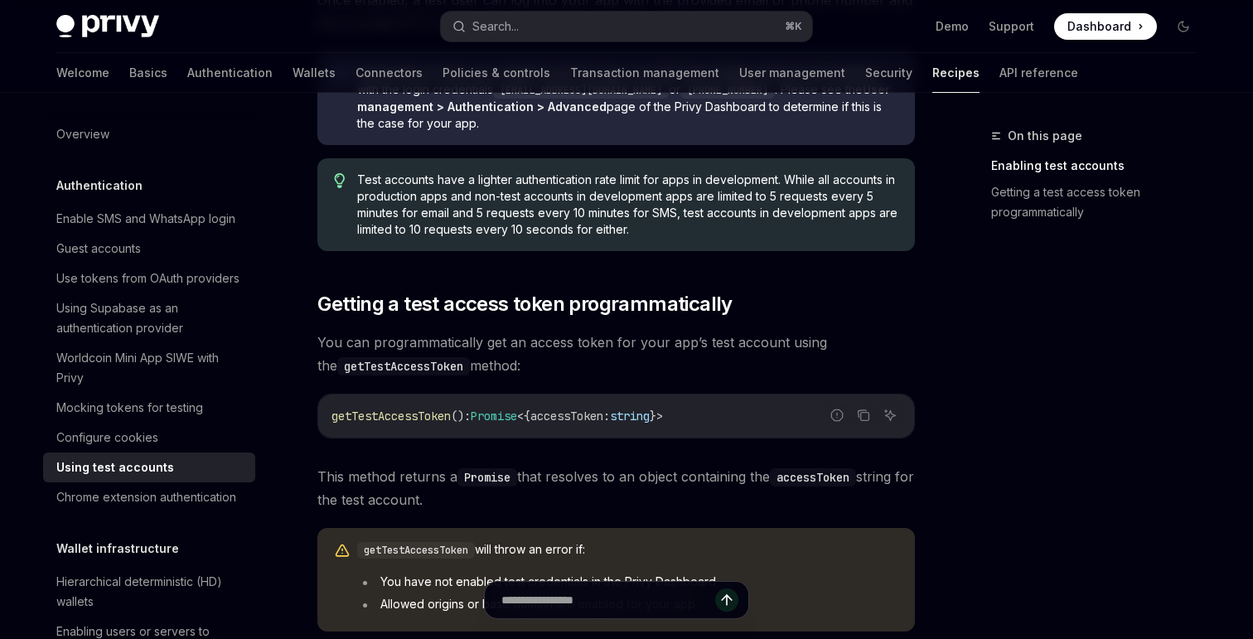
scroll to position [987, 0]
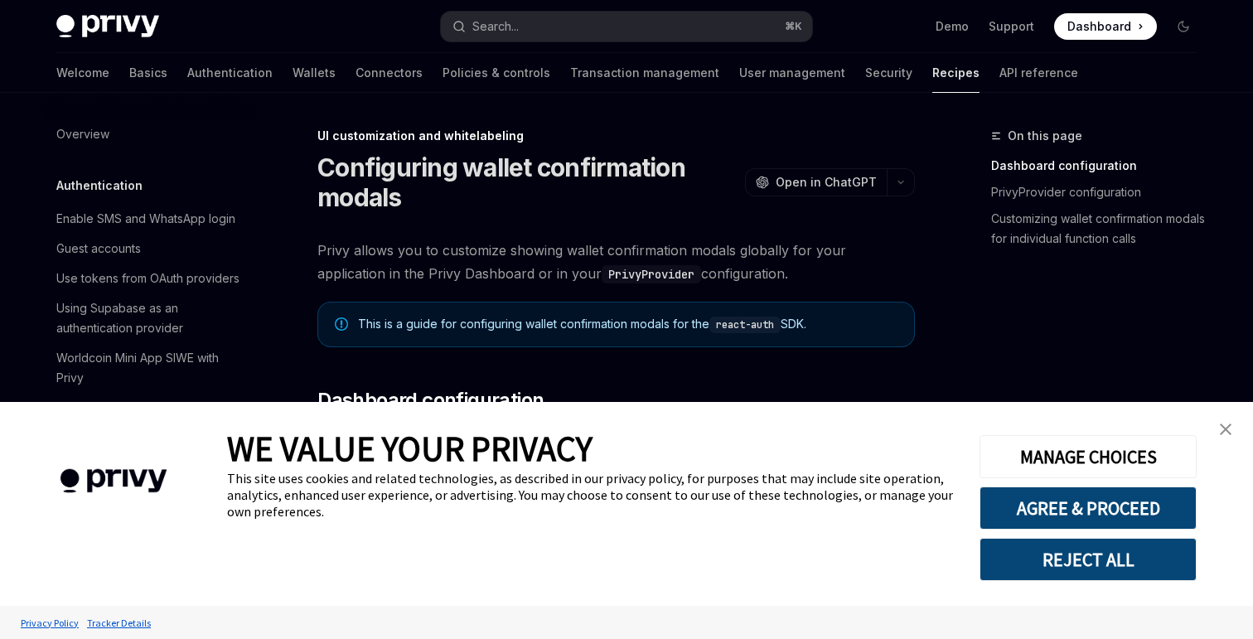
scroll to position [648, 0]
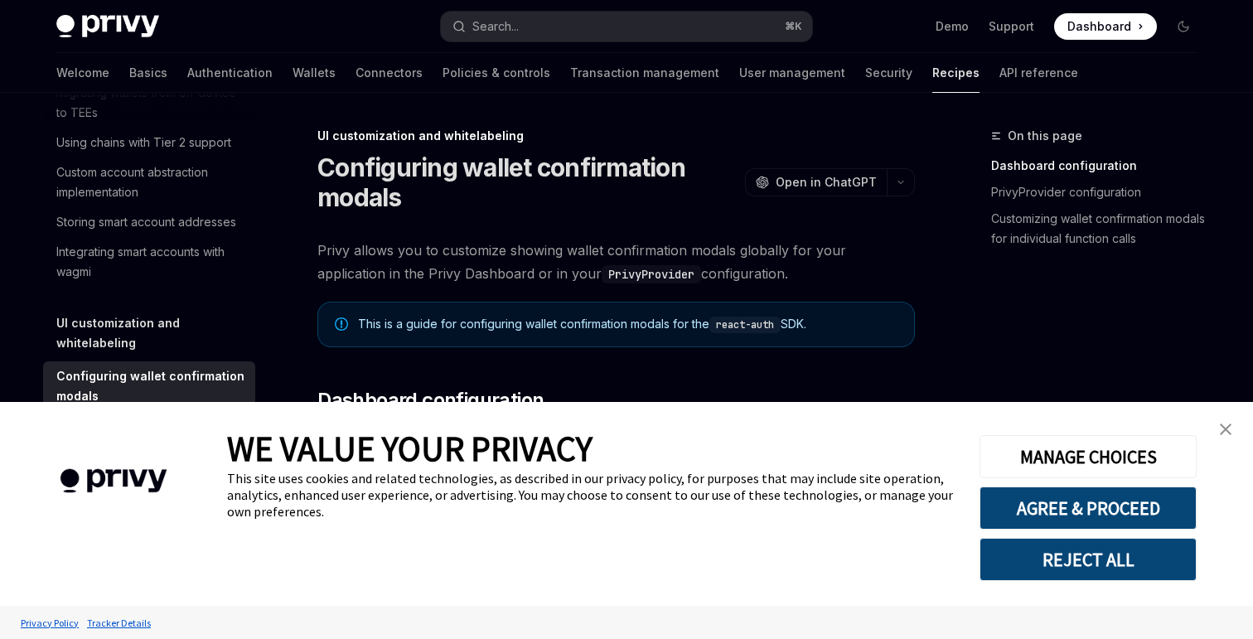
click at [1227, 424] on img "close banner" at bounding box center [1226, 429] width 12 height 12
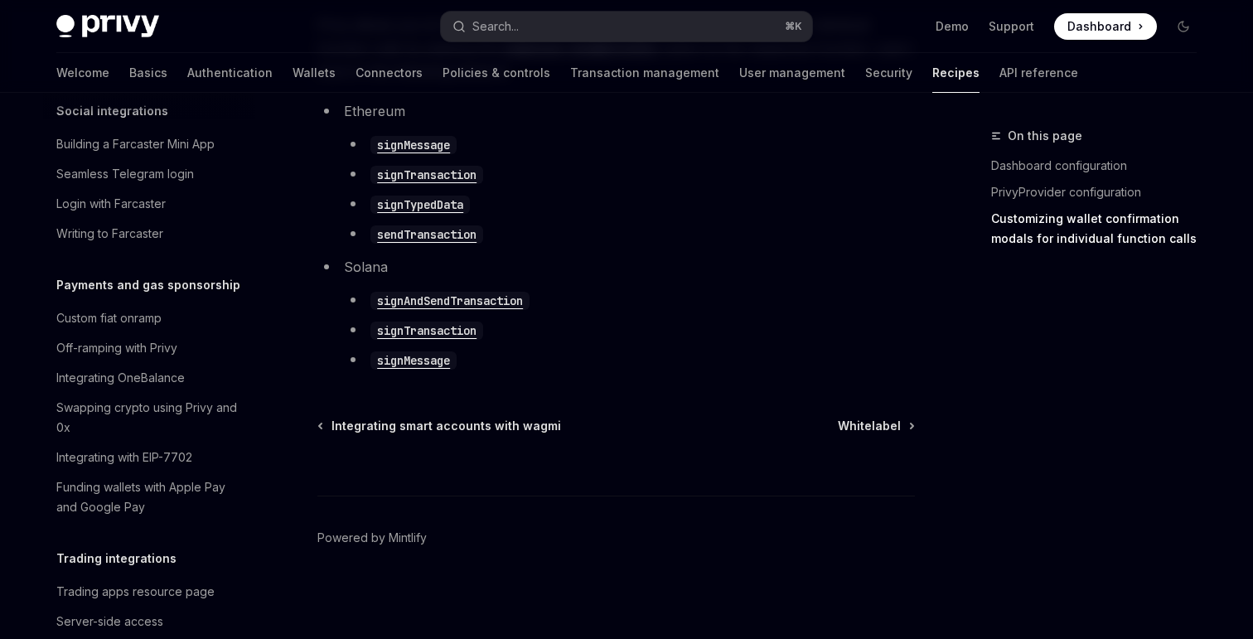
scroll to position [1322, 0]
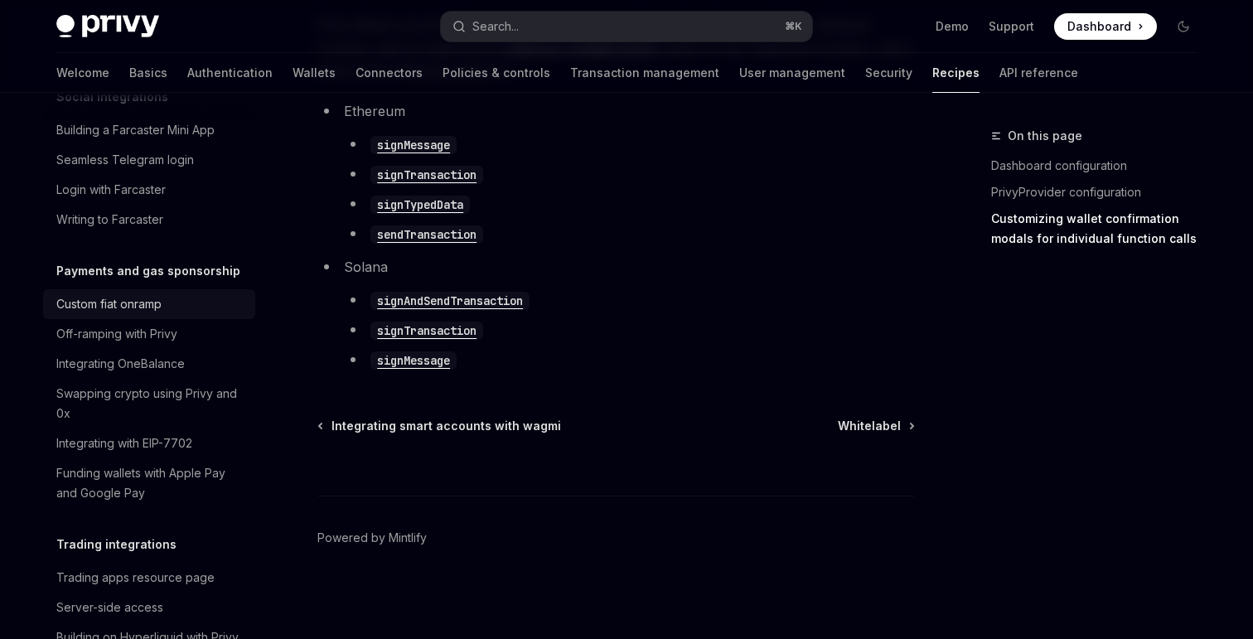
click at [123, 294] on div "Custom fiat onramp" at bounding box center [108, 304] width 105 height 20
type textarea "*"
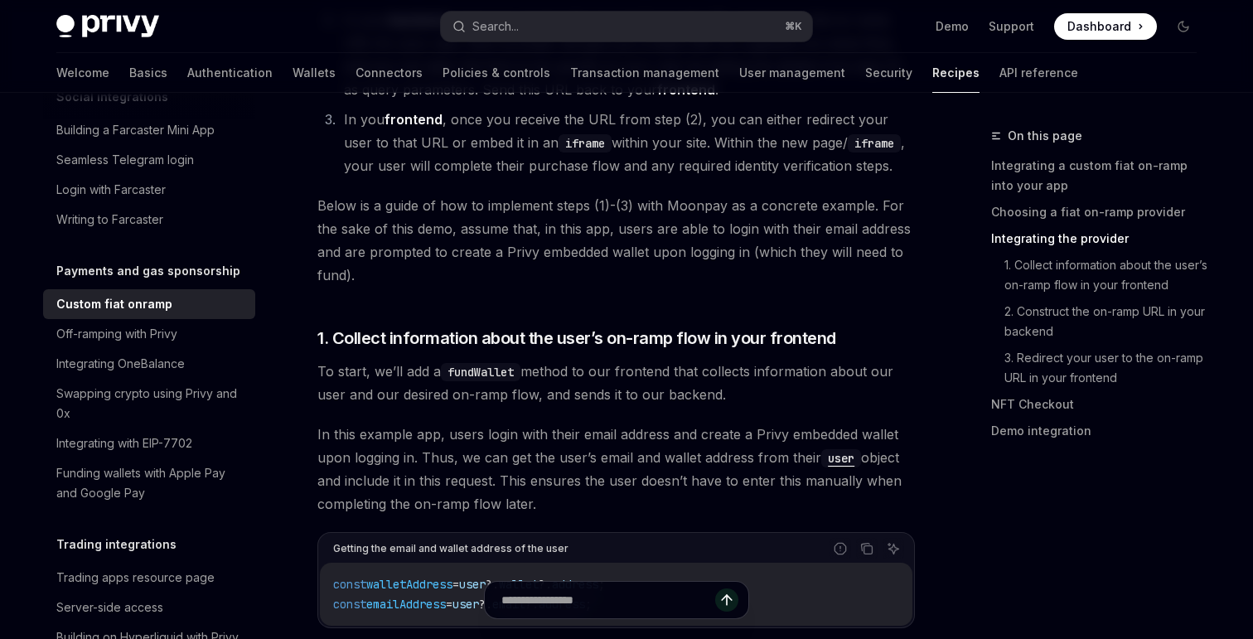
scroll to position [1462, 0]
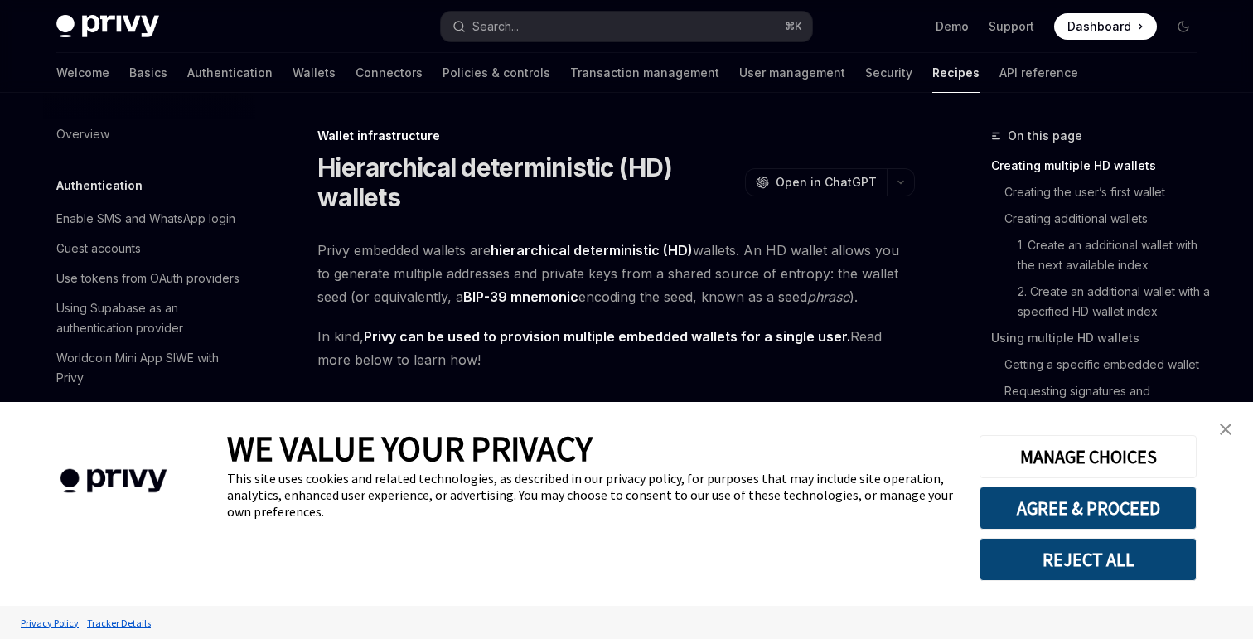
click at [1225, 418] on link "close banner" at bounding box center [1225, 429] width 33 height 33
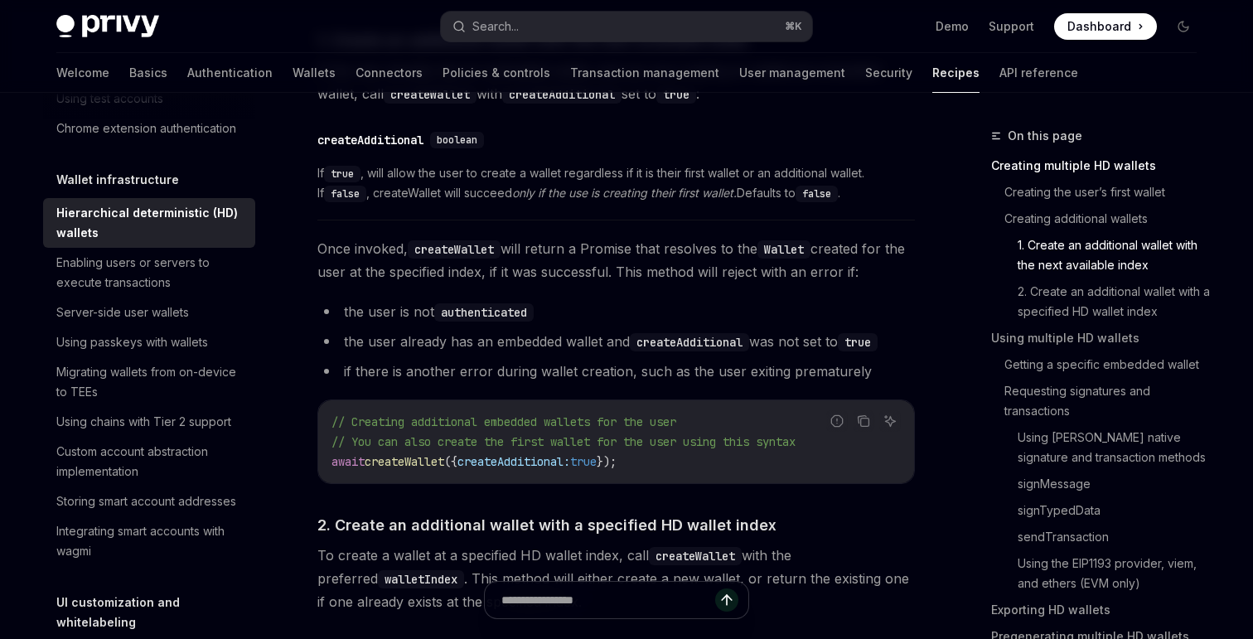
scroll to position [372, 0]
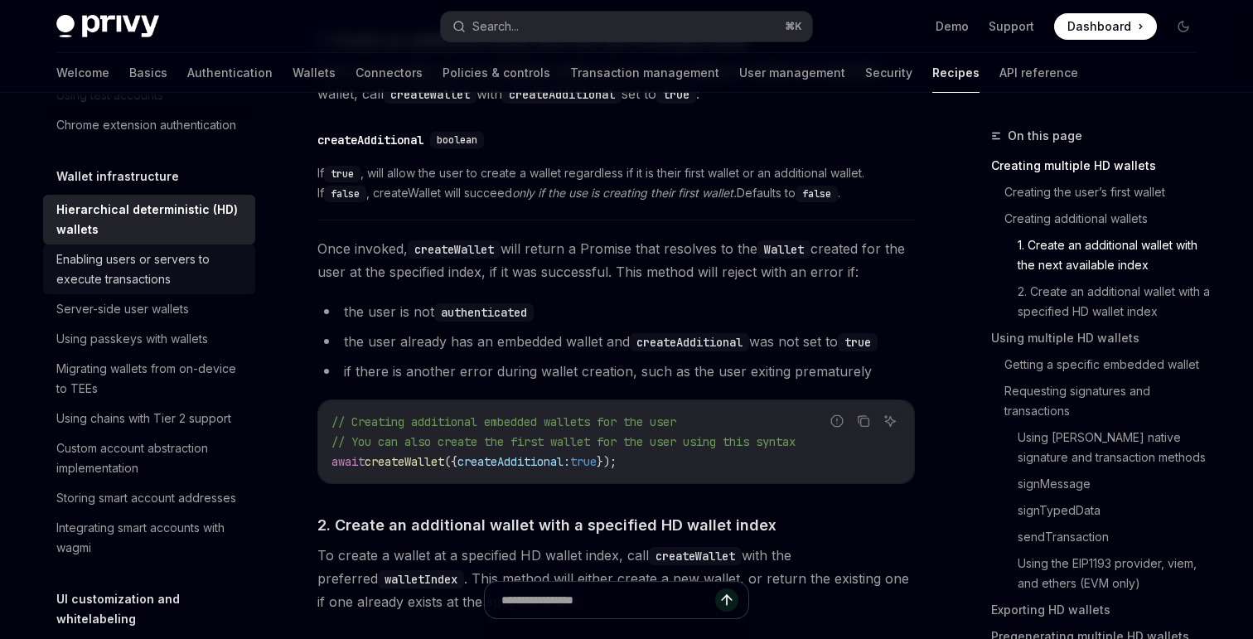
click at [138, 278] on div "Enabling users or servers to execute transactions" at bounding box center [150, 269] width 189 height 40
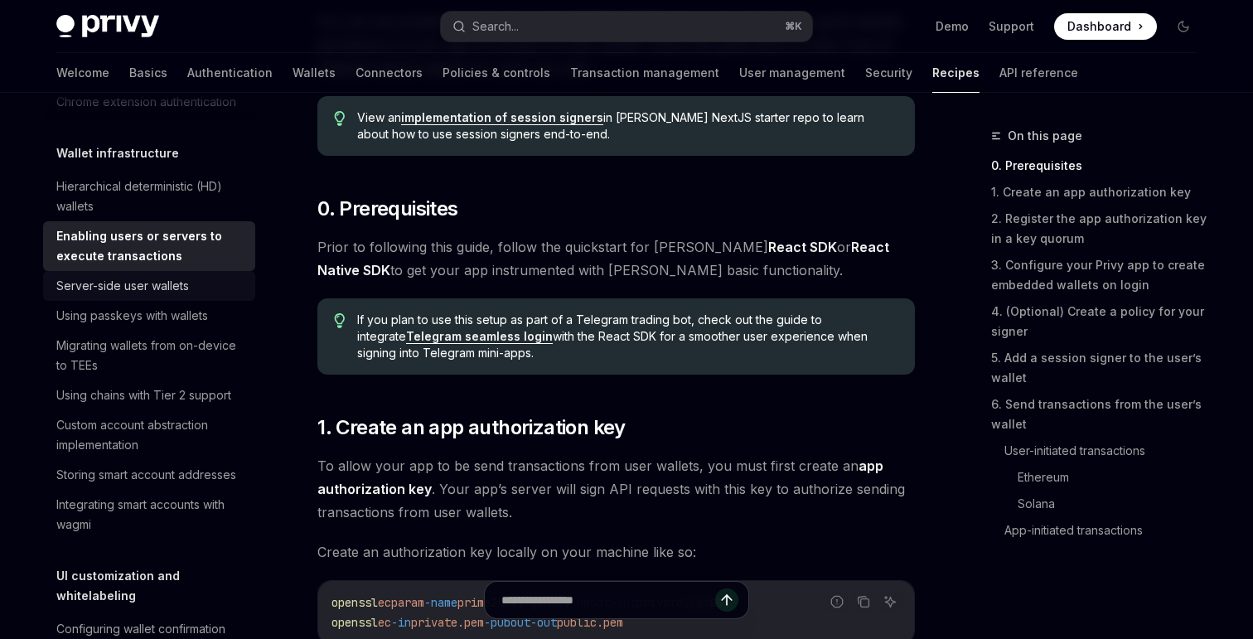
scroll to position [421, 0]
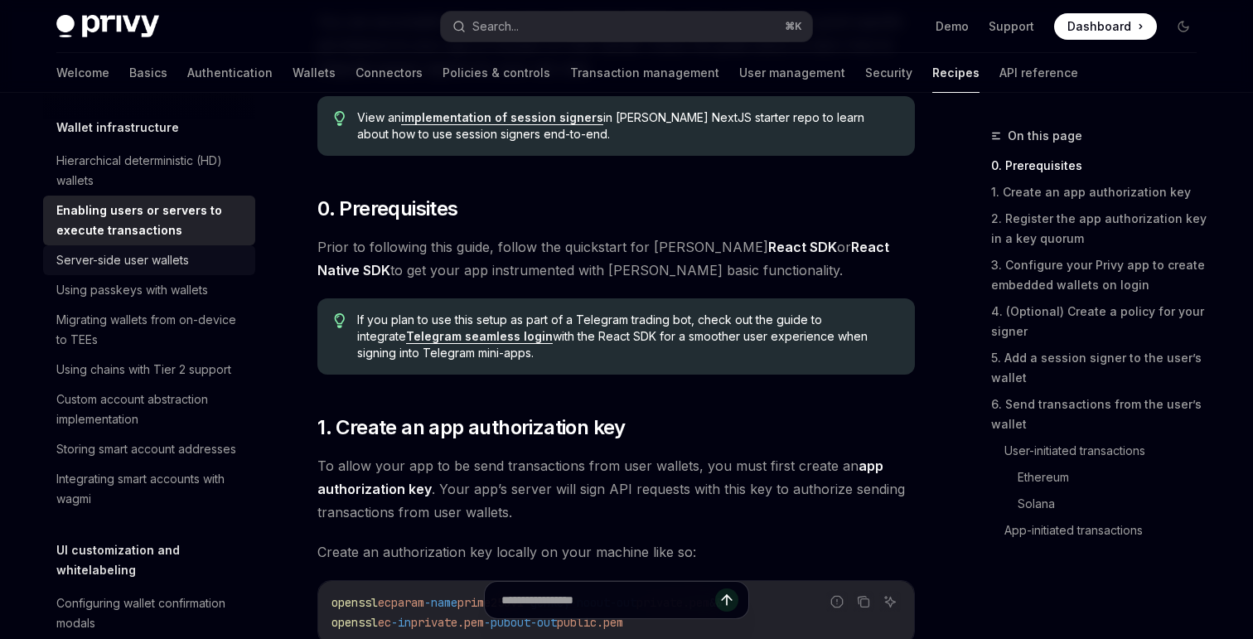
click at [136, 268] on div "Server-side user wallets" at bounding box center [122, 260] width 133 height 20
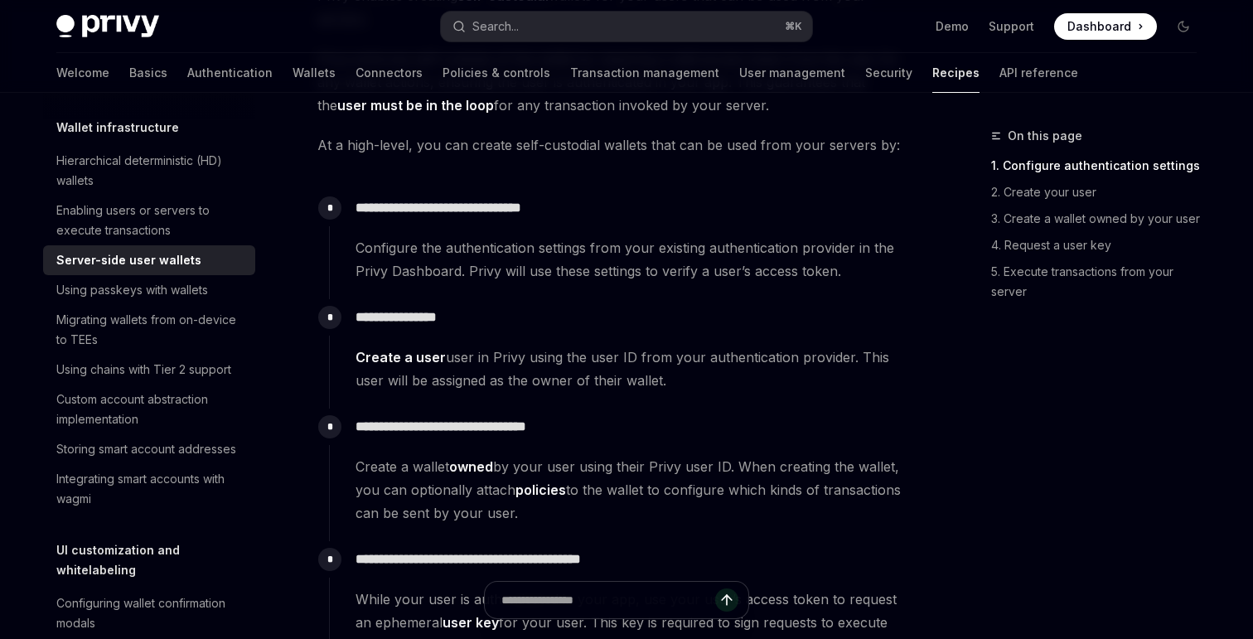
scroll to position [215, 0]
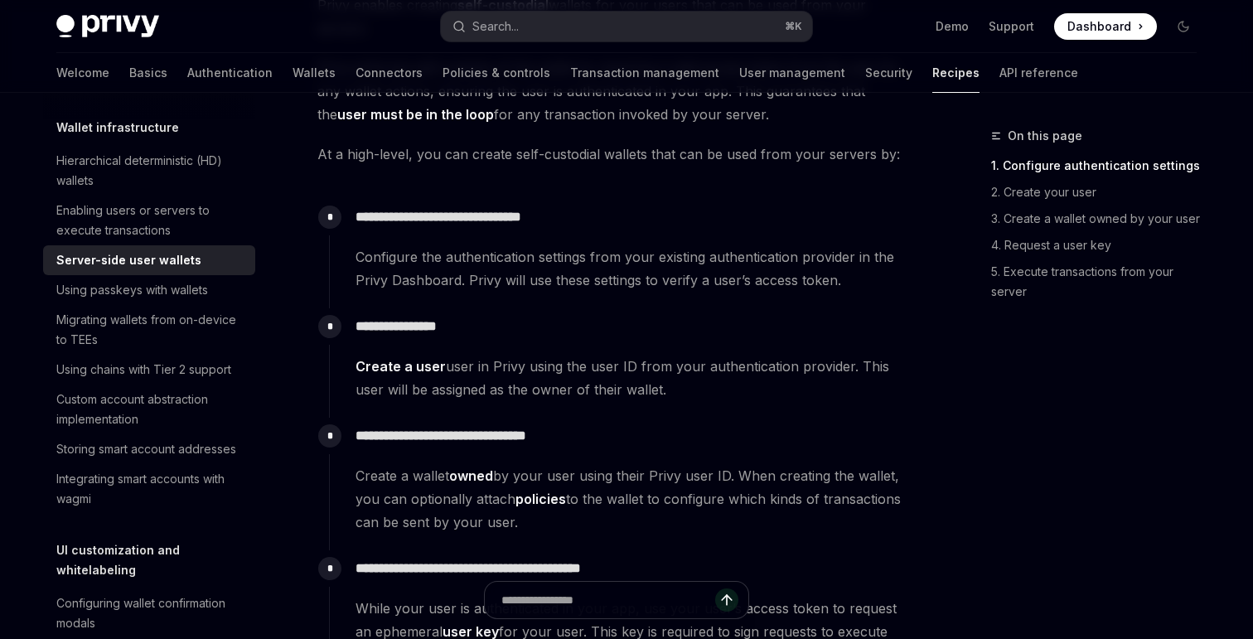
click at [418, 213] on p "**********" at bounding box center [634, 216] width 558 height 23
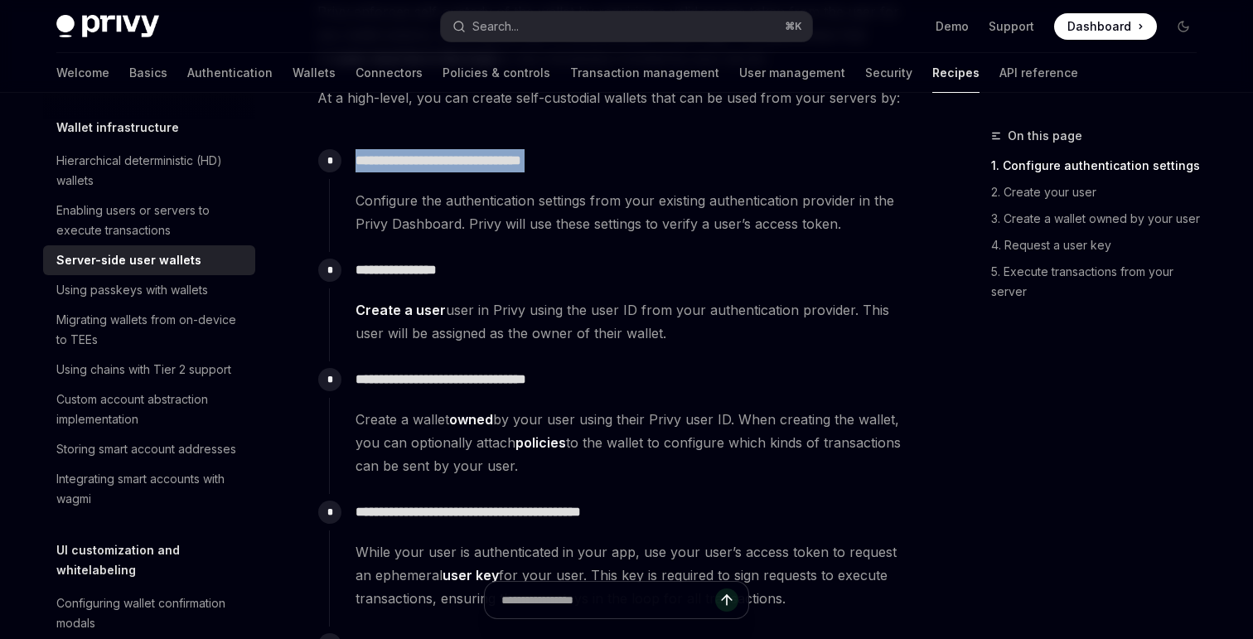
scroll to position [288, 0]
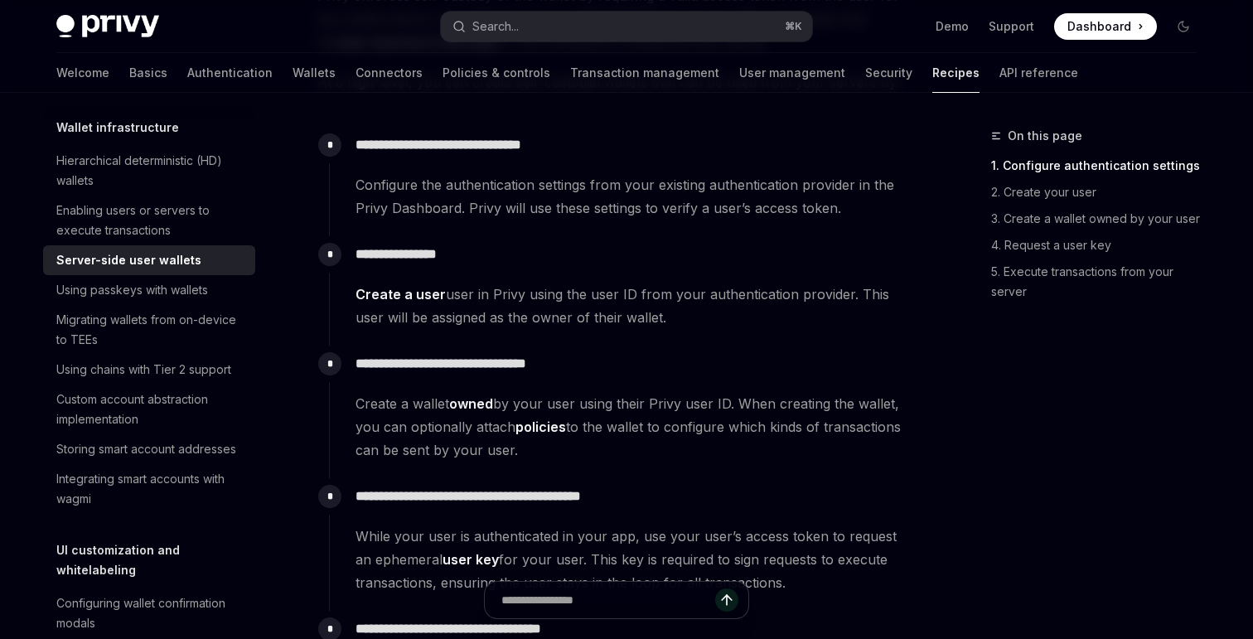
click at [422, 248] on p "**********" at bounding box center [634, 254] width 558 height 23
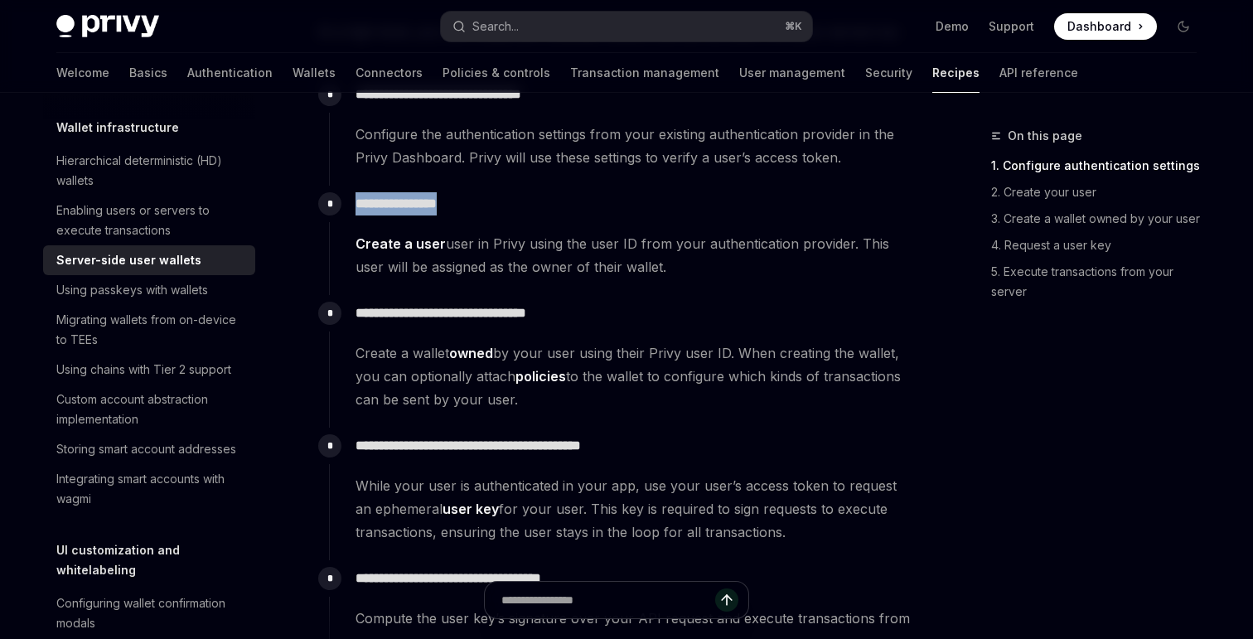
scroll to position [341, 0]
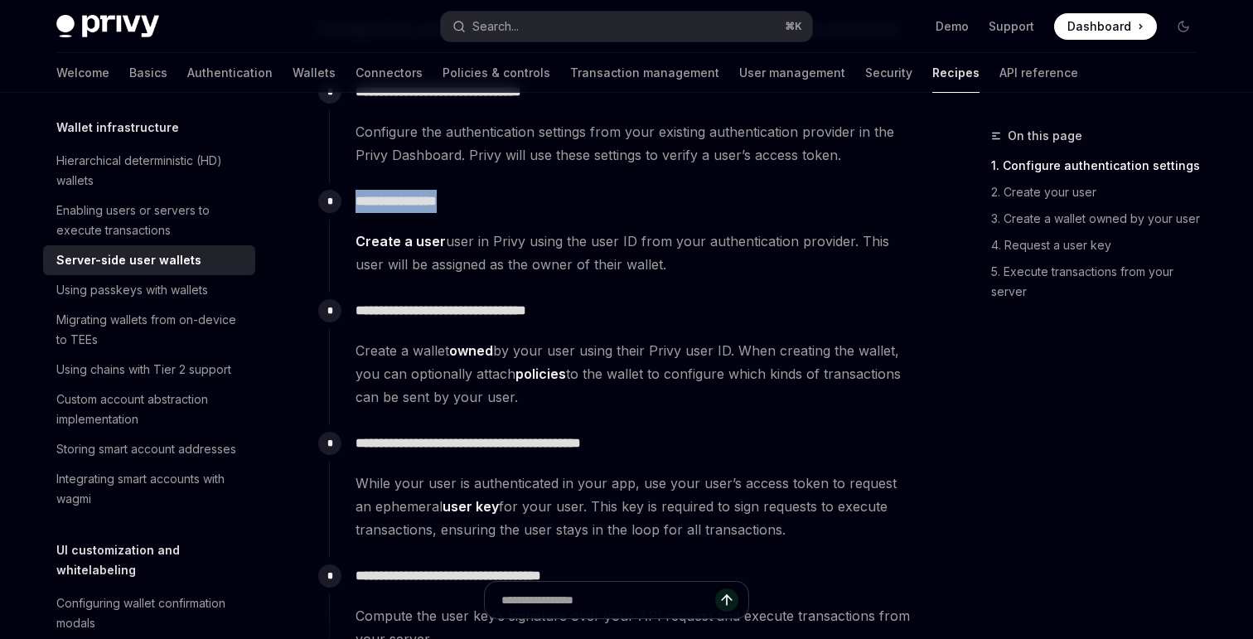
click at [487, 253] on span "Create a user user in Privy using the user ID from your authentication provider…" at bounding box center [634, 253] width 558 height 46
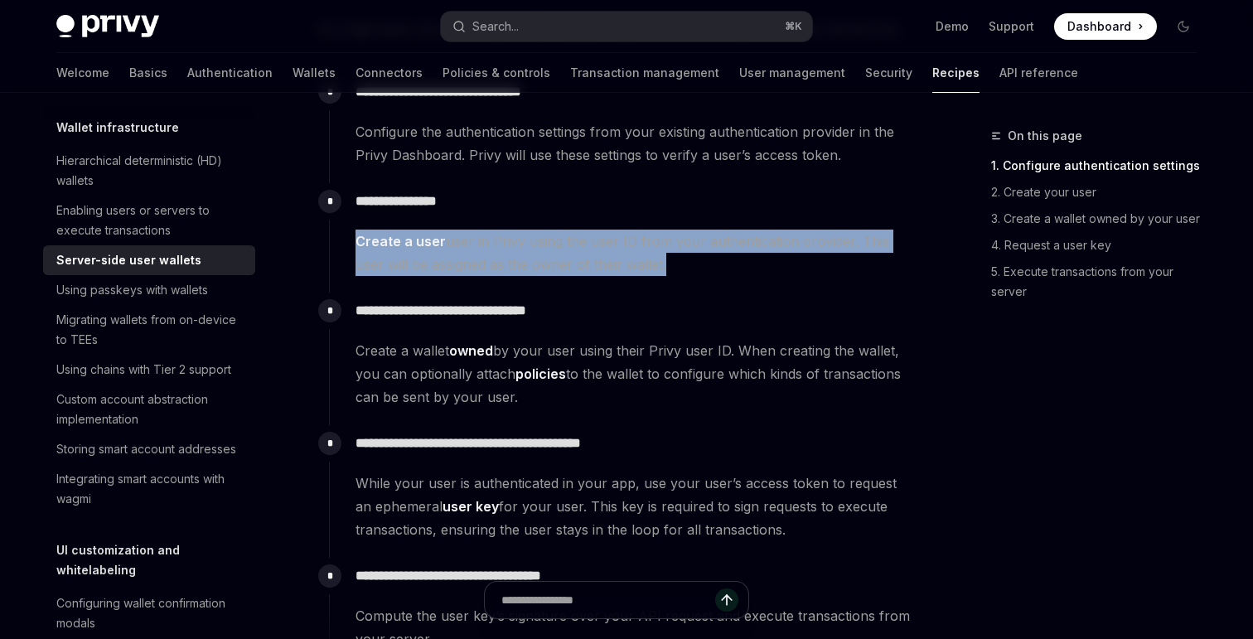
click at [487, 253] on span "Create a user user in Privy using the user ID from your authentication provider…" at bounding box center [634, 253] width 558 height 46
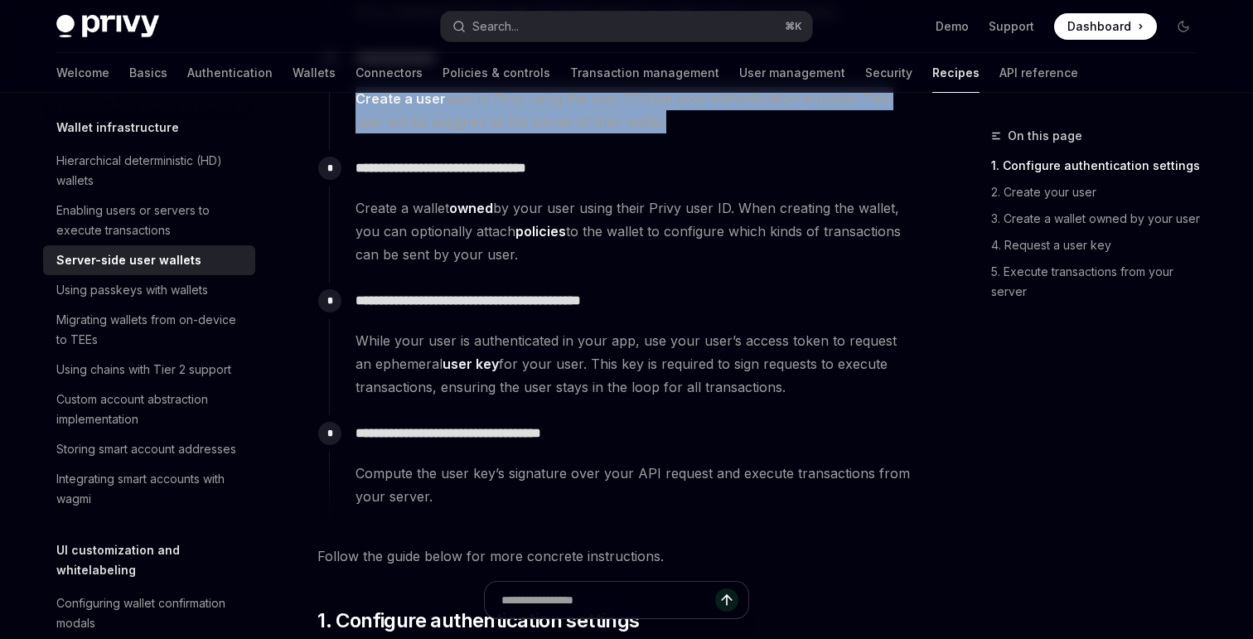
scroll to position [522, 0]
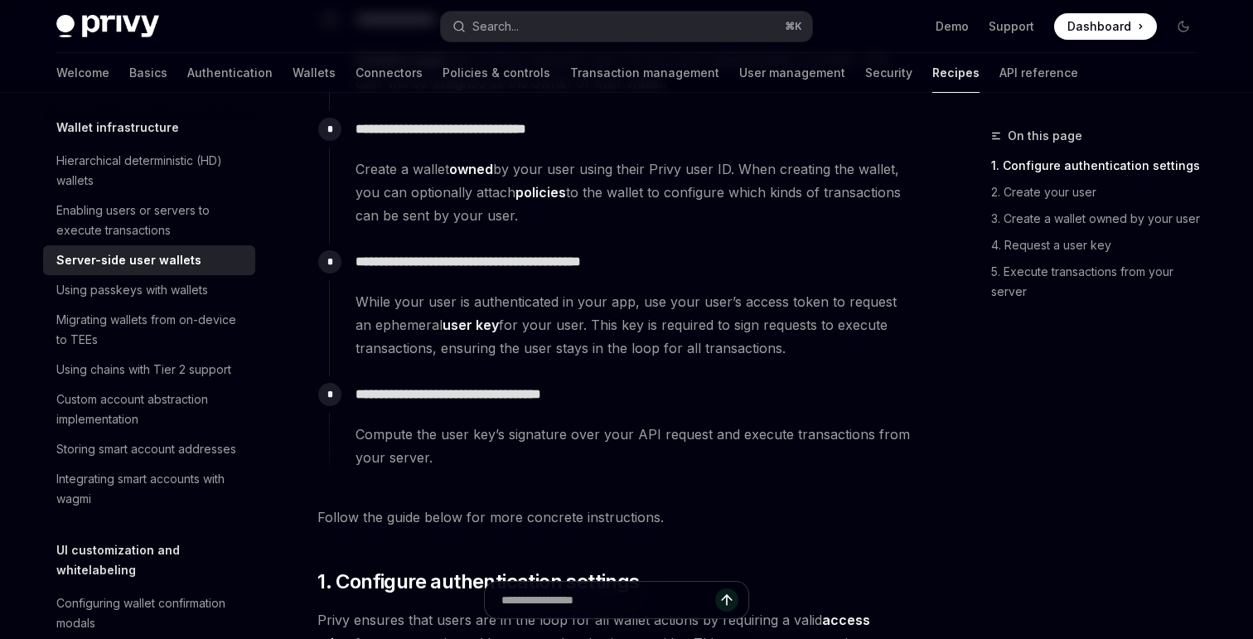
click at [524, 138] on p "**********" at bounding box center [634, 129] width 558 height 23
click at [483, 188] on span "Create a wallet owned by your user using their Privy user ID. When creating the…" at bounding box center [634, 192] width 558 height 70
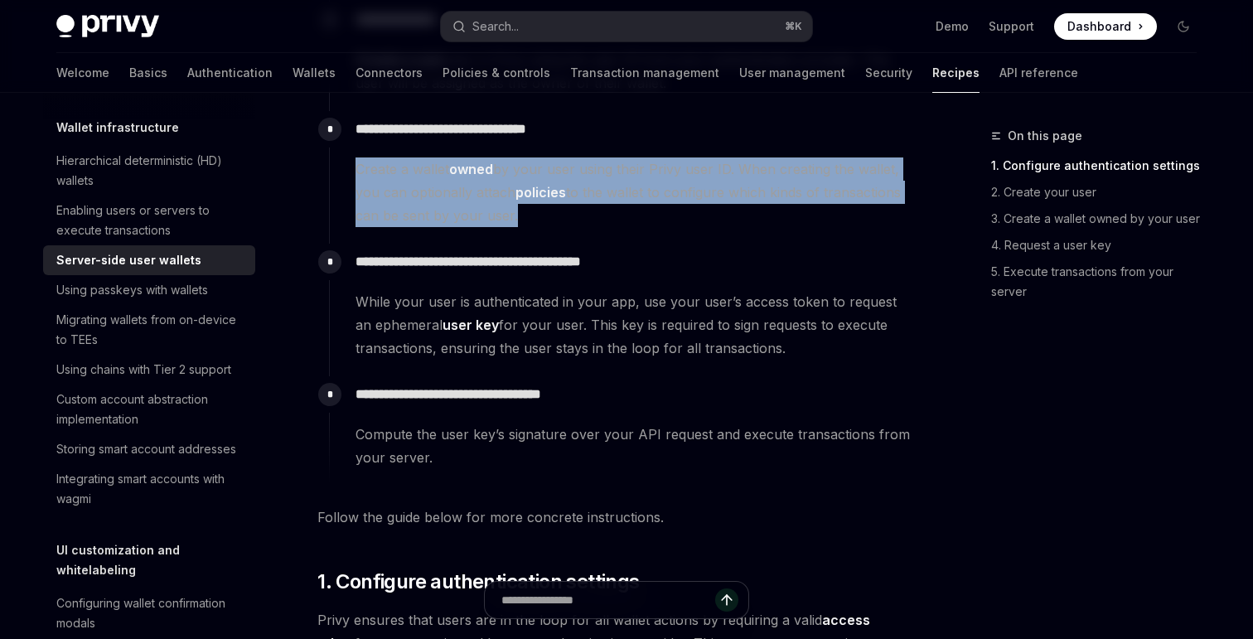
click at [483, 188] on span "Create a wallet owned by your user using their Privy user ID. When creating the…" at bounding box center [634, 192] width 558 height 70
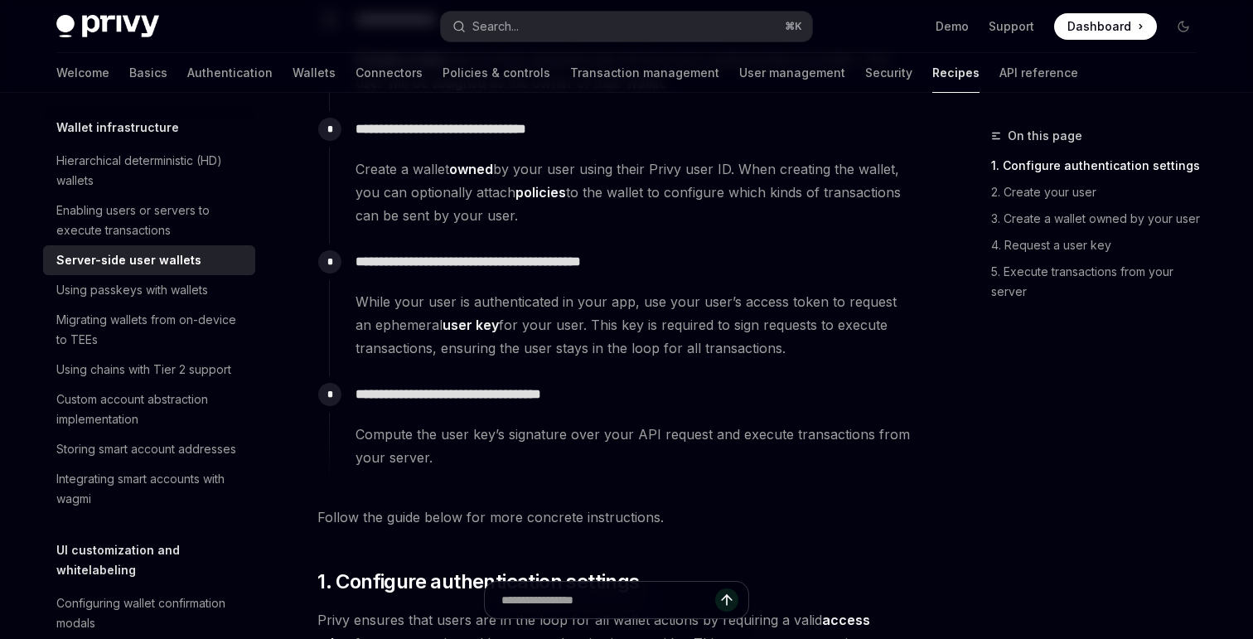
click at [594, 212] on span "Create a wallet owned by your user using their Privy user ID. When creating the…" at bounding box center [634, 192] width 558 height 70
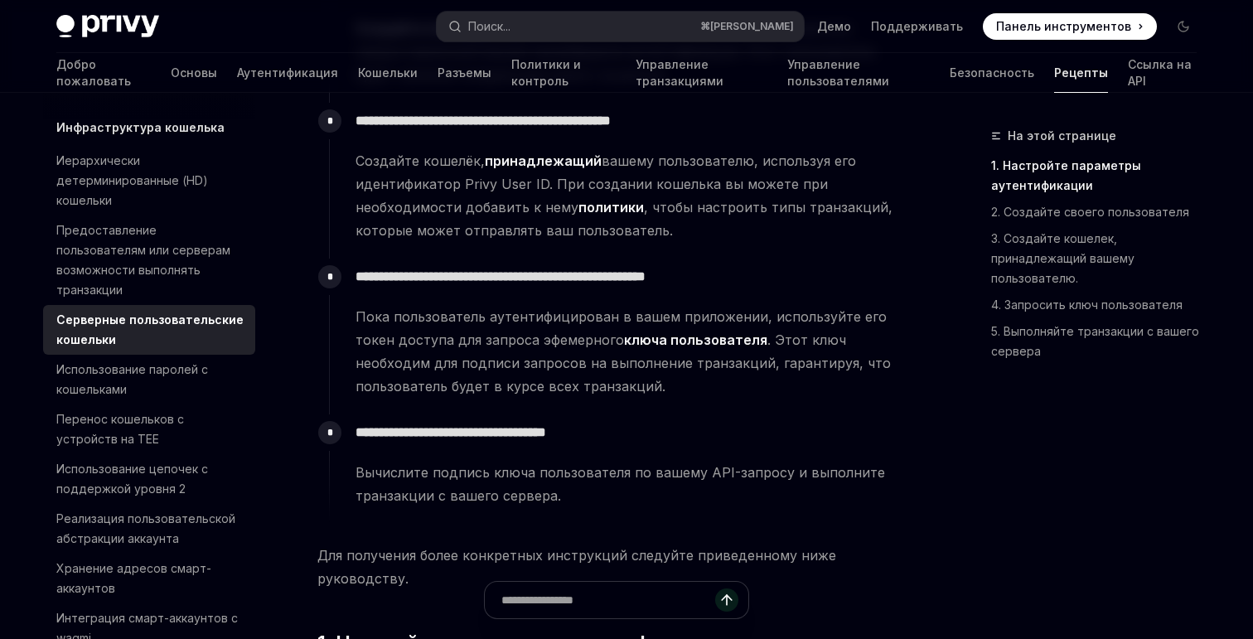
scroll to position [421, 0]
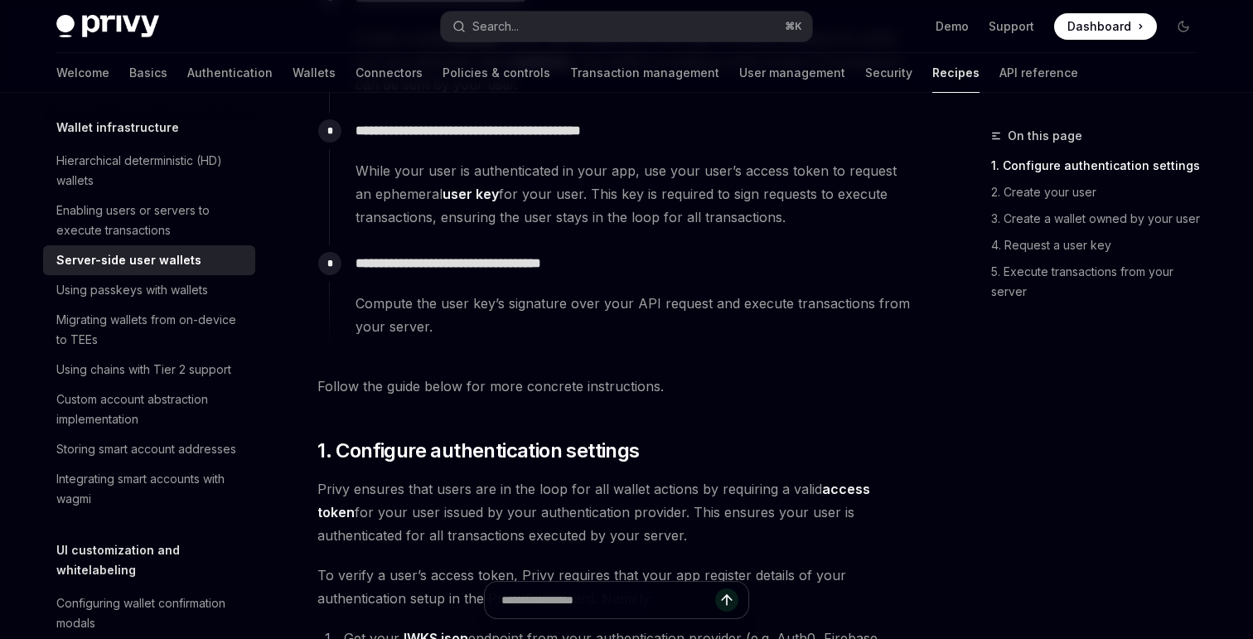
click at [530, 202] on span "While your user is authenticated in your app, use your user’s access token to r…" at bounding box center [634, 194] width 558 height 70
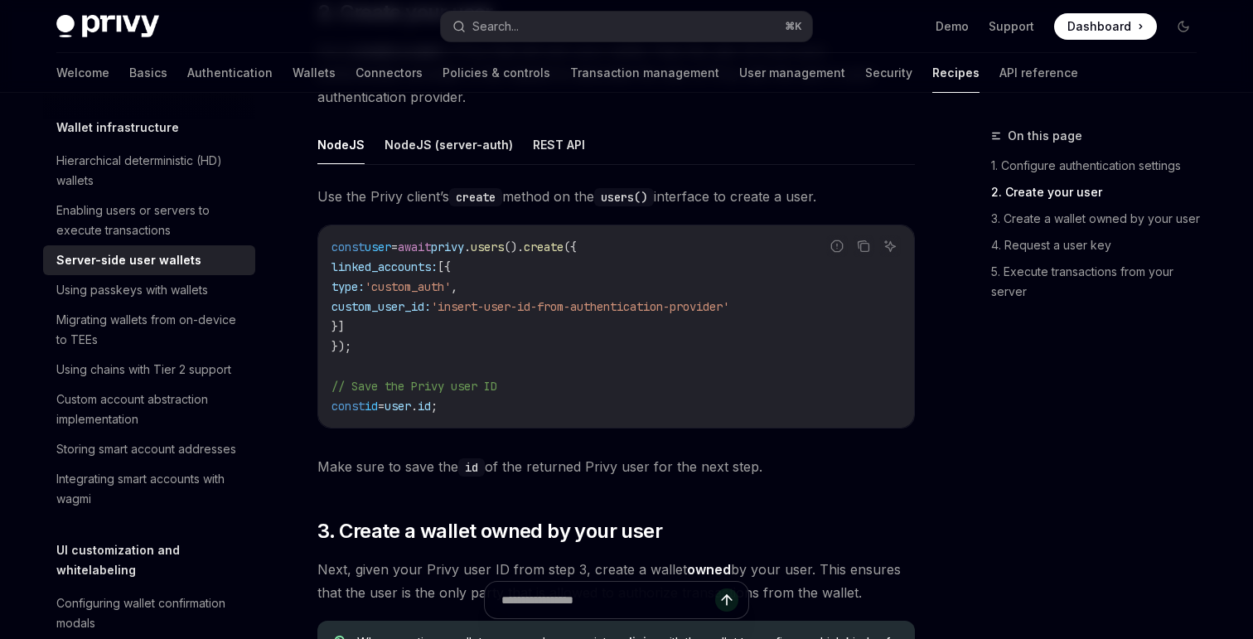
scroll to position [1548, 0]
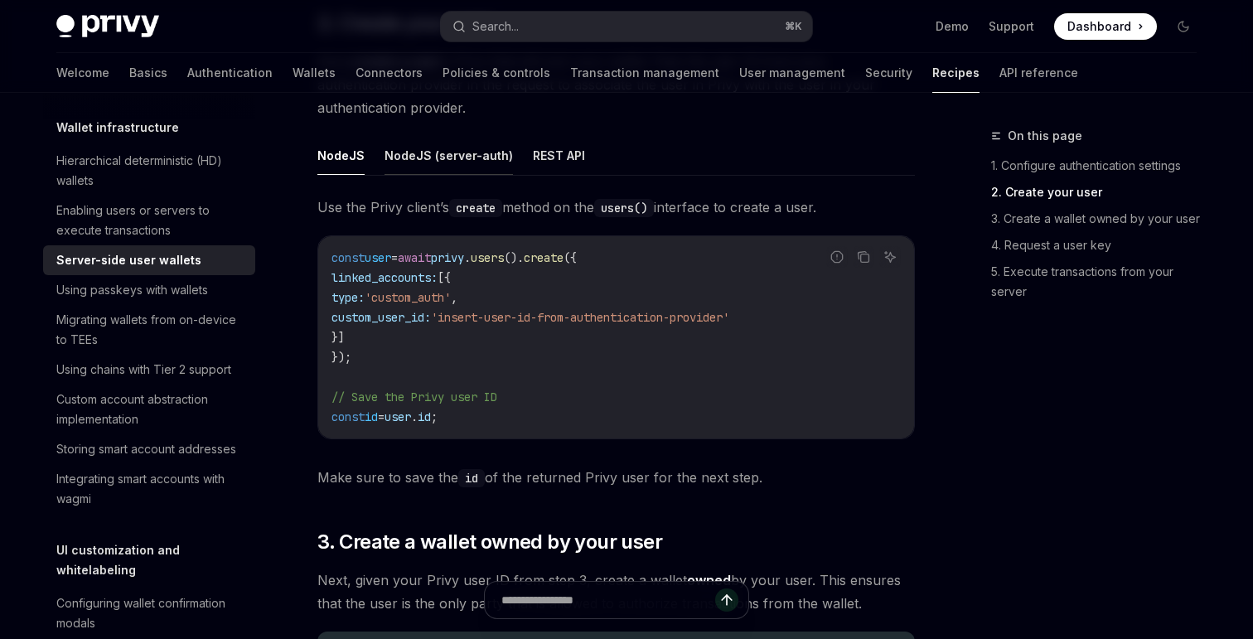
click at [425, 159] on button "NodeJS (server-auth)" at bounding box center [448, 155] width 128 height 39
click at [319, 157] on button "NodeJS" at bounding box center [340, 155] width 47 height 39
click at [400, 157] on button "NodeJS (server-auth)" at bounding box center [448, 155] width 128 height 39
click at [332, 157] on button "NodeJS" at bounding box center [340, 155] width 47 height 39
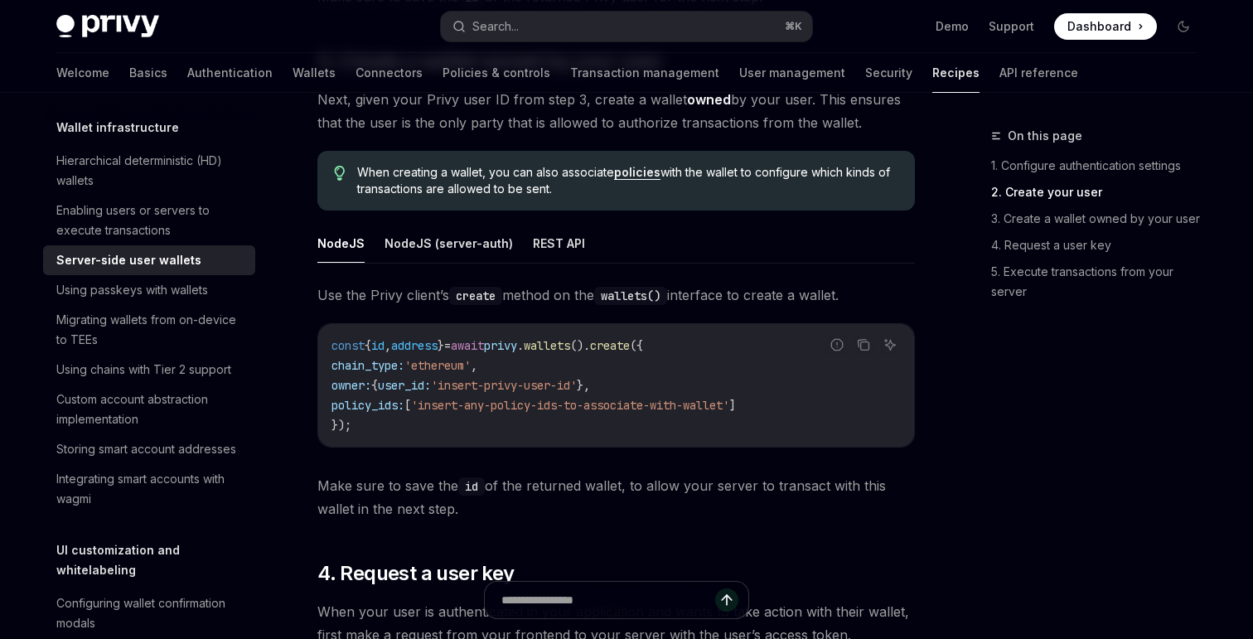
scroll to position [2100, 0]
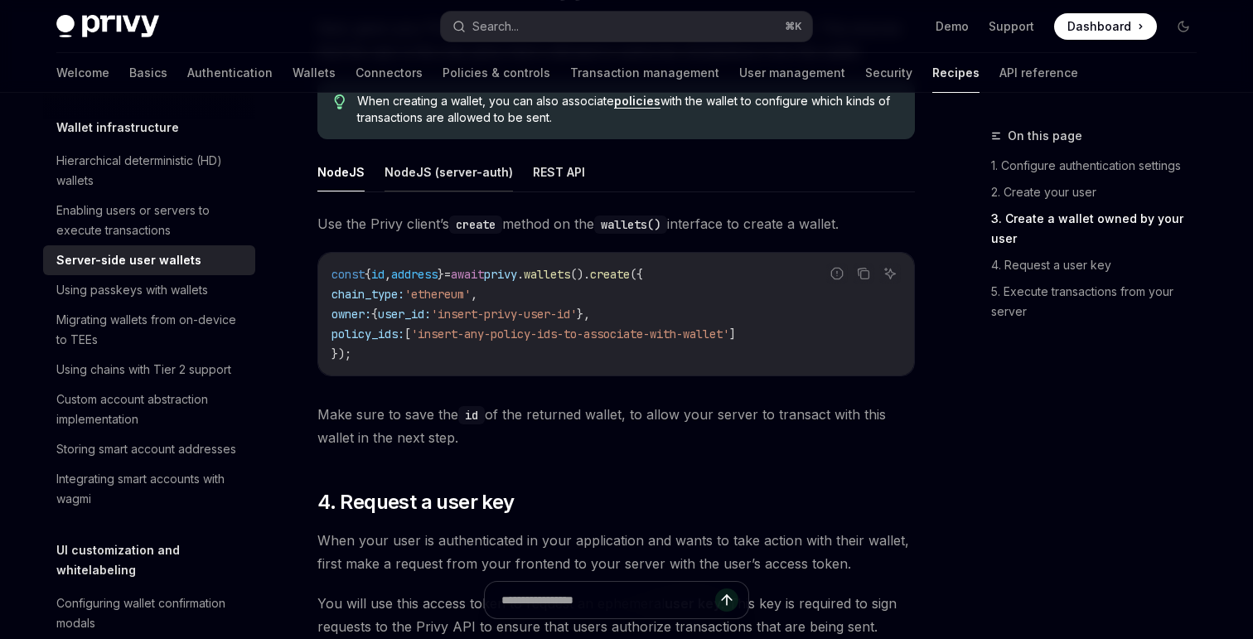
click at [433, 176] on button "NodeJS (server-auth)" at bounding box center [448, 171] width 128 height 39
click at [362, 175] on ul "NodeJS NodeJS (server-auth) REST API" at bounding box center [615, 172] width 597 height 40
click at [346, 175] on button "NodeJS" at bounding box center [340, 171] width 47 height 39
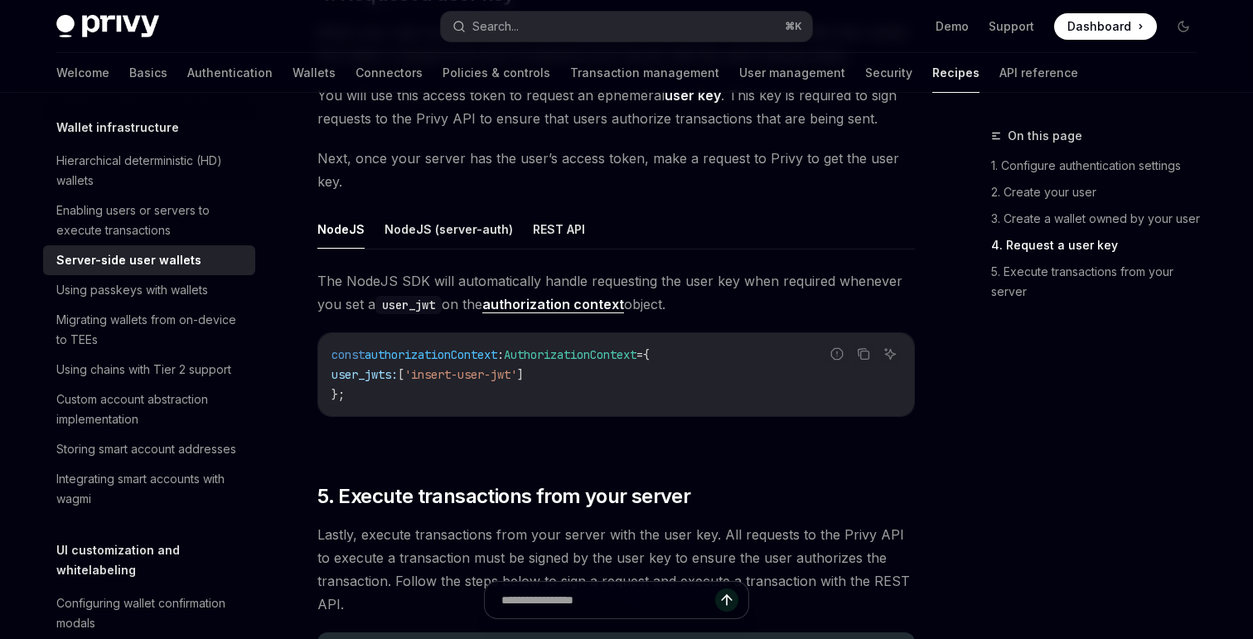
scroll to position [2620, 0]
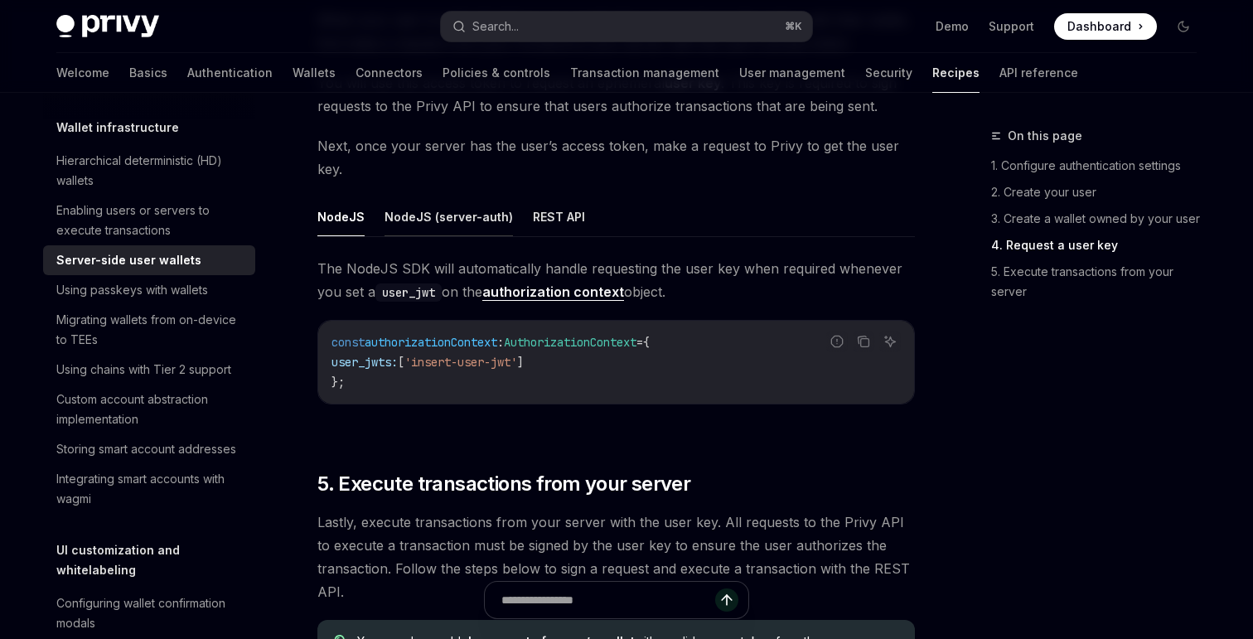
click at [420, 212] on button "NodeJS (server-auth)" at bounding box center [448, 216] width 128 height 39
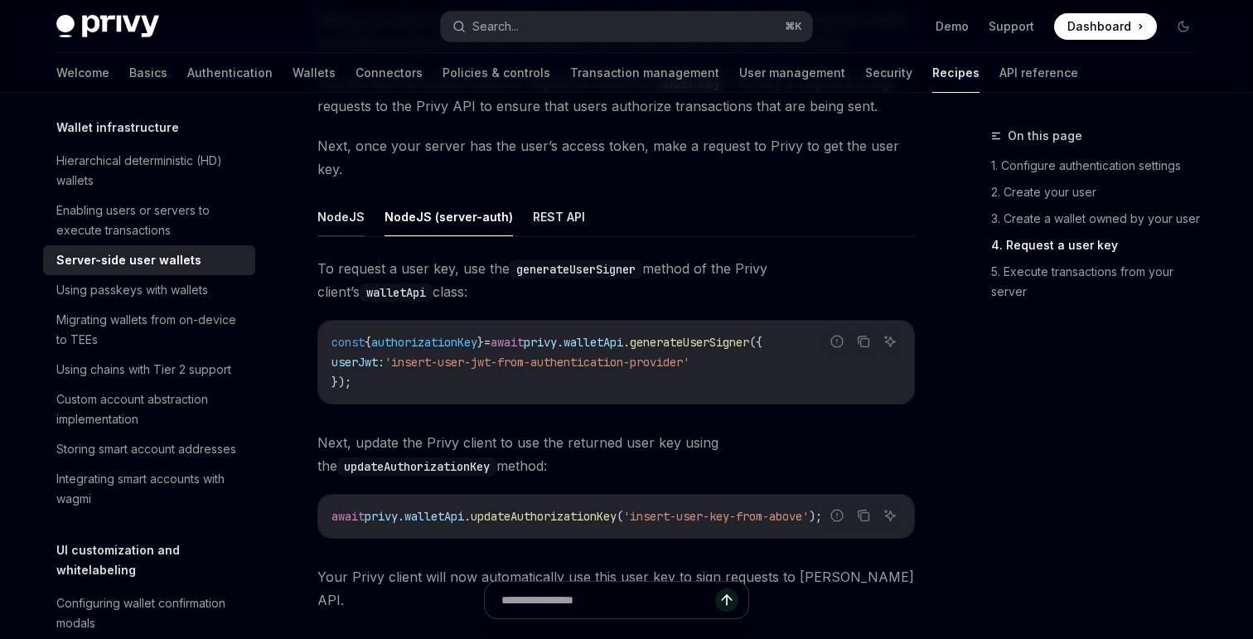
click at [329, 223] on button "NodeJS" at bounding box center [340, 216] width 47 height 39
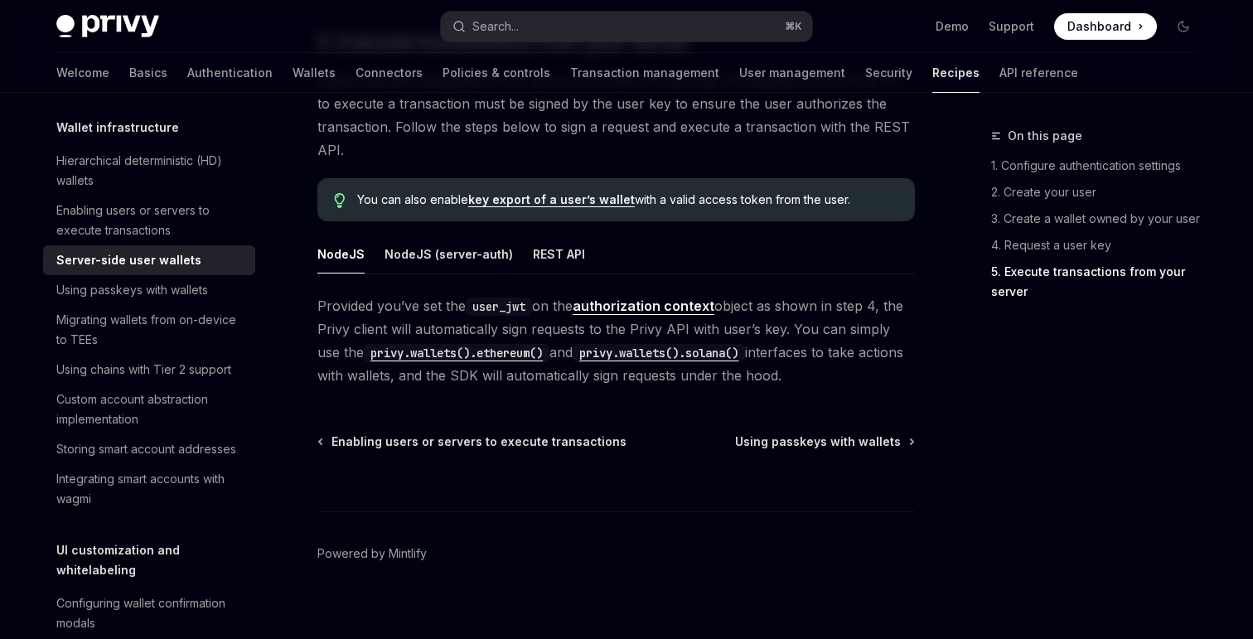
scroll to position [3077, 0]
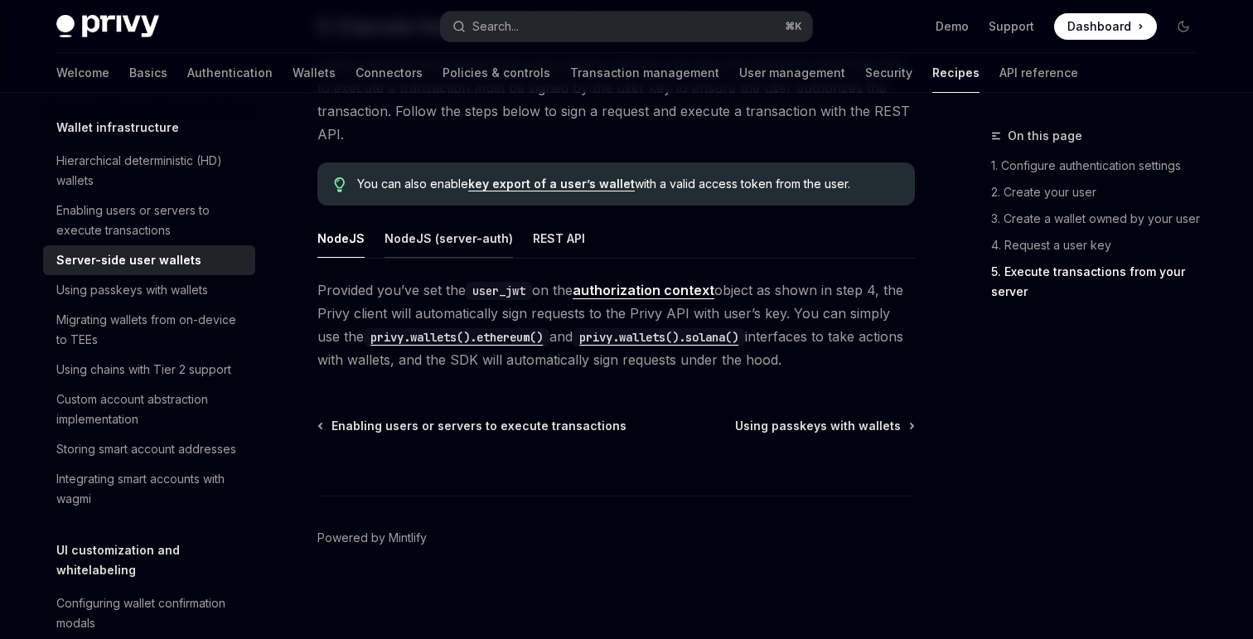
click at [418, 239] on button "NodeJS (server-auth)" at bounding box center [448, 238] width 128 height 39
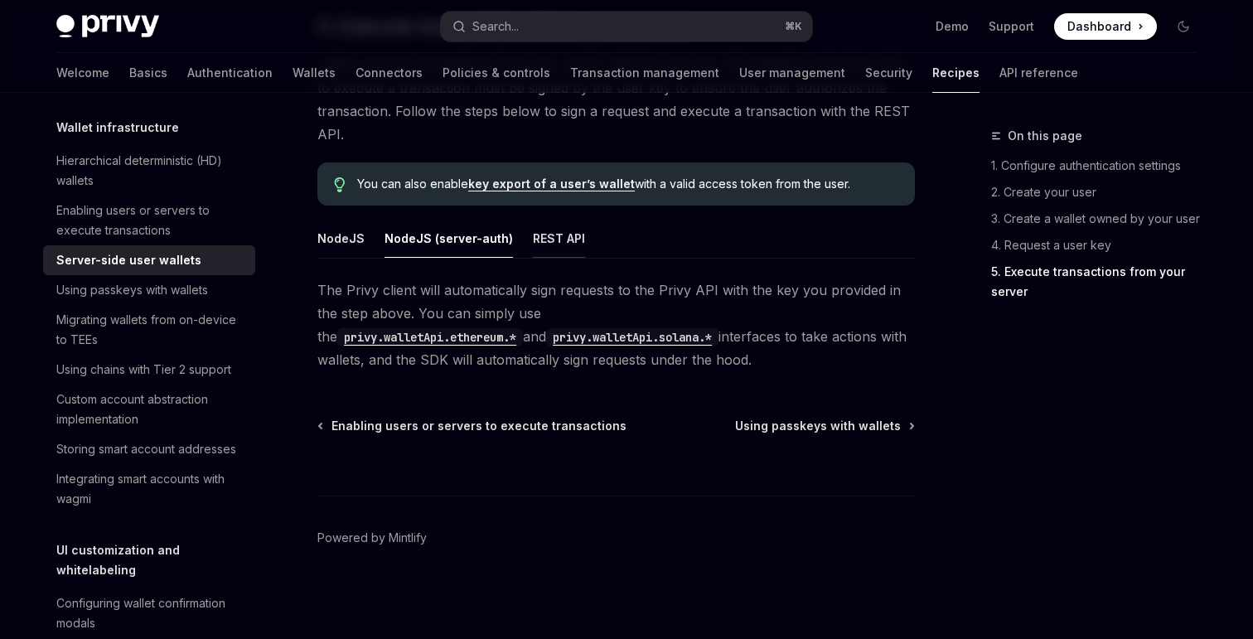
click at [563, 234] on button "REST API" at bounding box center [559, 238] width 52 height 39
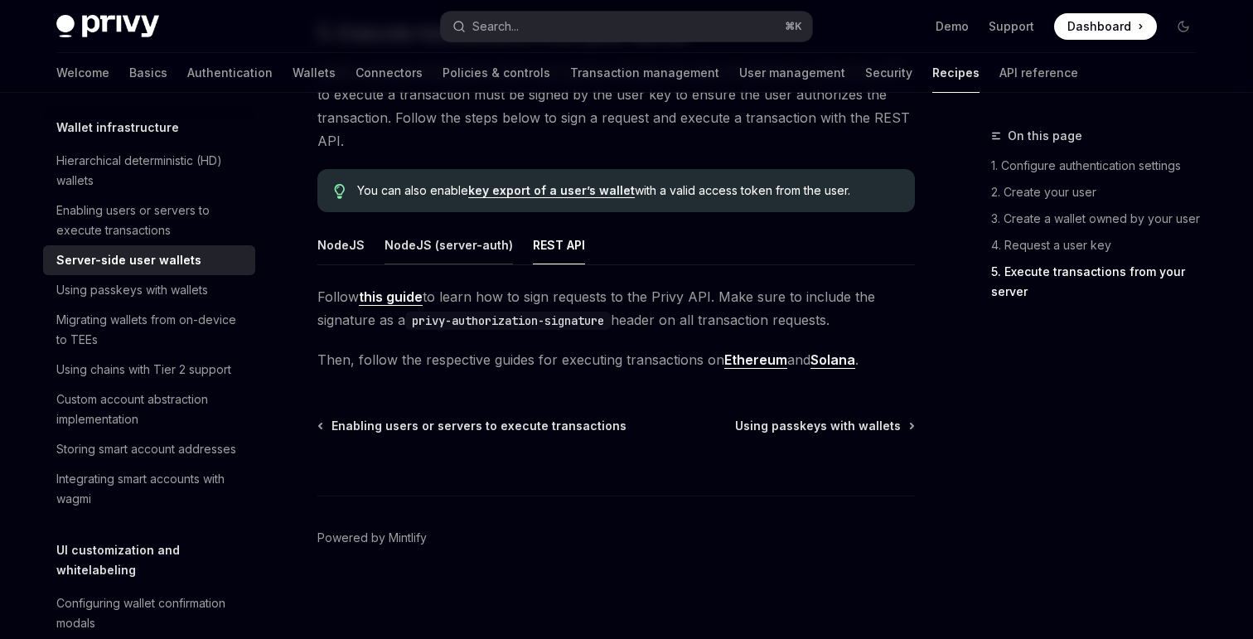
click at [451, 234] on button "NodeJS (server-auth)" at bounding box center [448, 244] width 128 height 39
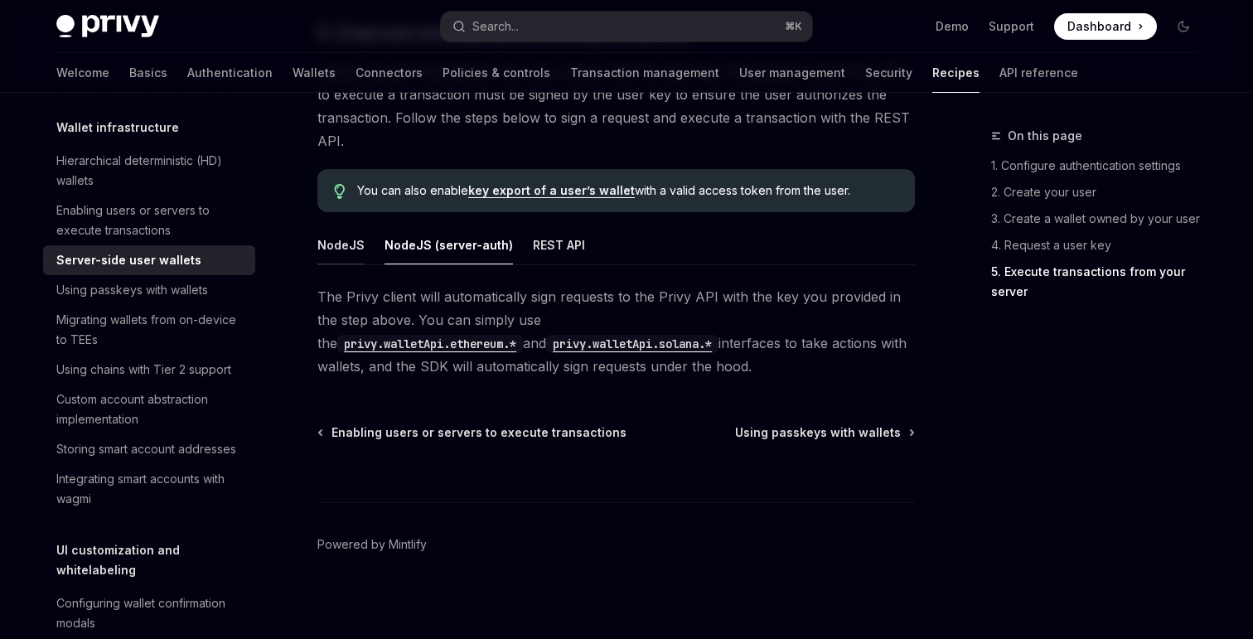
click at [334, 242] on button "NodeJS" at bounding box center [340, 244] width 47 height 39
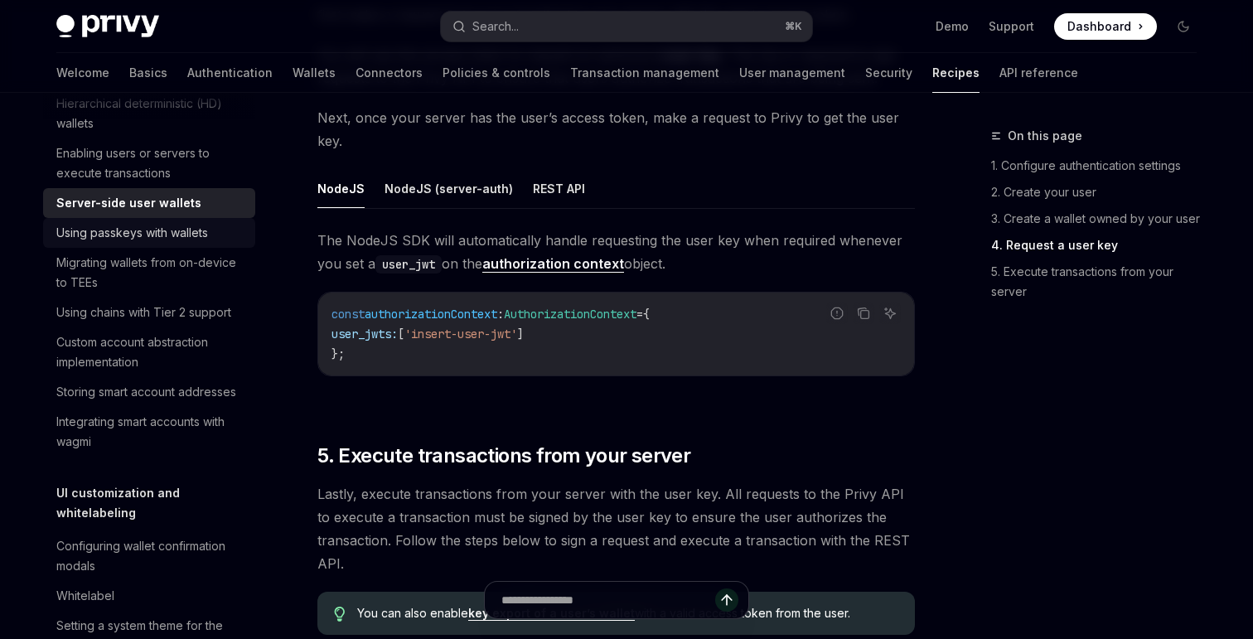
scroll to position [476, 0]
click at [429, 317] on span "authorizationContext" at bounding box center [431, 314] width 133 height 15
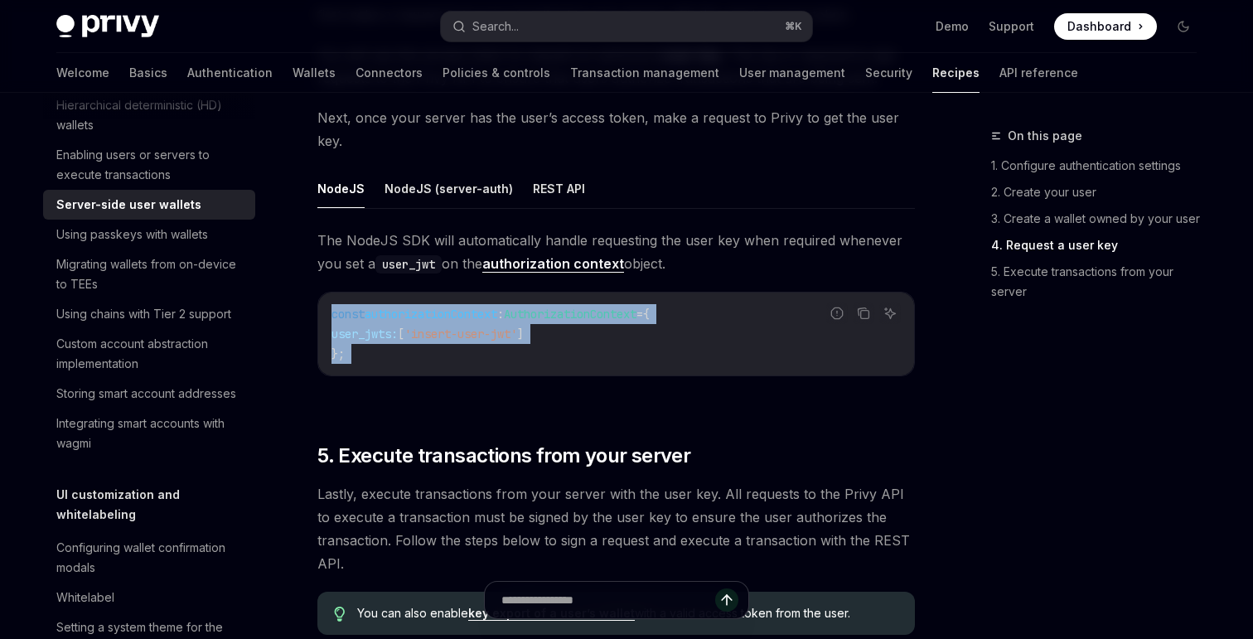
drag, startPoint x: 429, startPoint y: 317, endPoint x: 429, endPoint y: 349, distance: 31.5
click at [429, 349] on code "const authorizationContext : AuthorizationContext = { user_jwts: [ 'insert-user…" at bounding box center [615, 334] width 569 height 60
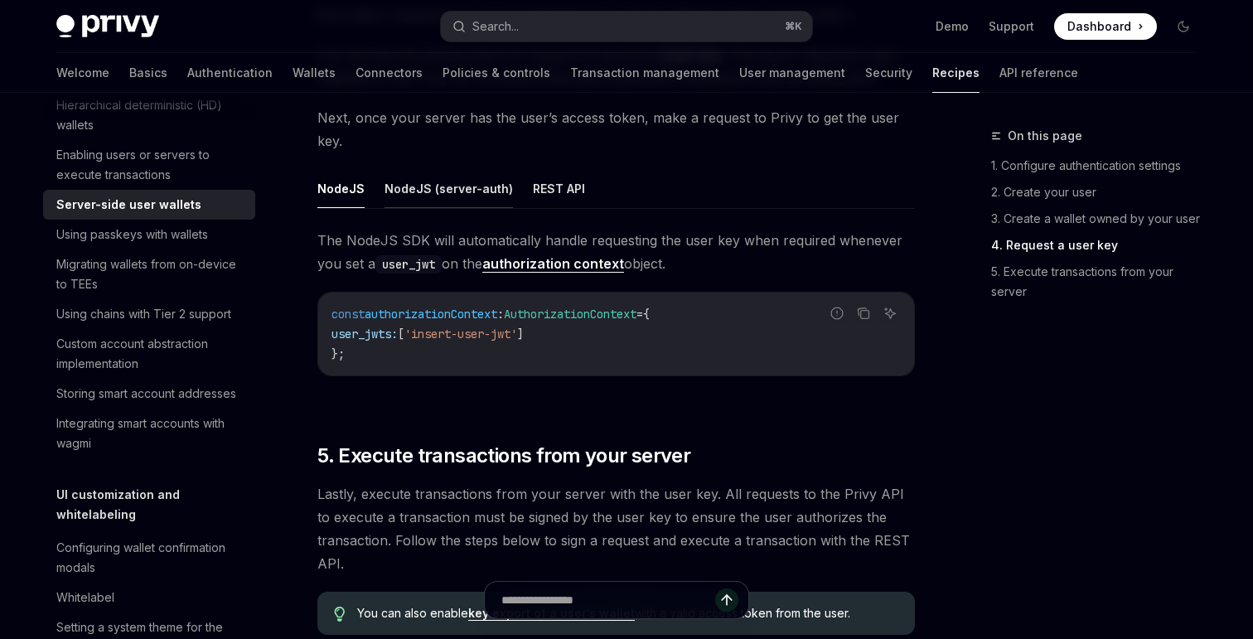
click at [444, 184] on button "NodeJS (server-auth)" at bounding box center [448, 188] width 128 height 39
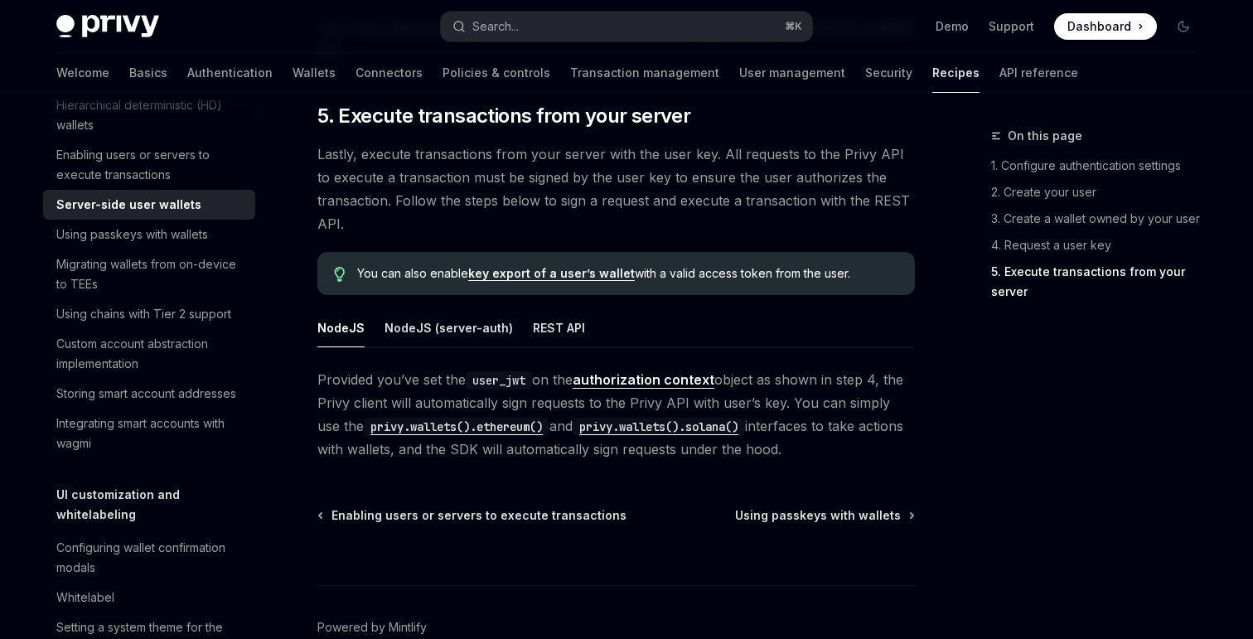
scroll to position [3196, 0]
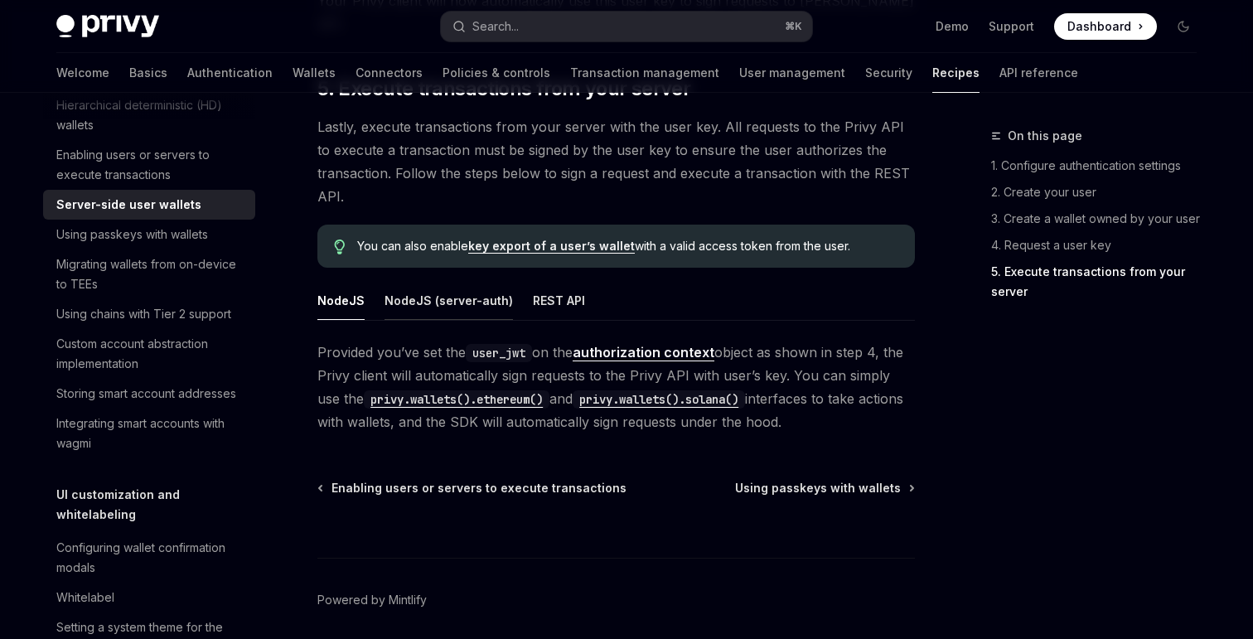
click at [406, 281] on button "NodeJS (server-auth)" at bounding box center [448, 300] width 128 height 39
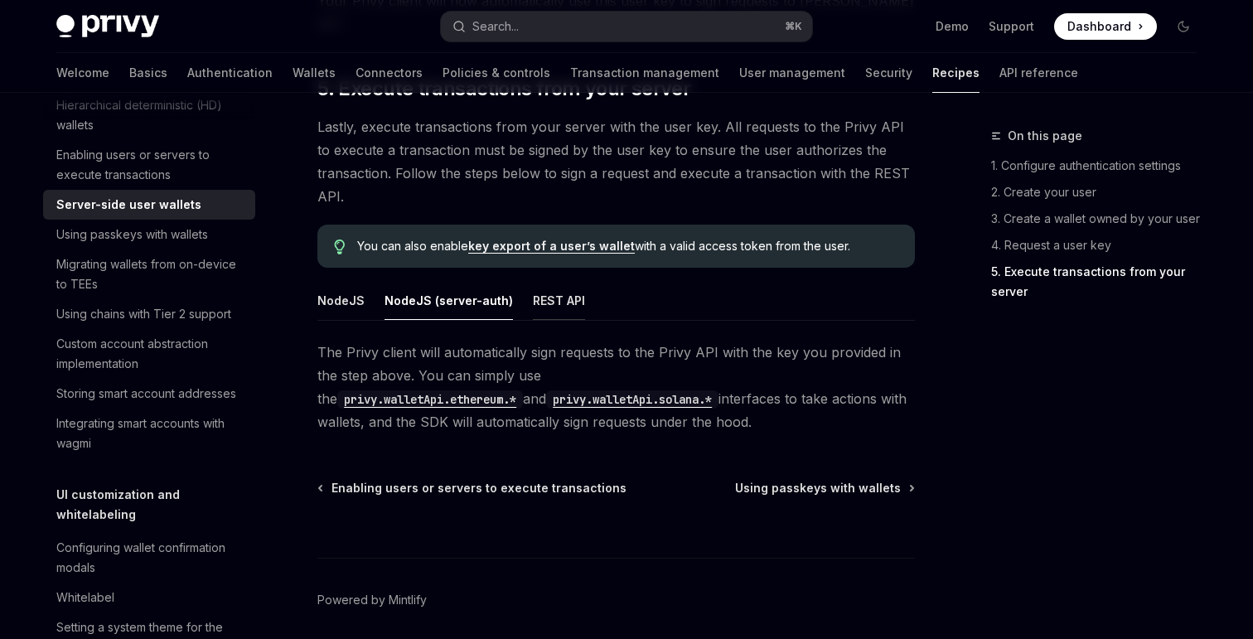
click at [533, 281] on button "REST API" at bounding box center [559, 300] width 52 height 39
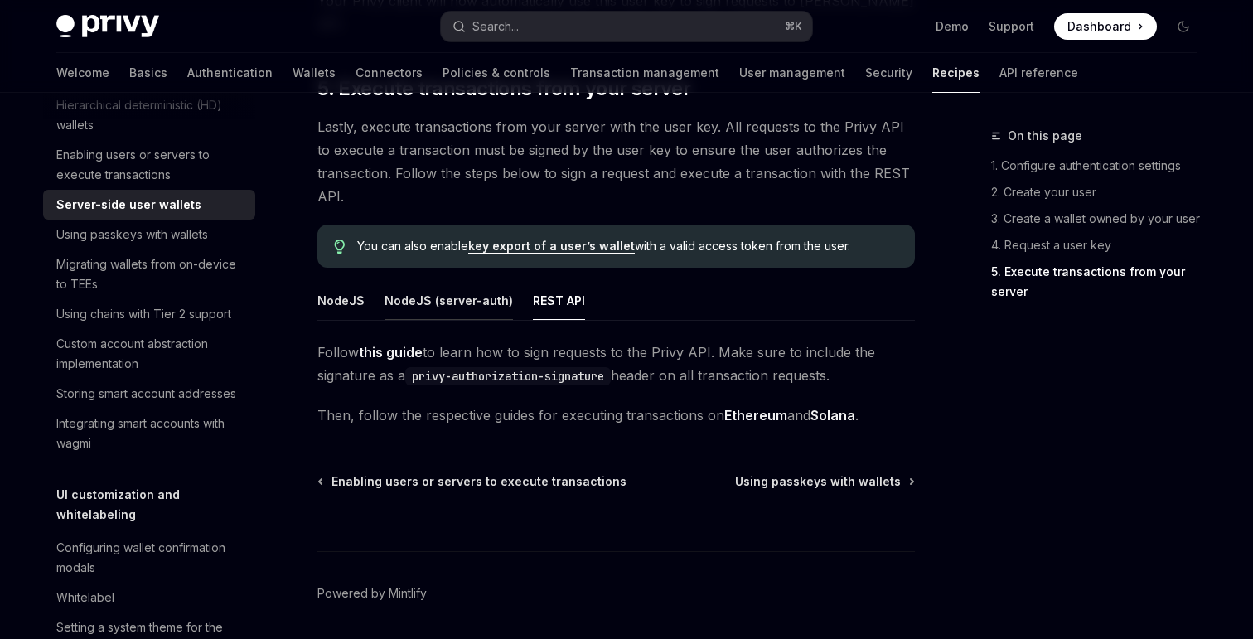
click at [423, 281] on button "NodeJS (server-auth)" at bounding box center [448, 300] width 128 height 39
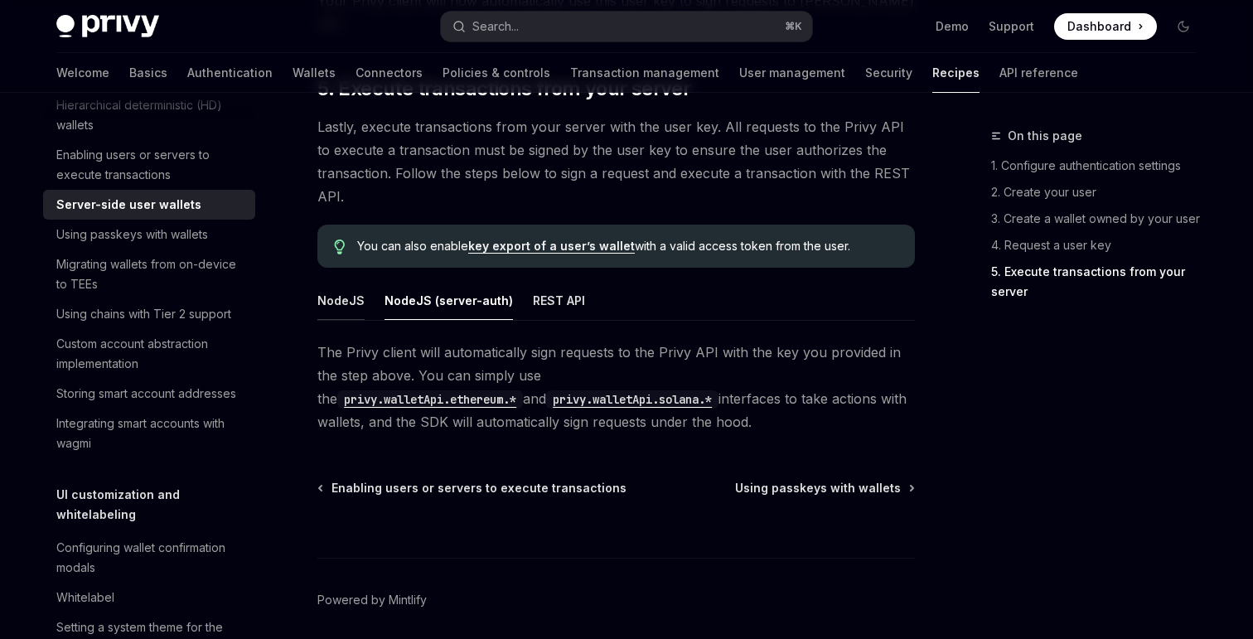
click at [332, 281] on button "NodeJS" at bounding box center [340, 300] width 47 height 39
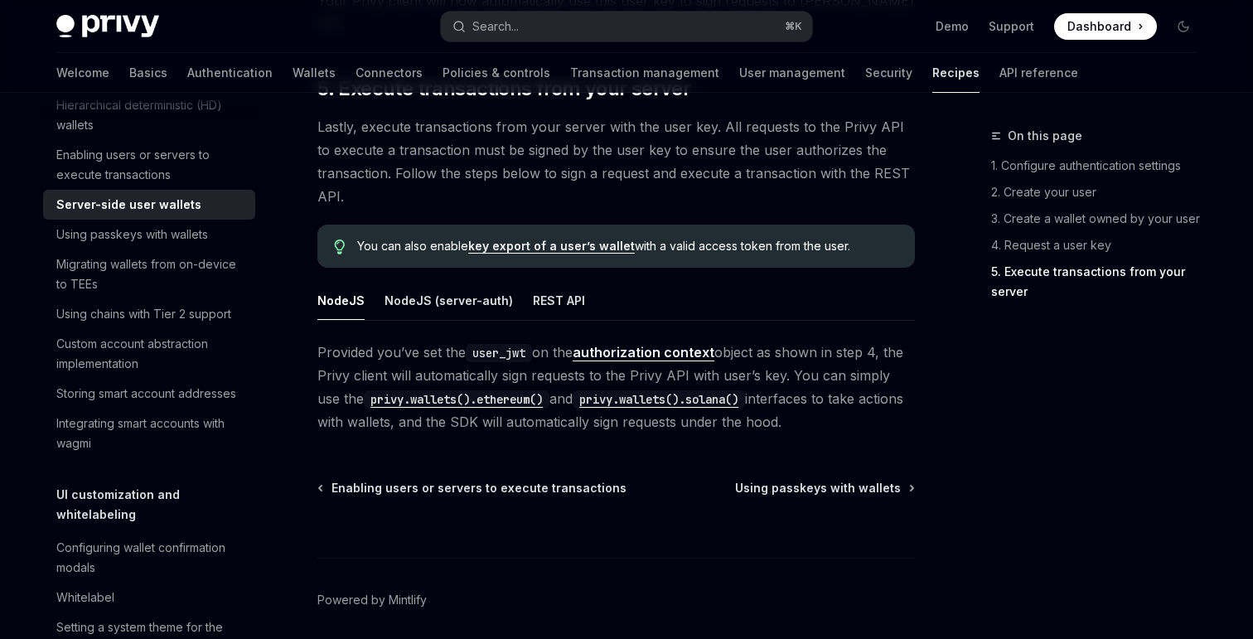
type textarea "*"
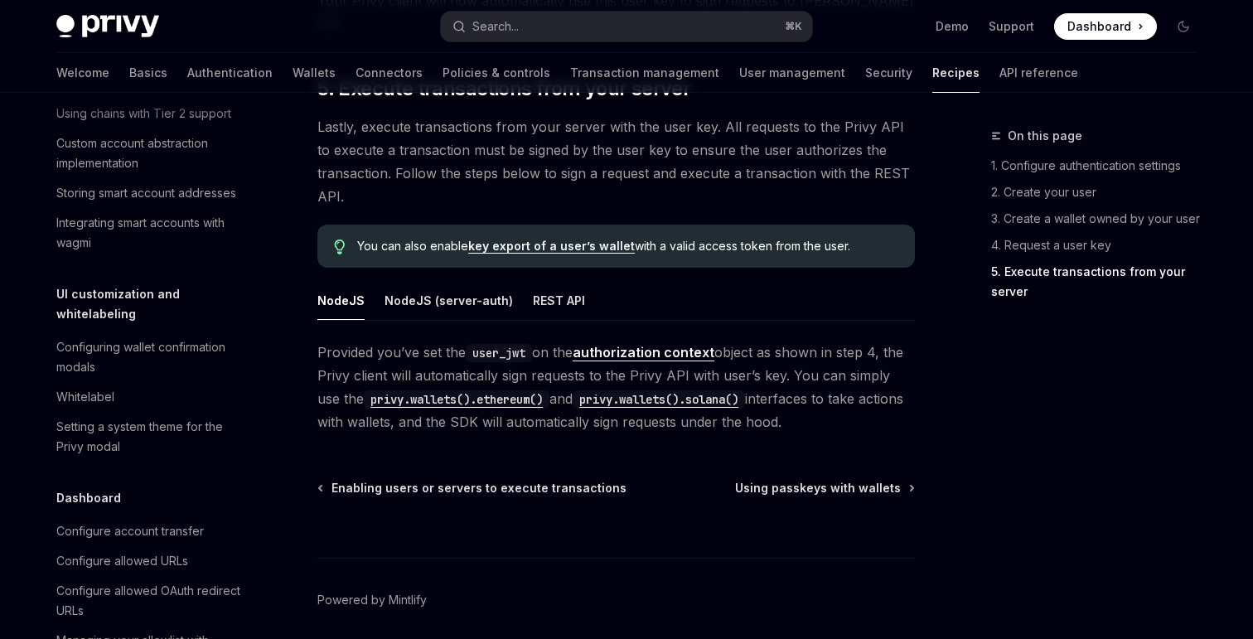
scroll to position [678, 0]
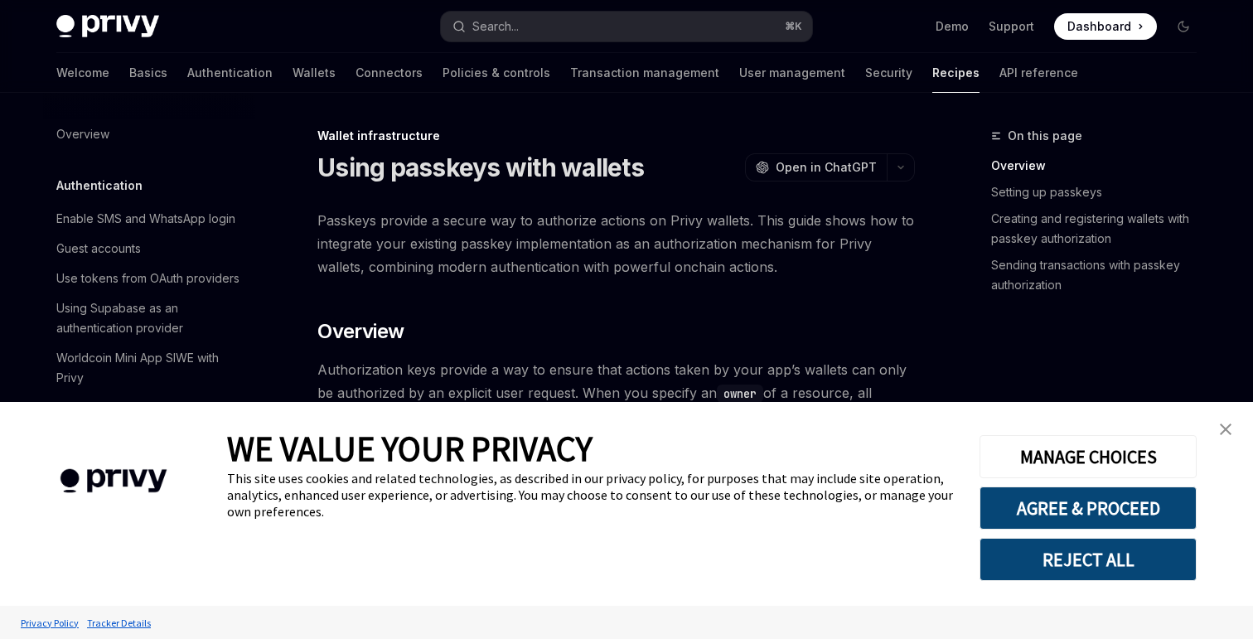
type textarea "*"
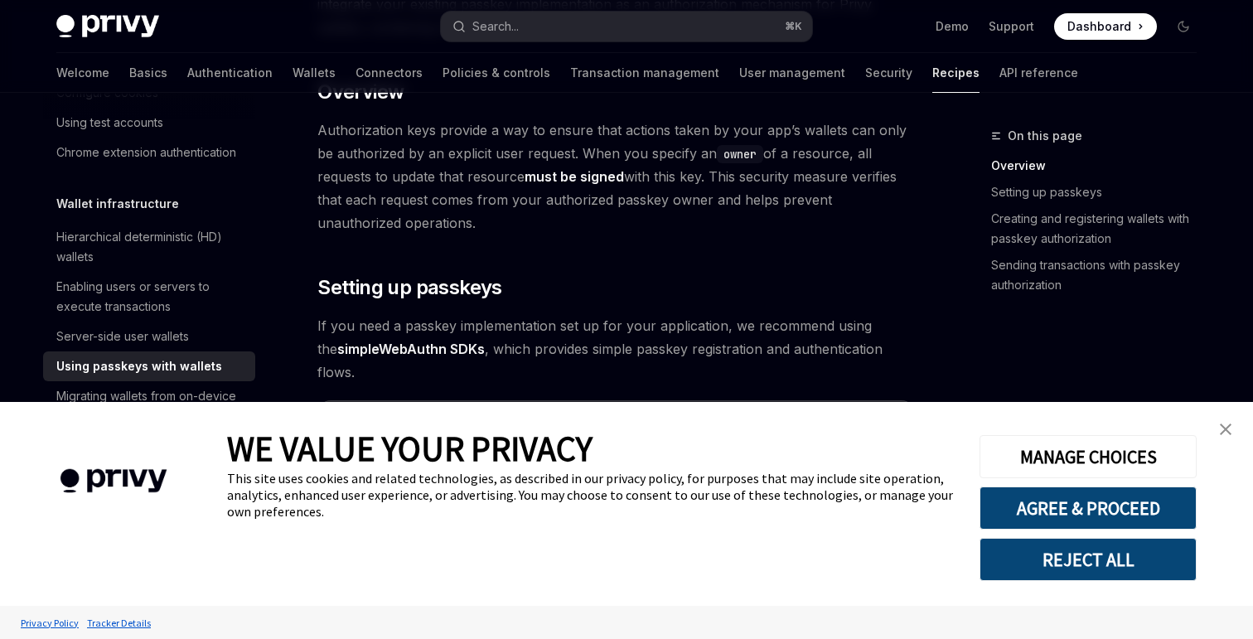
scroll to position [287, 0]
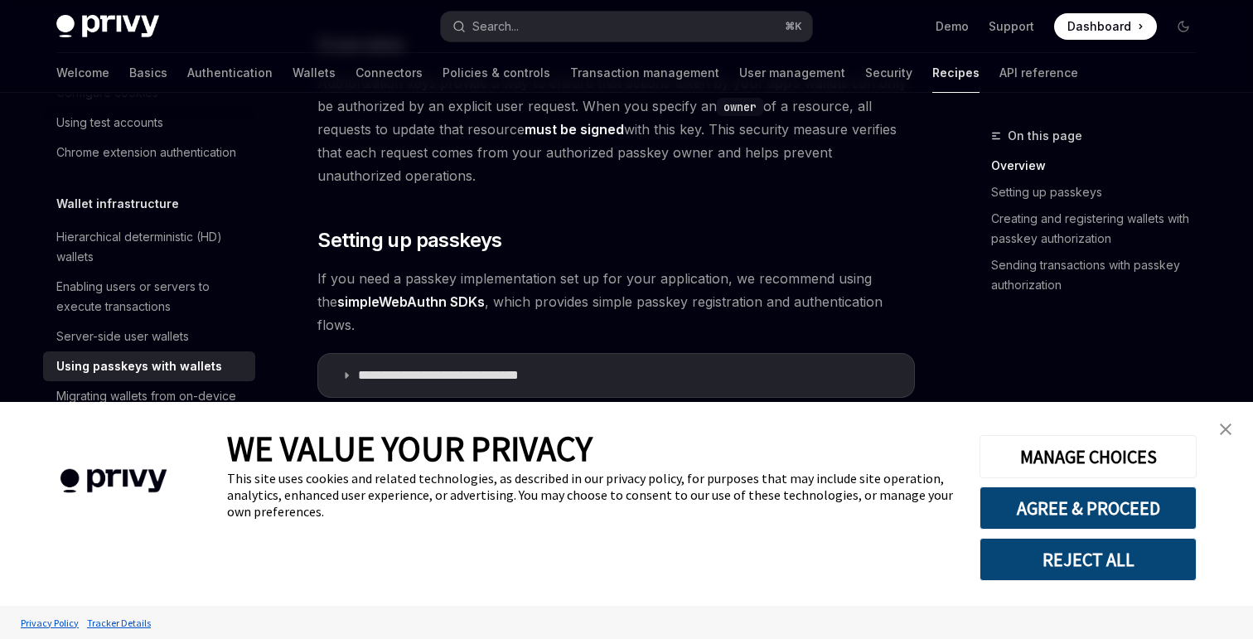
click at [1225, 433] on img "close banner" at bounding box center [1226, 429] width 12 height 12
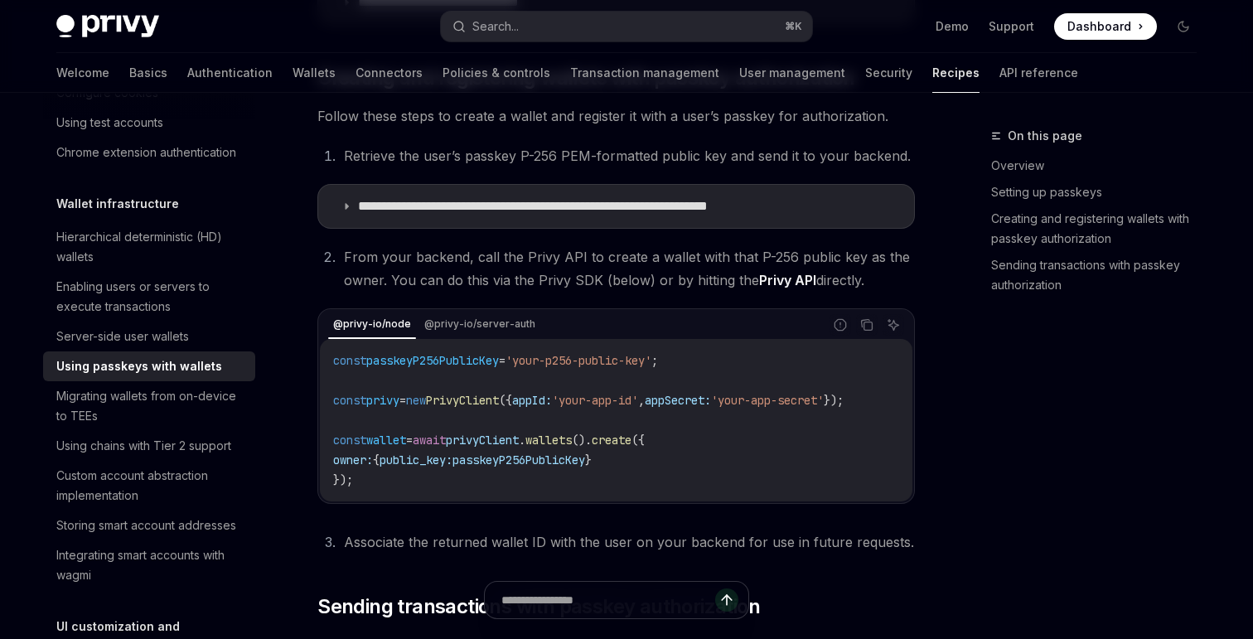
scroll to position [754, 0]
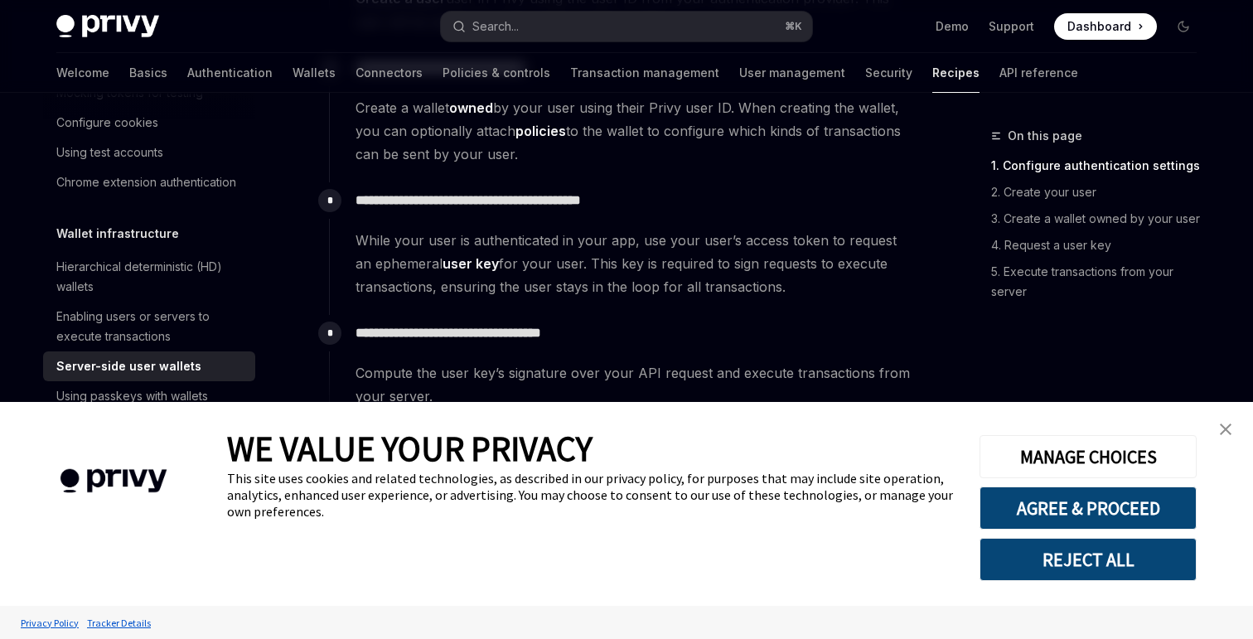
scroll to position [650, 0]
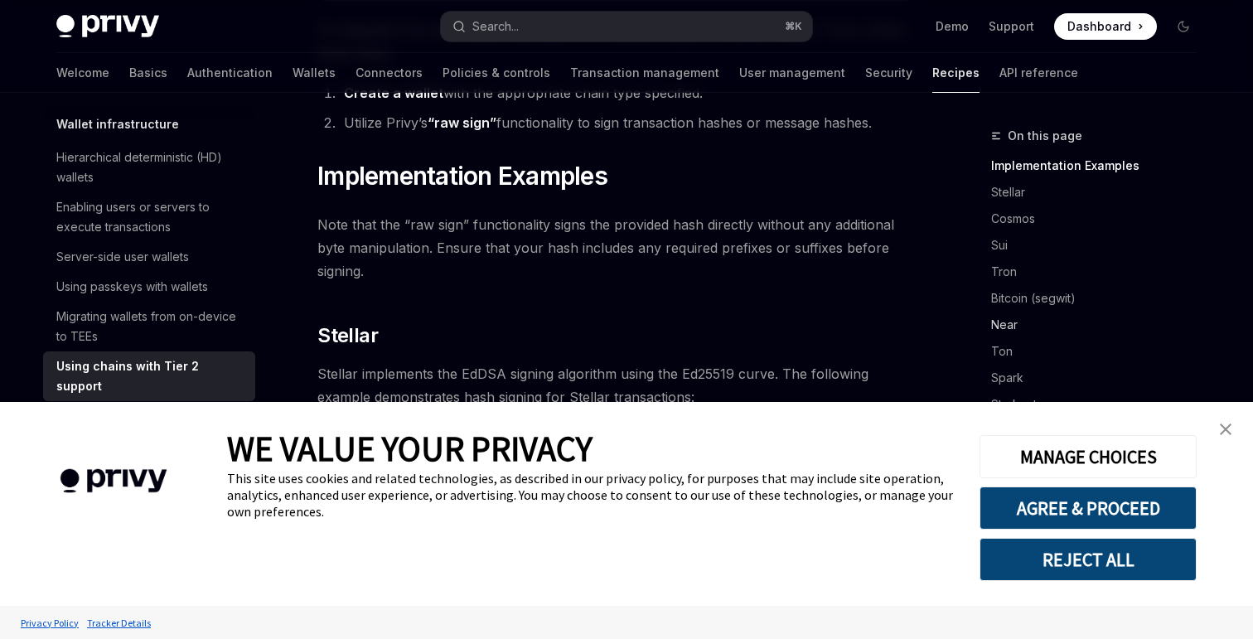
scroll to position [363, 0]
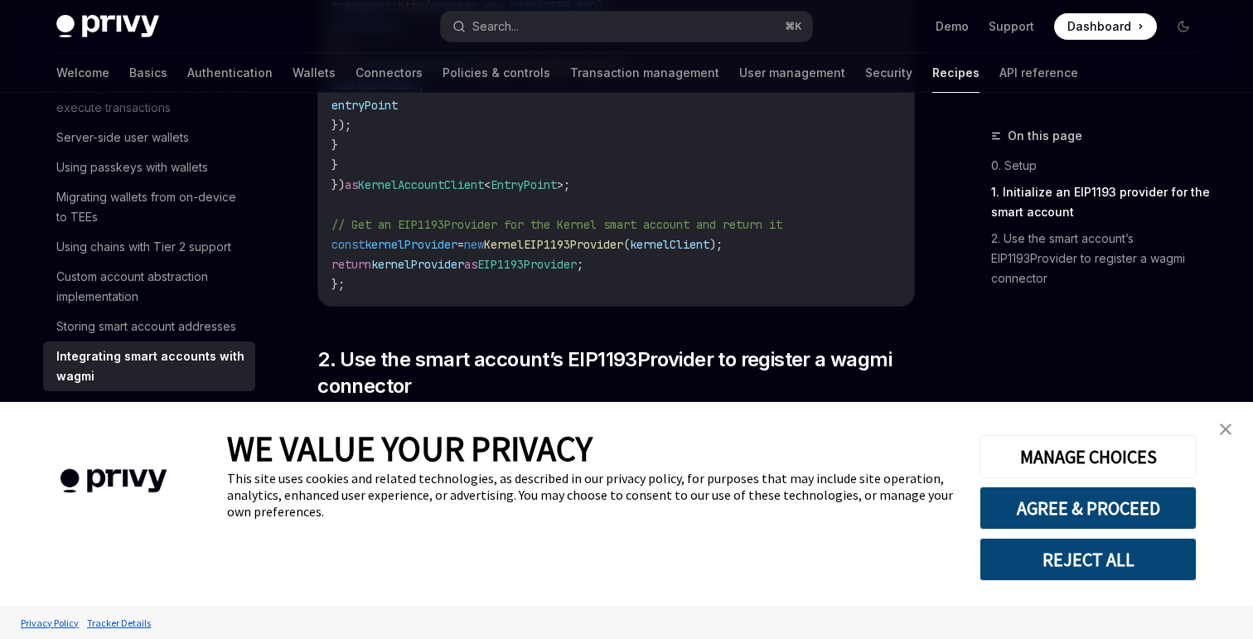
scroll to position [2056, 0]
